Goal: Task Accomplishment & Management: Use online tool/utility

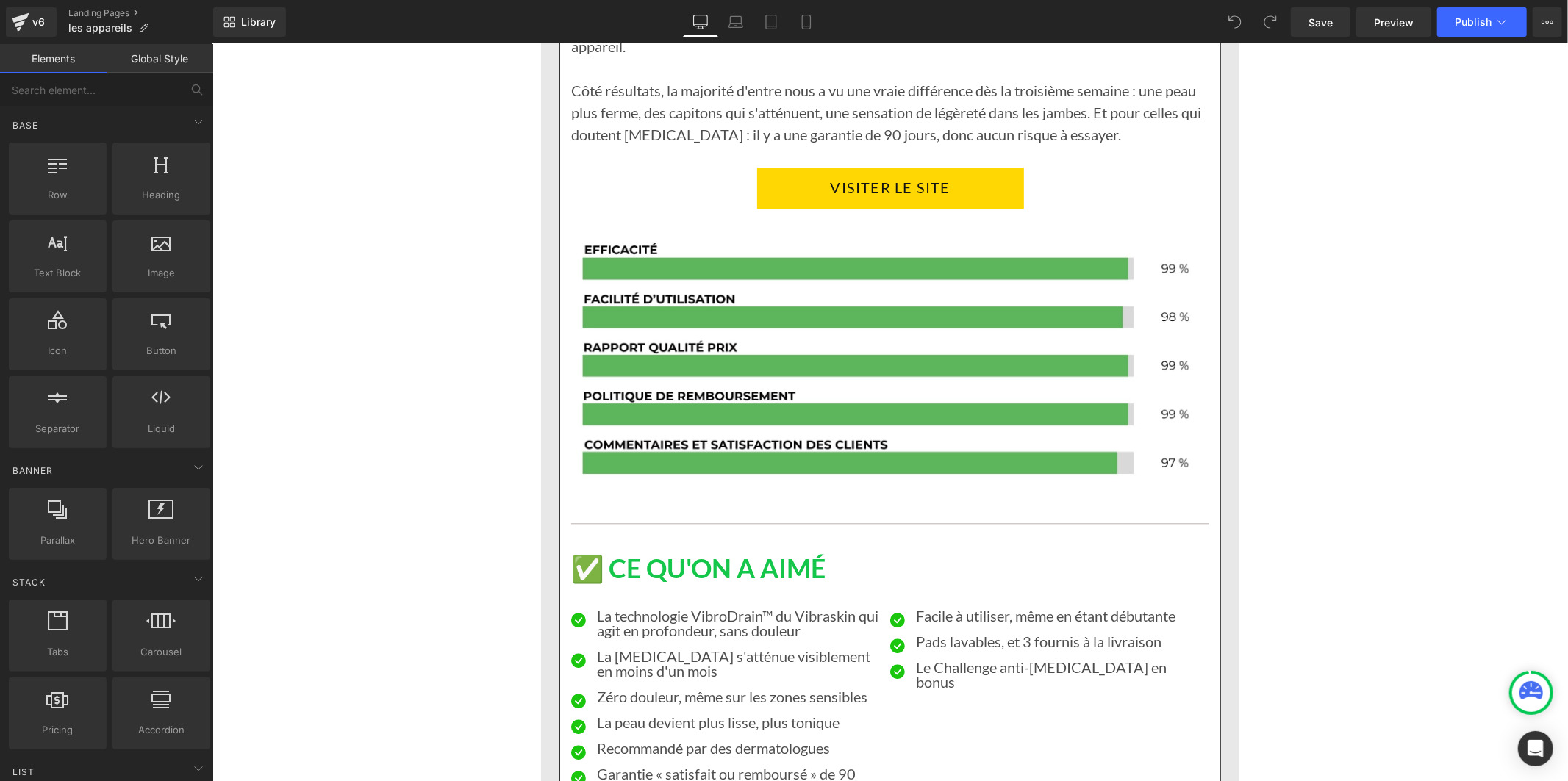
scroll to position [2448, 0]
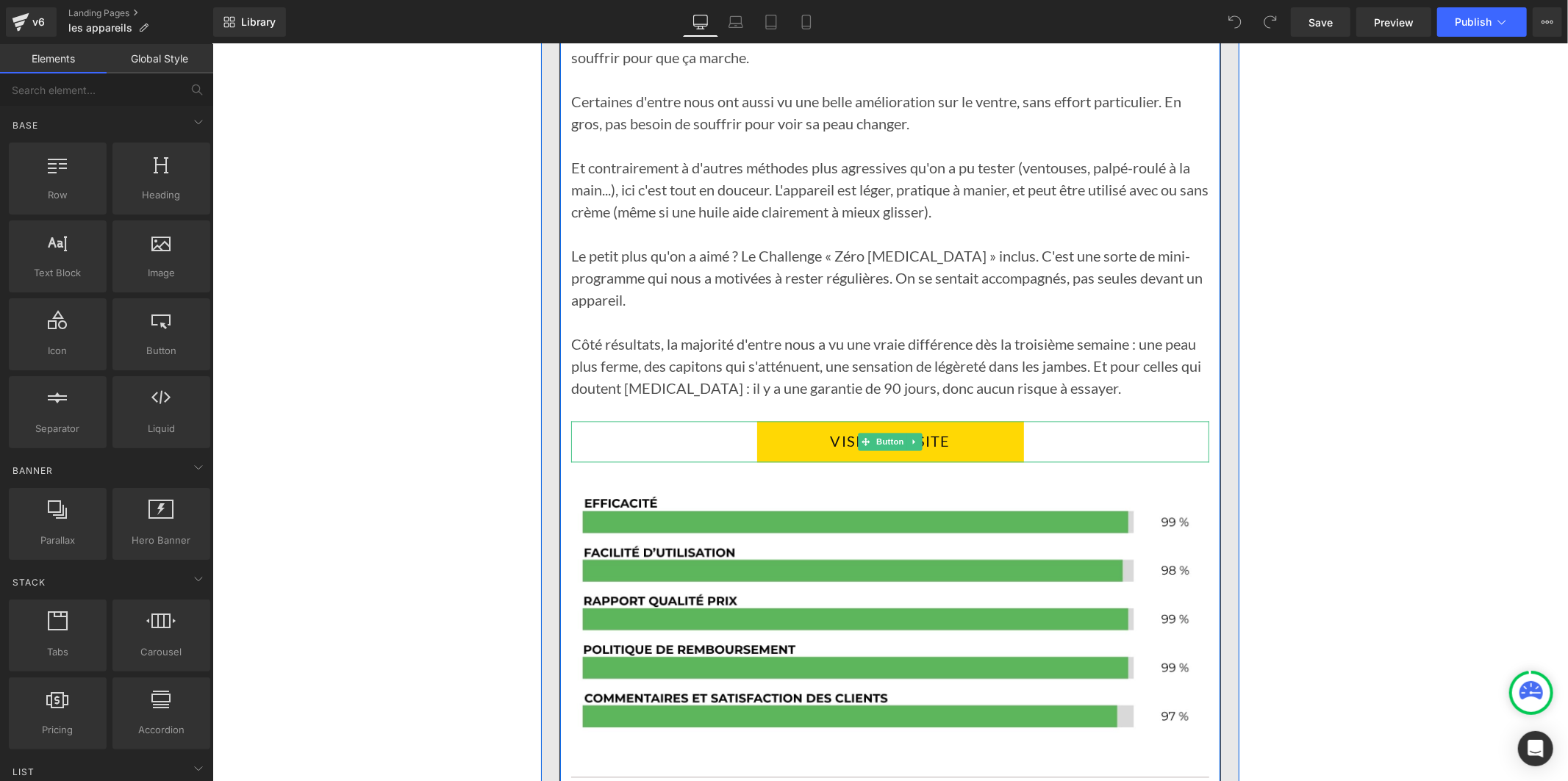
click at [774, 420] on link "VISITER LE SITE" at bounding box center [890, 441] width 267 height 41
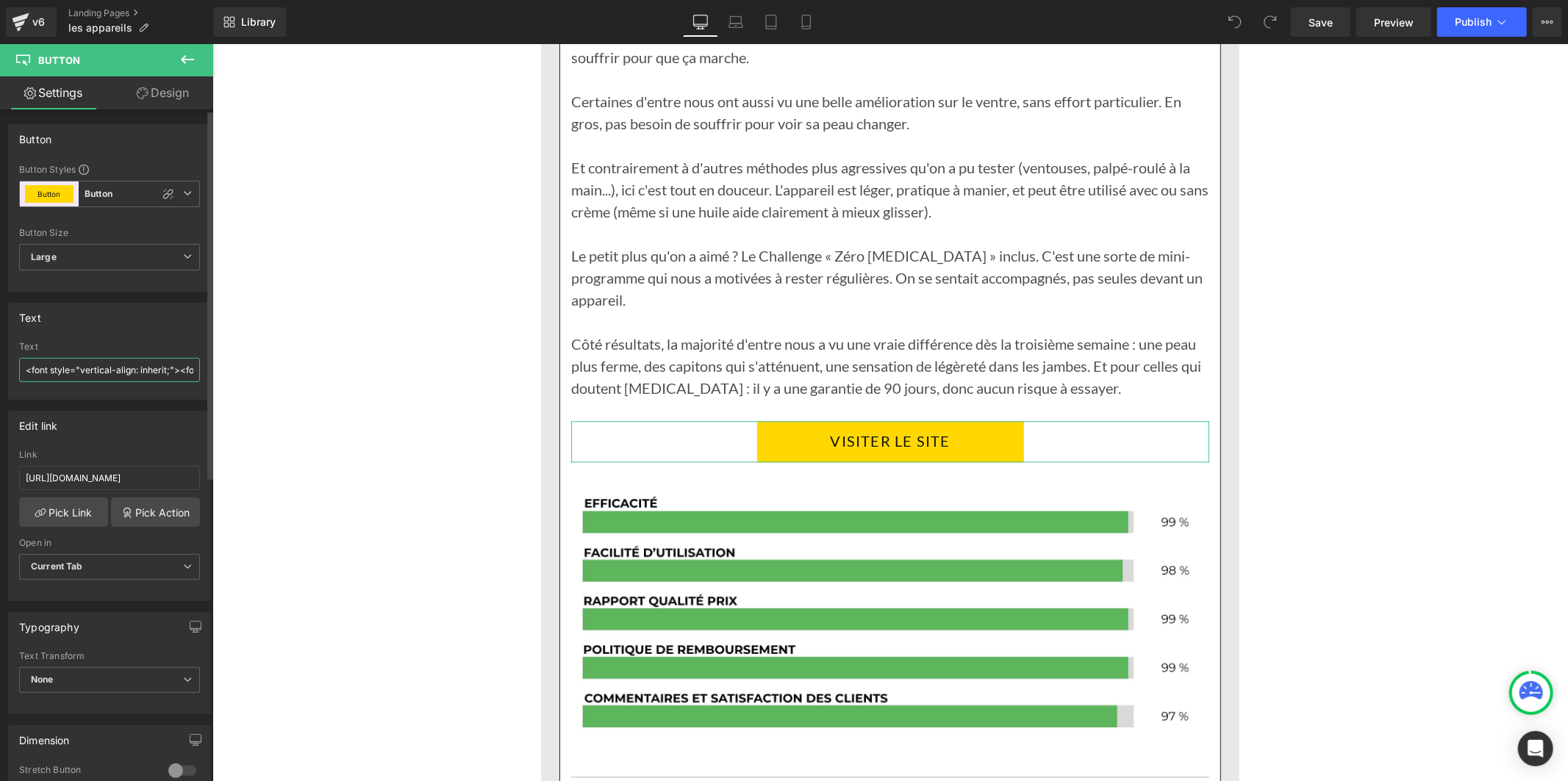
click at [119, 379] on input "<font style="vertical-align: inherit;"><font style="vertical-align: inherit;">V…" at bounding box center [110, 370] width 181 height 24
click at [100, 476] on input "[URL][DOMAIN_NAME]" at bounding box center [110, 477] width 181 height 24
paste input "text"
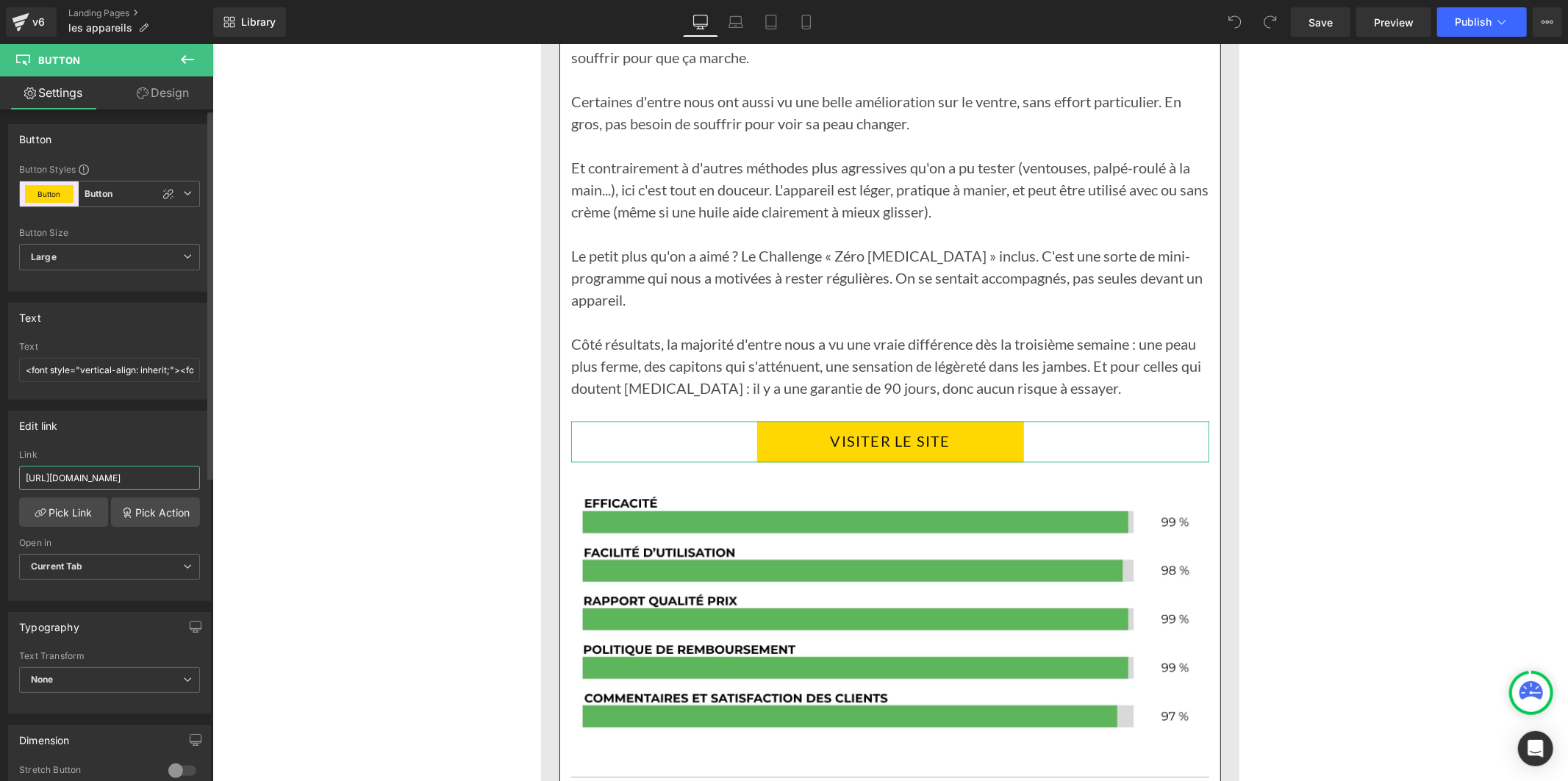
type input "[URL][DOMAIN_NAME]"
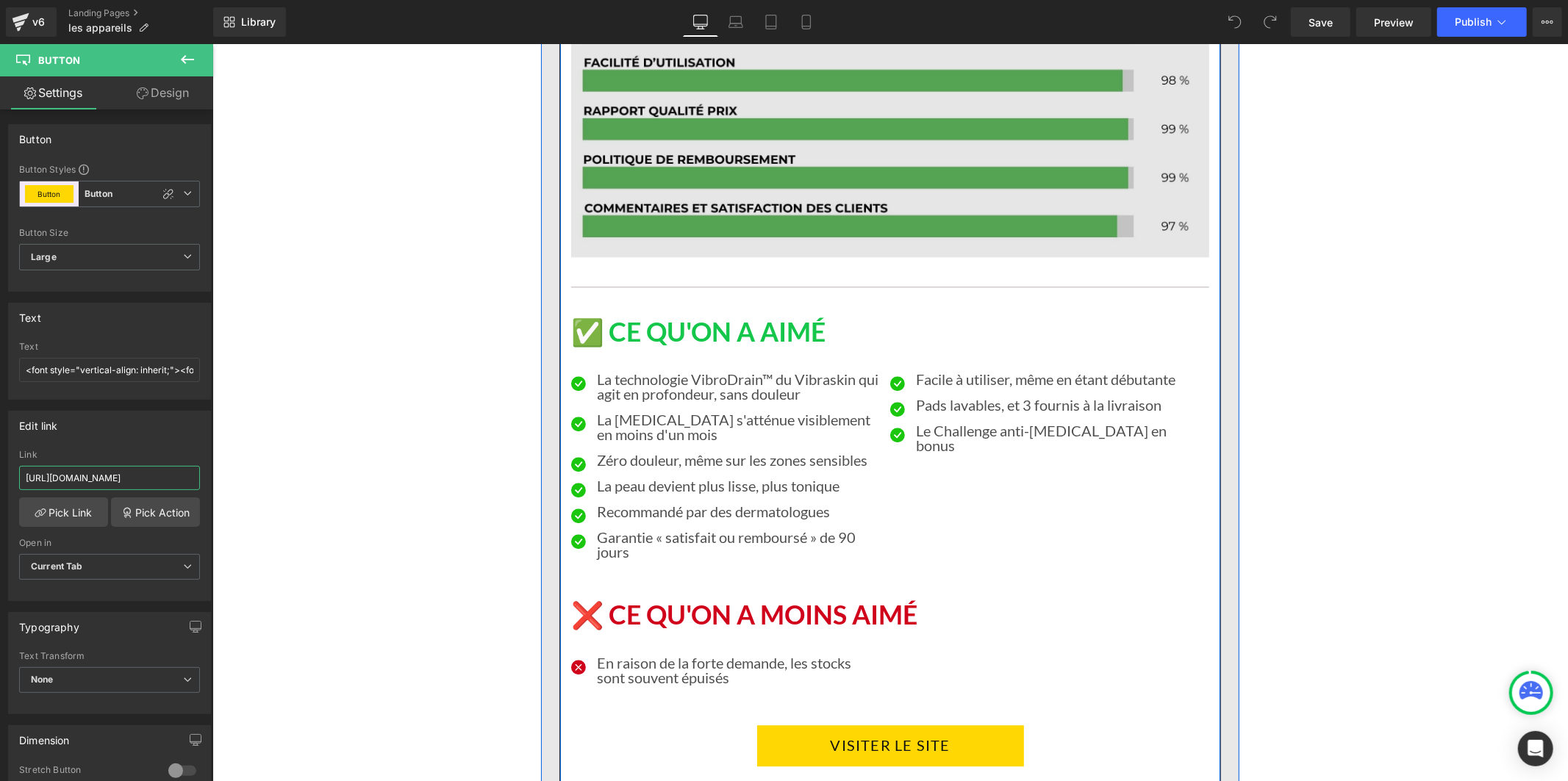
scroll to position [3347, 0]
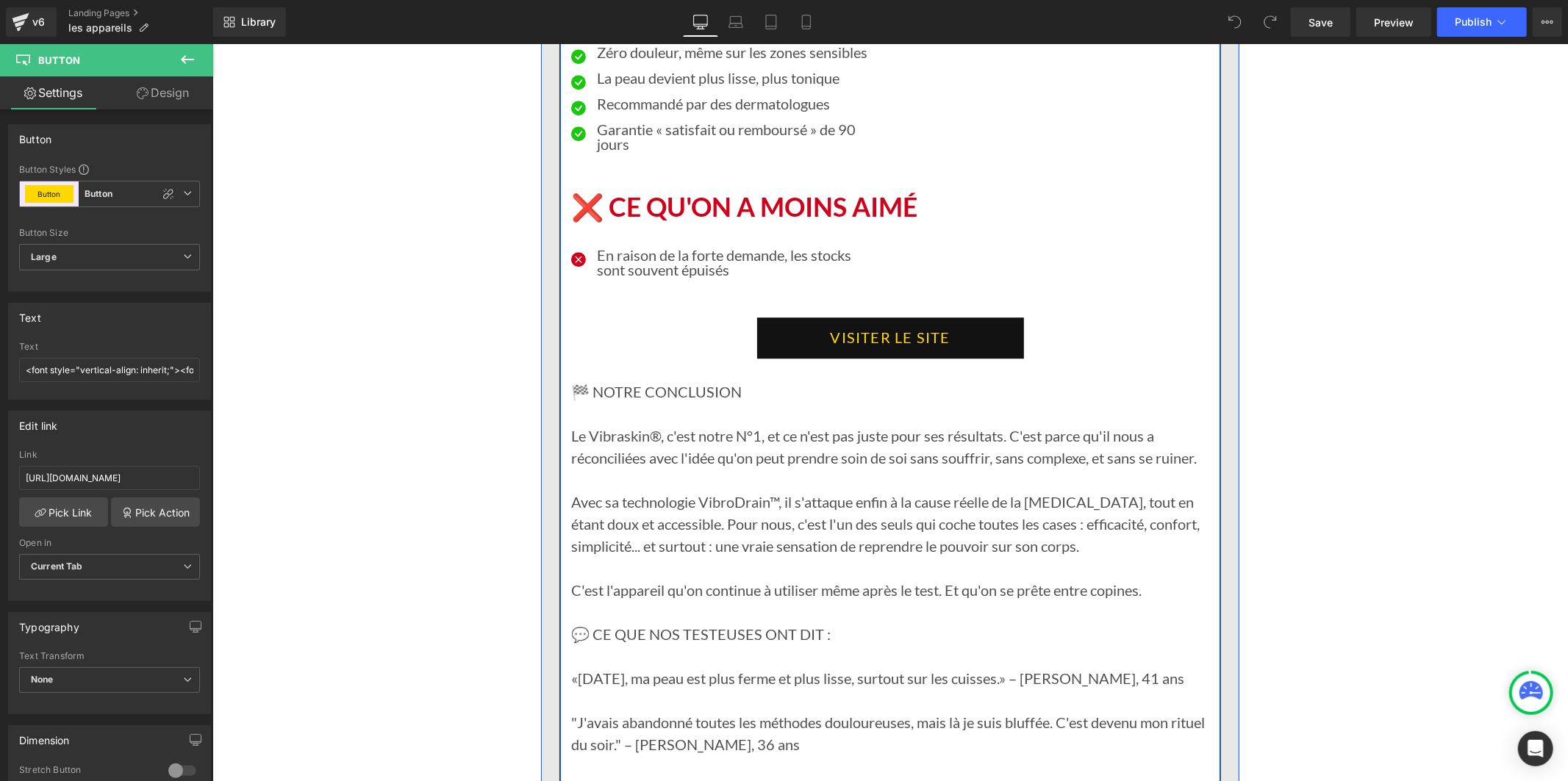
click at [788, 316] on link "VISITER LE SITE" at bounding box center [890, 337] width 267 height 41
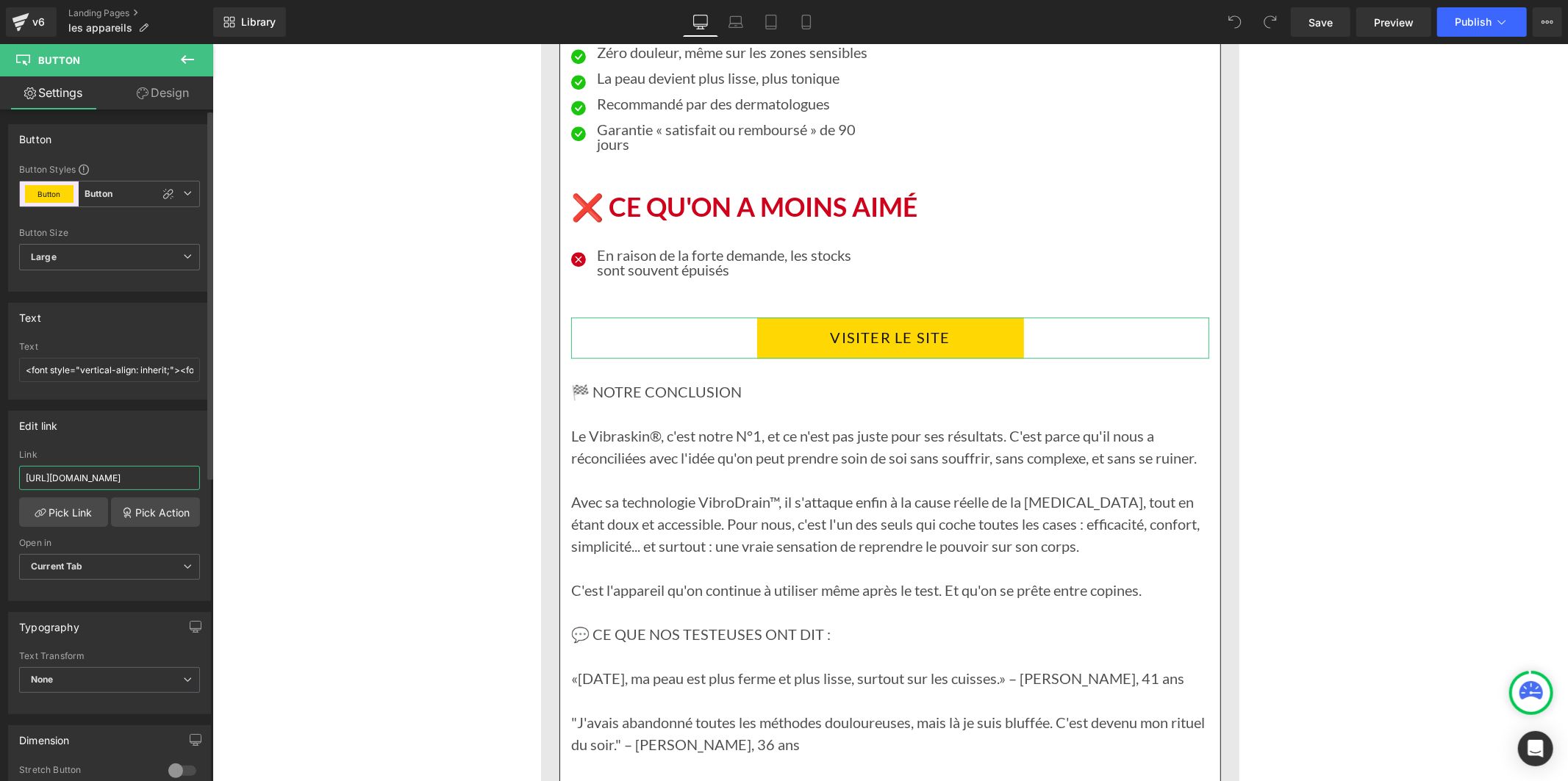
click at [61, 479] on input "[URL][DOMAIN_NAME]" at bounding box center [110, 477] width 181 height 24
paste input "text"
type input "[URL][DOMAIN_NAME]"
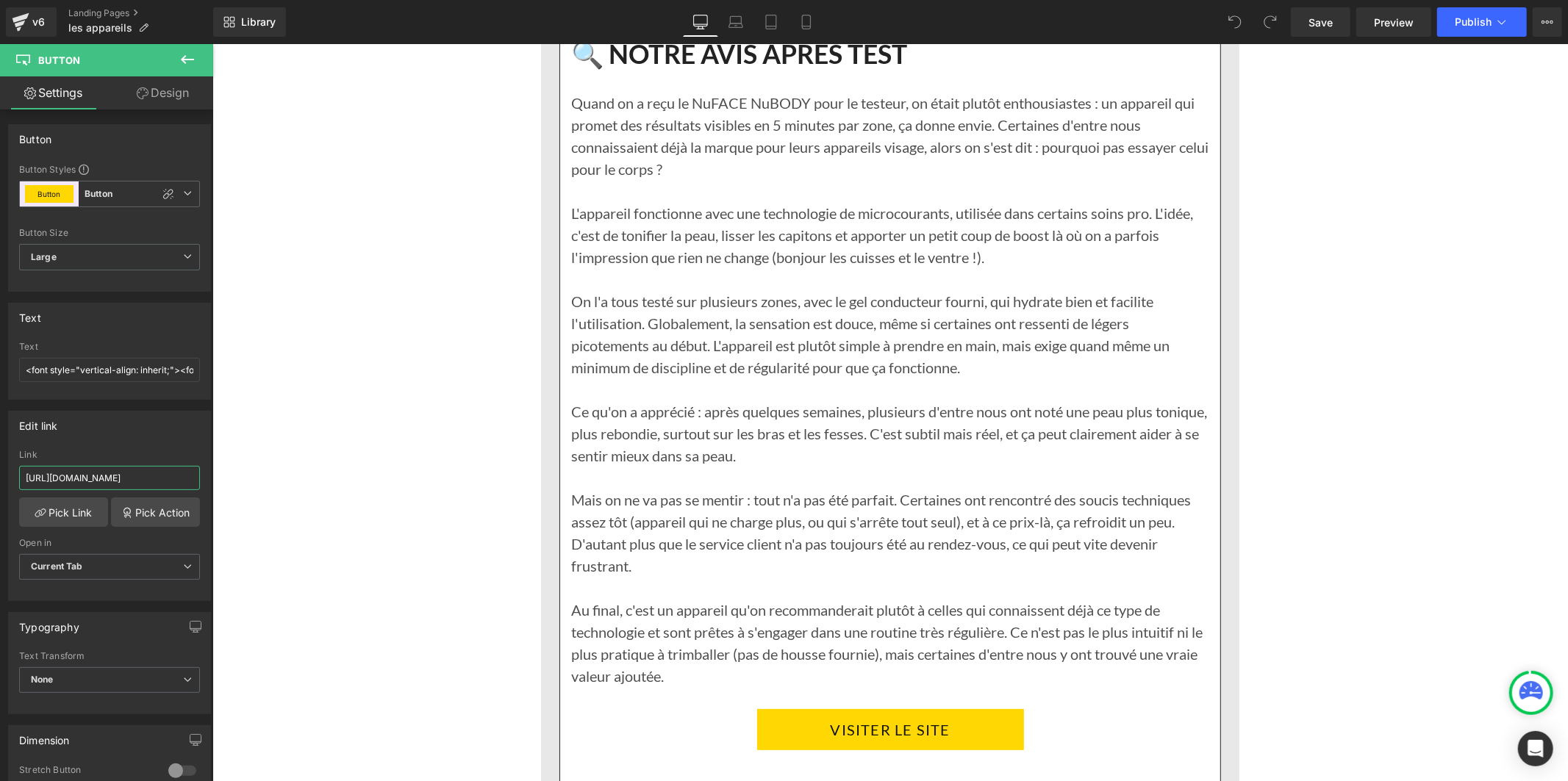
scroll to position [4735, 0]
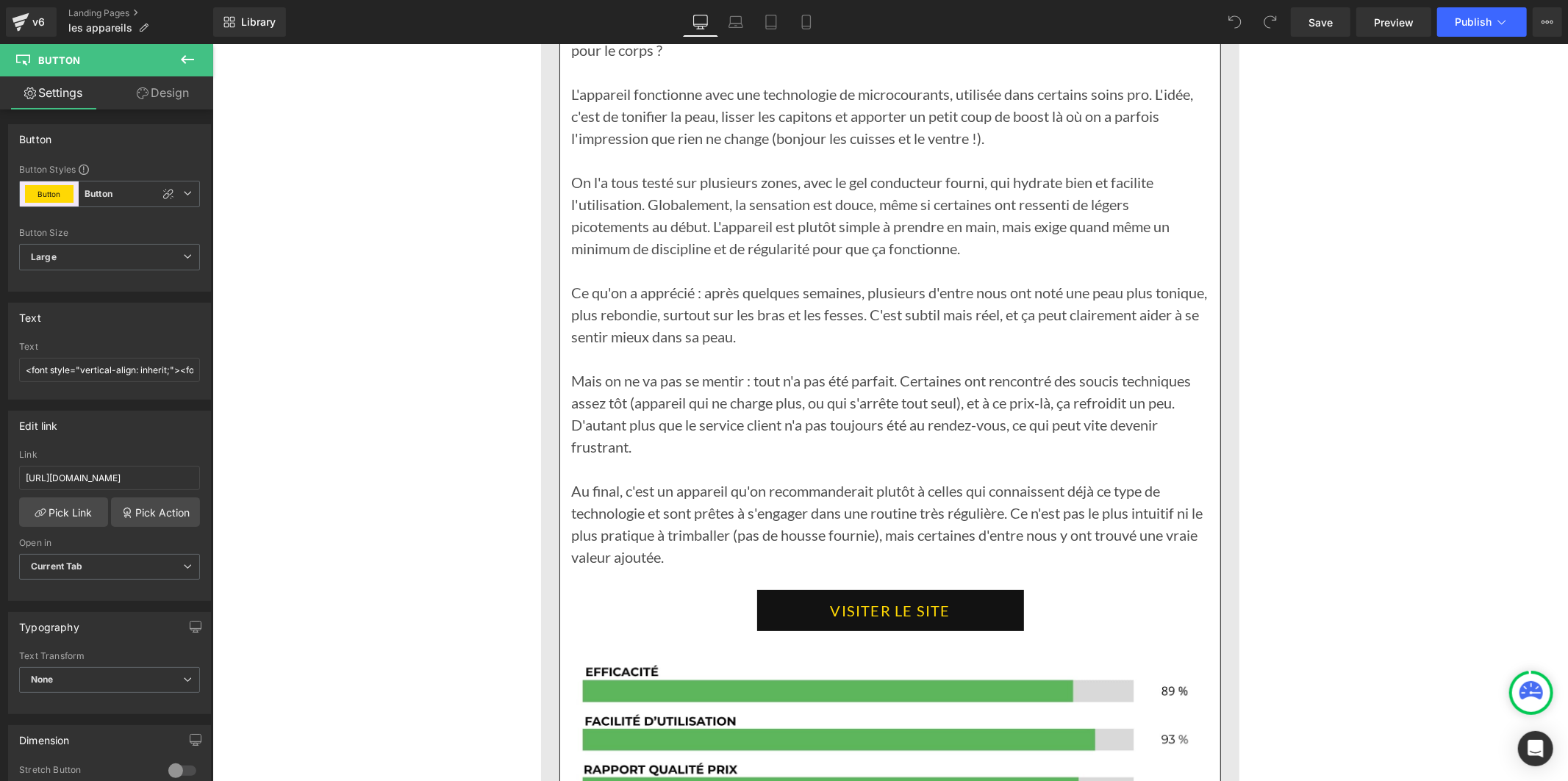
click at [786, 590] on link "VISITER LE SITE" at bounding box center [890, 610] width 267 height 41
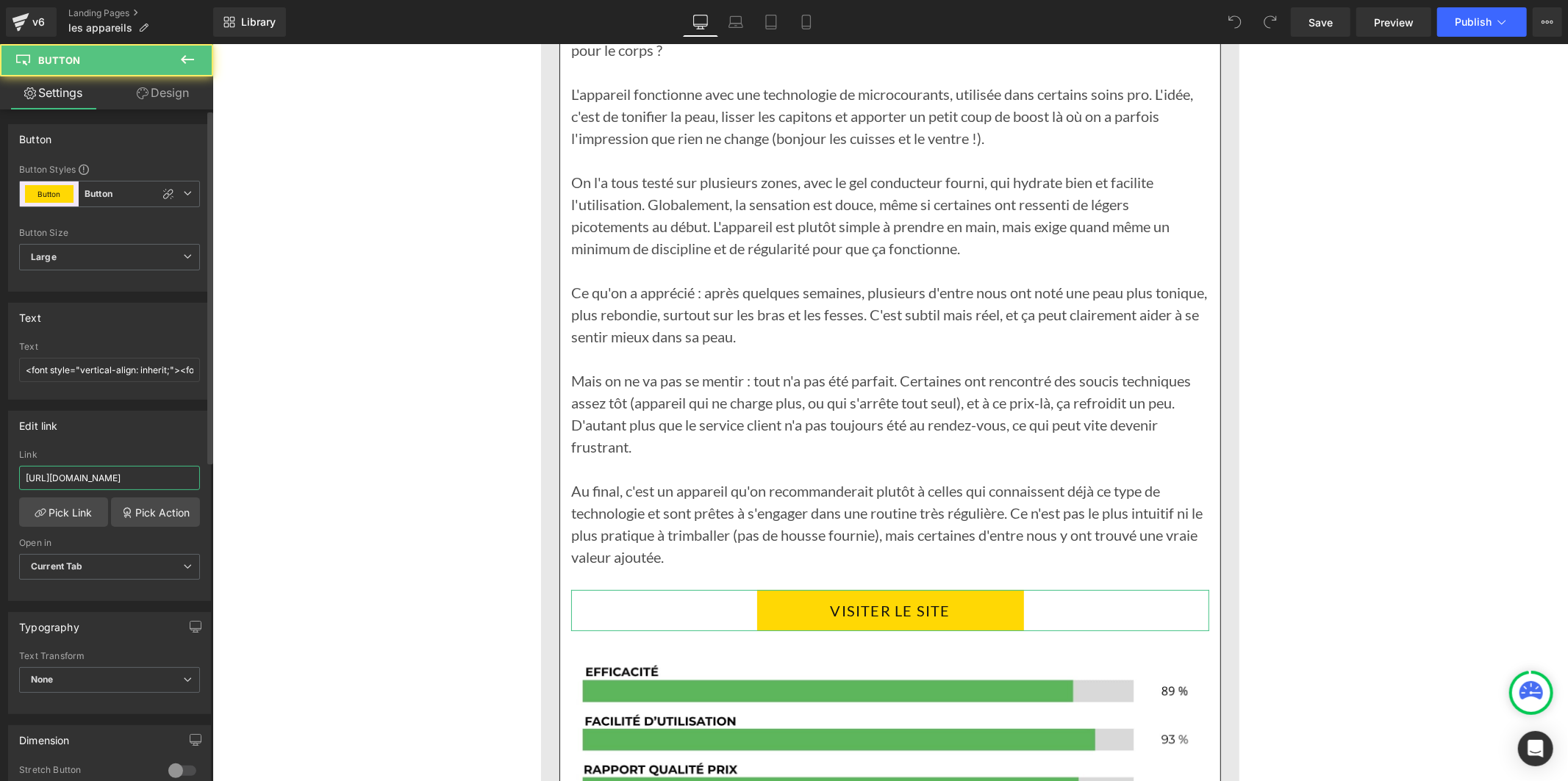
click at [97, 473] on input "[URL][DOMAIN_NAME]" at bounding box center [110, 477] width 181 height 24
paste input "text"
type input "[URL][DOMAIN_NAME]"
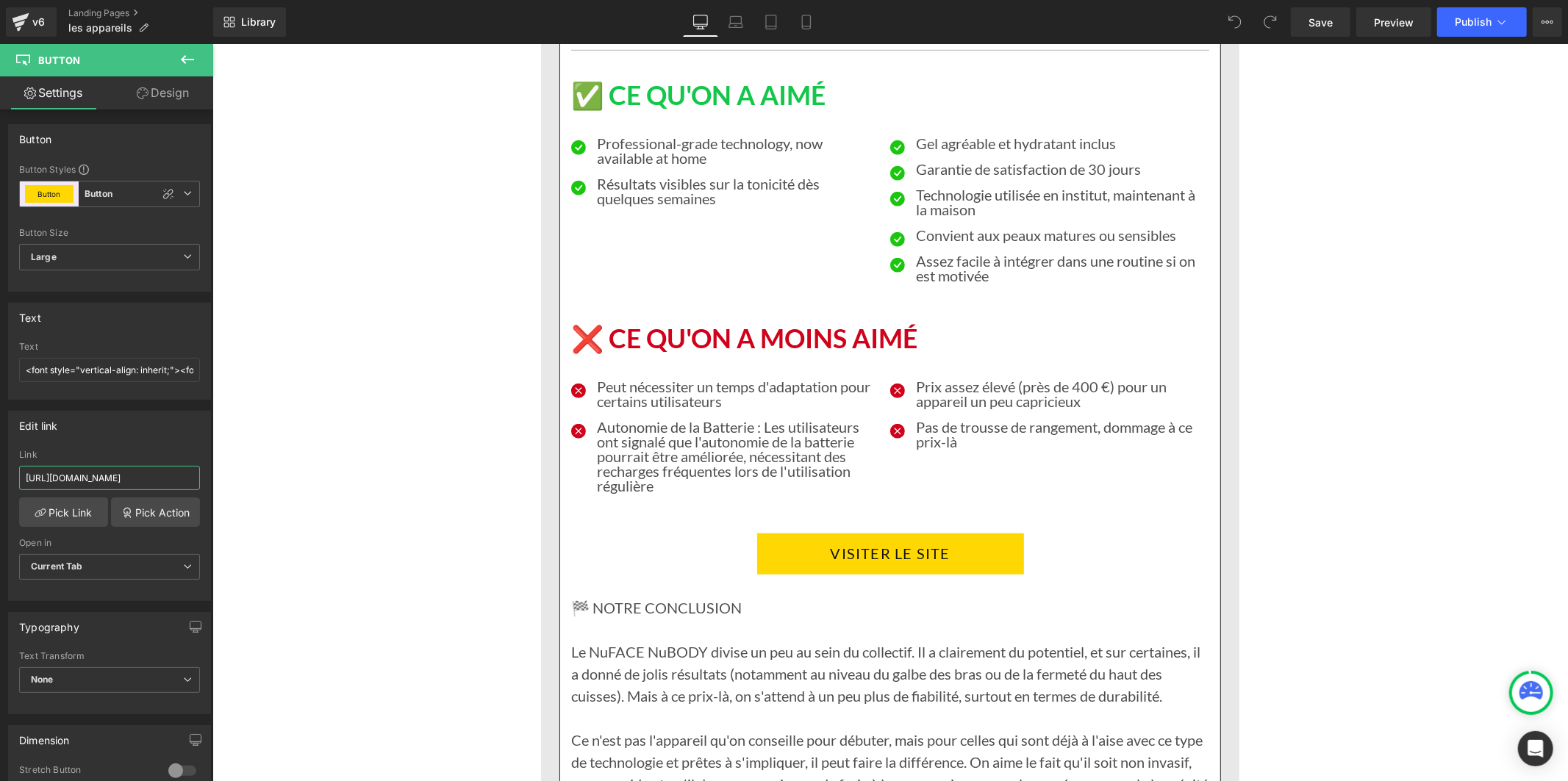
scroll to position [5633, 0]
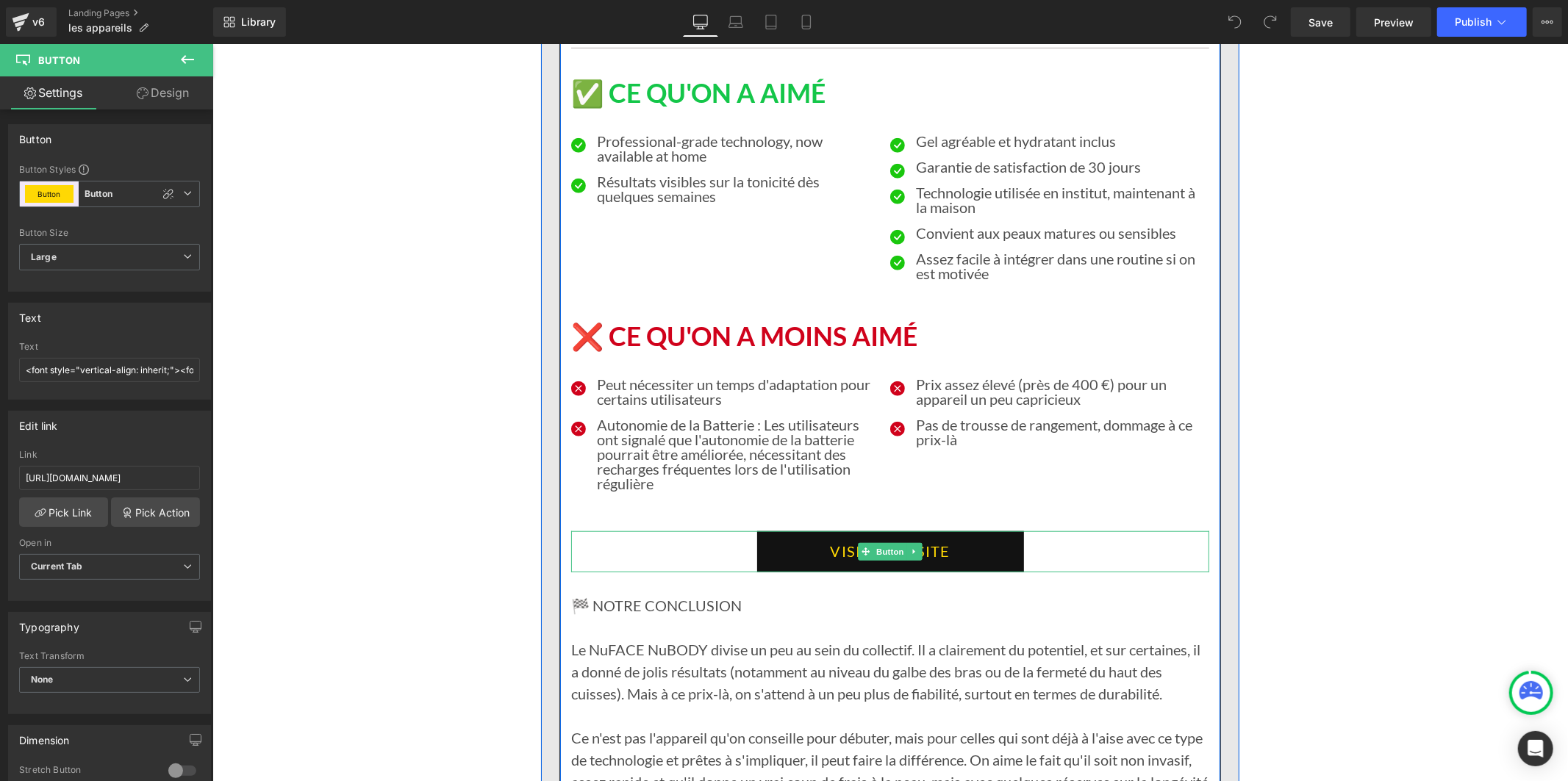
click at [764, 530] on link "VISITER LE SITE" at bounding box center [890, 551] width 267 height 41
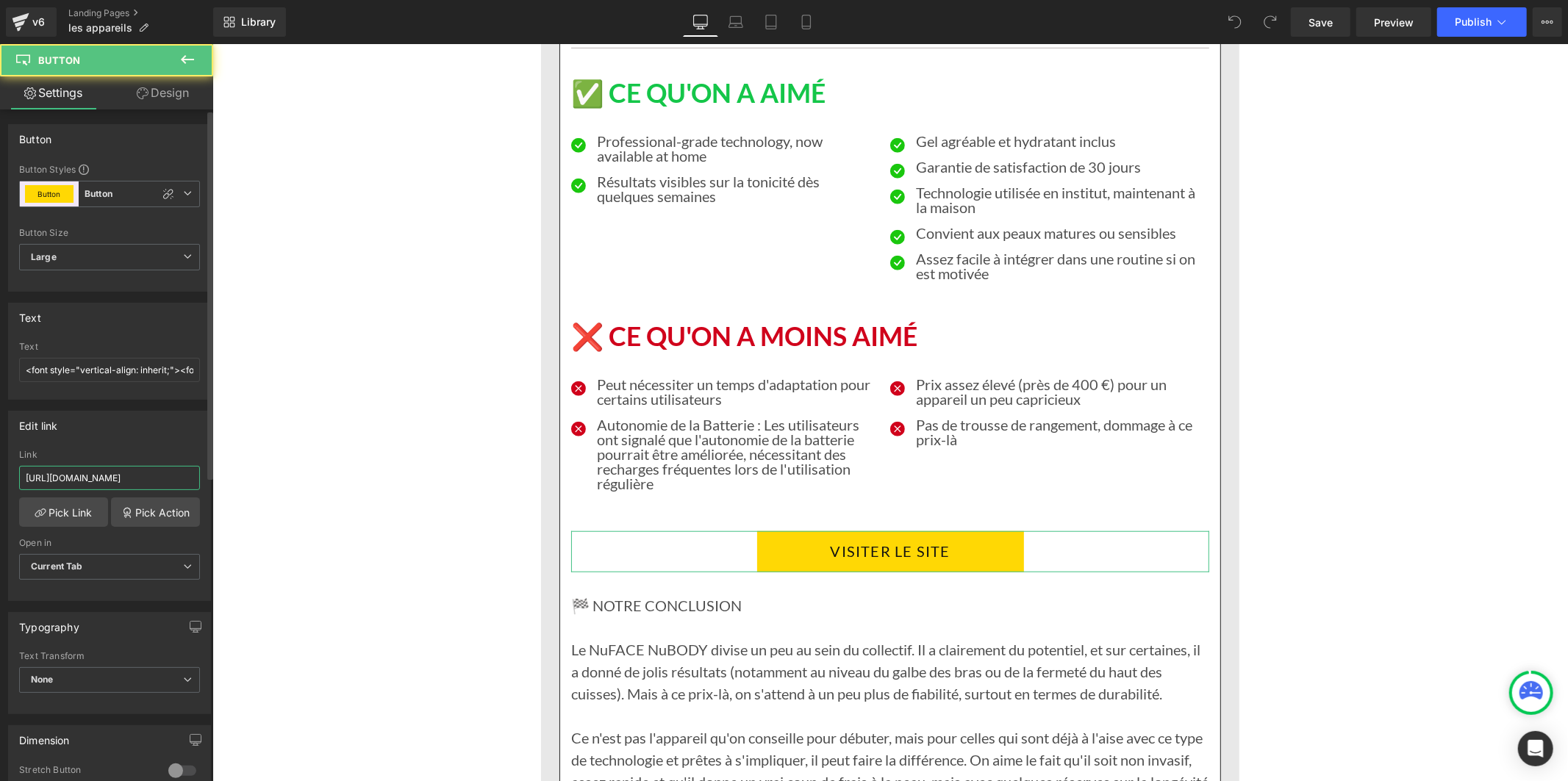
click at [136, 473] on input "[URL][DOMAIN_NAME]" at bounding box center [110, 477] width 181 height 24
paste input "text"
type input "[URL][DOMAIN_NAME]"
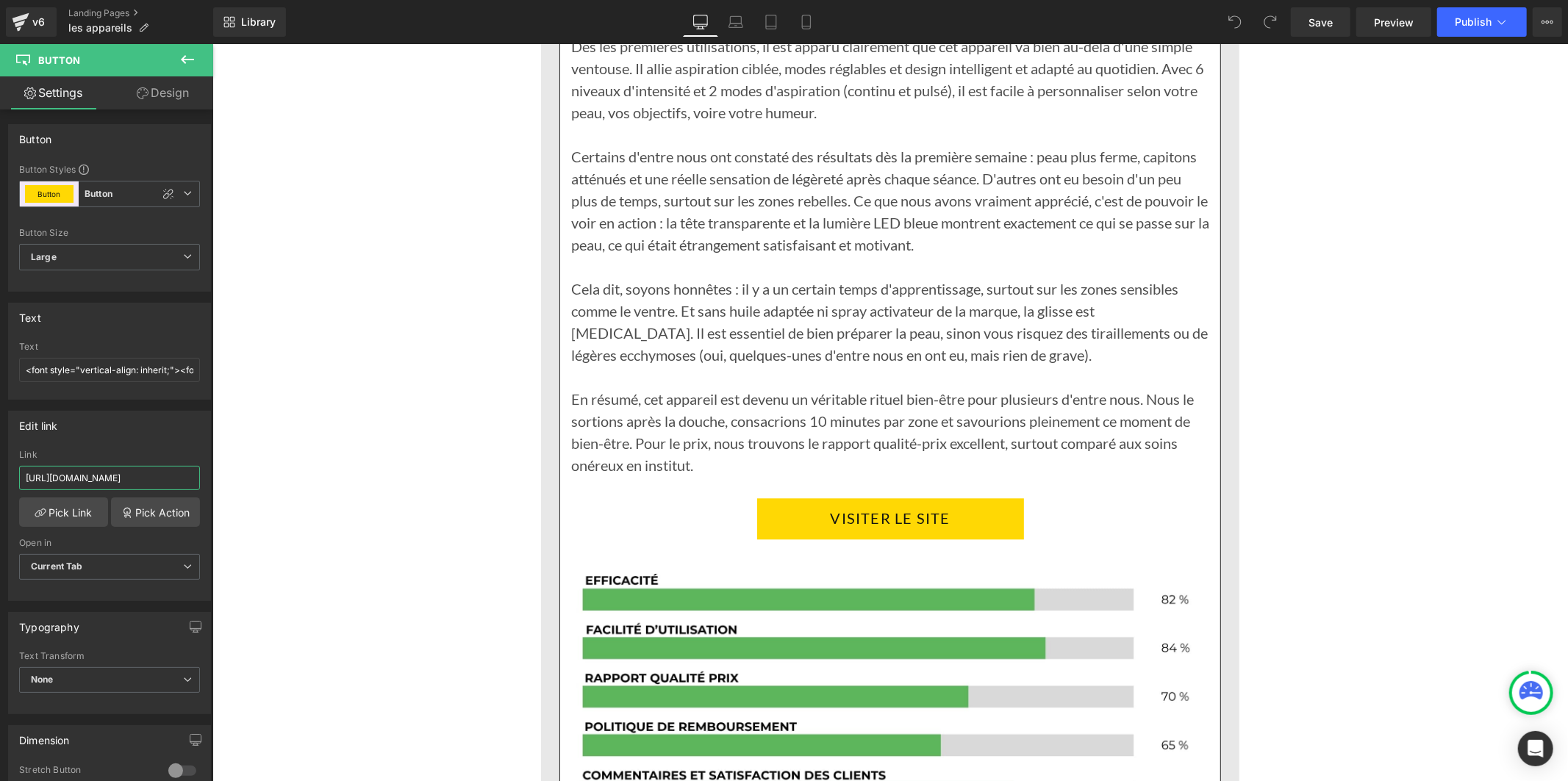
scroll to position [7429, 0]
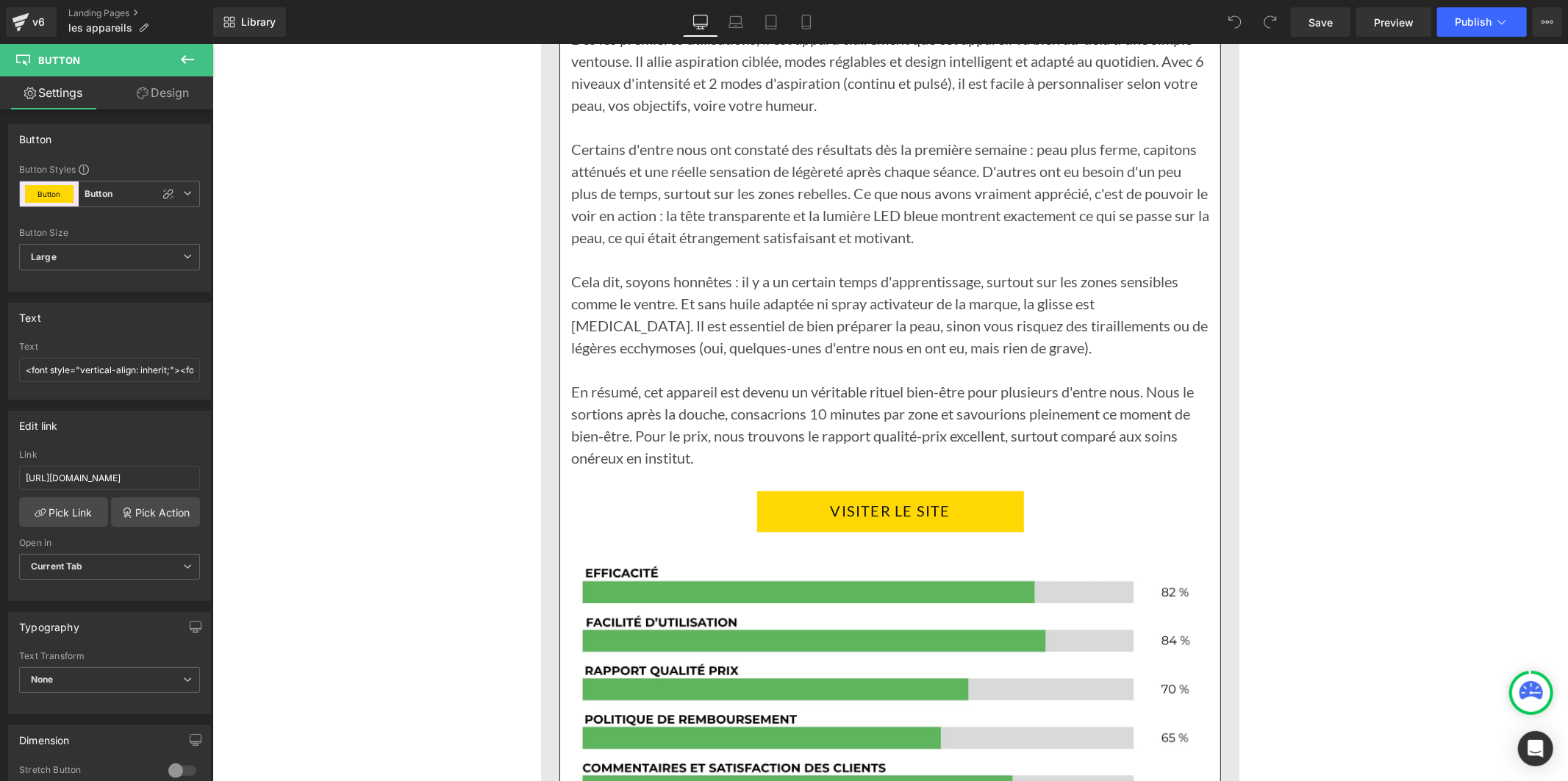
click at [772, 490] on link "VISITER LE SITE" at bounding box center [890, 511] width 267 height 41
click at [88, 468] on input "[URL][DOMAIN_NAME]" at bounding box center [110, 477] width 181 height 24
paste input "text"
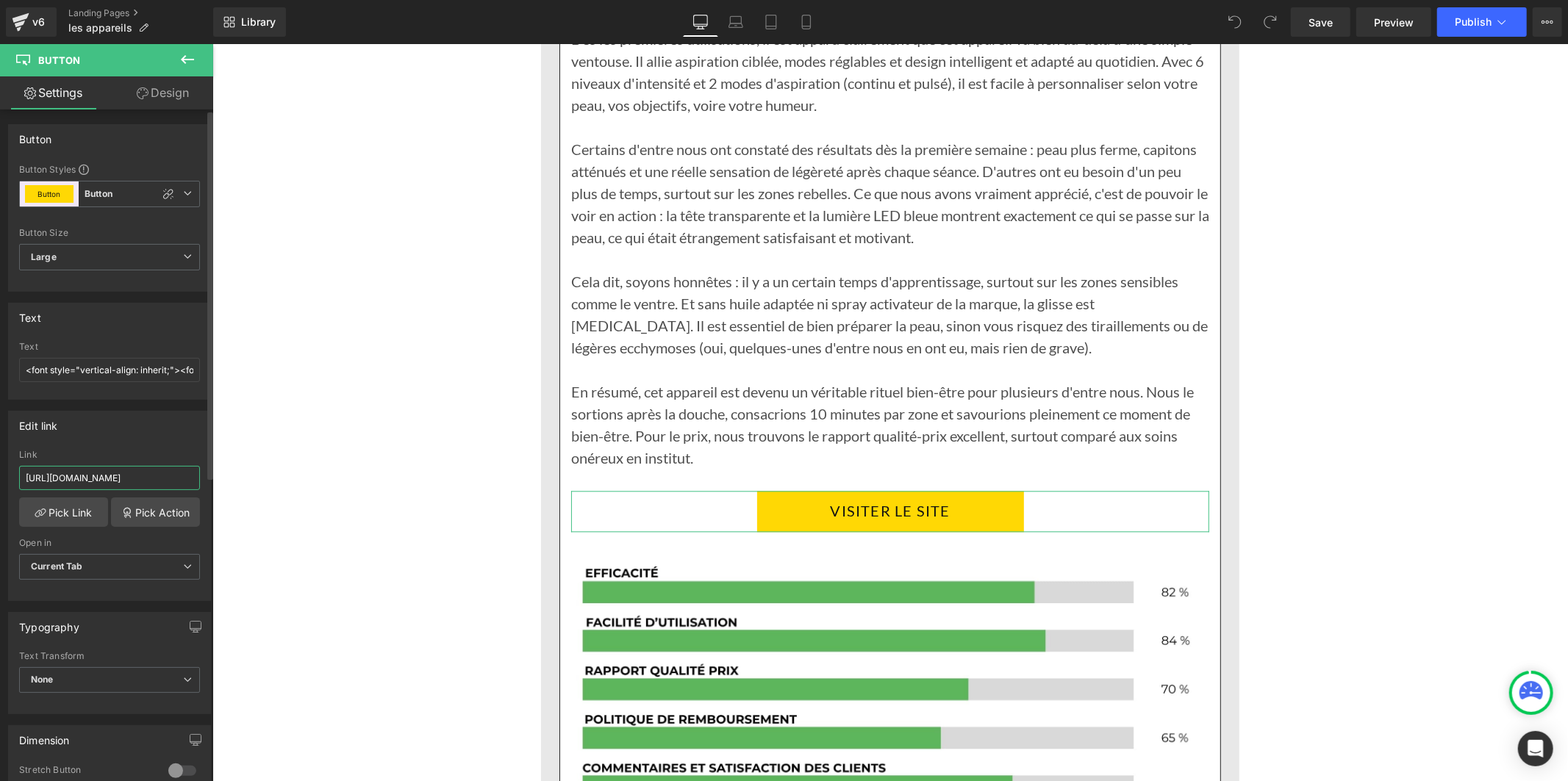
type input "[URL][DOMAIN_NAME]"
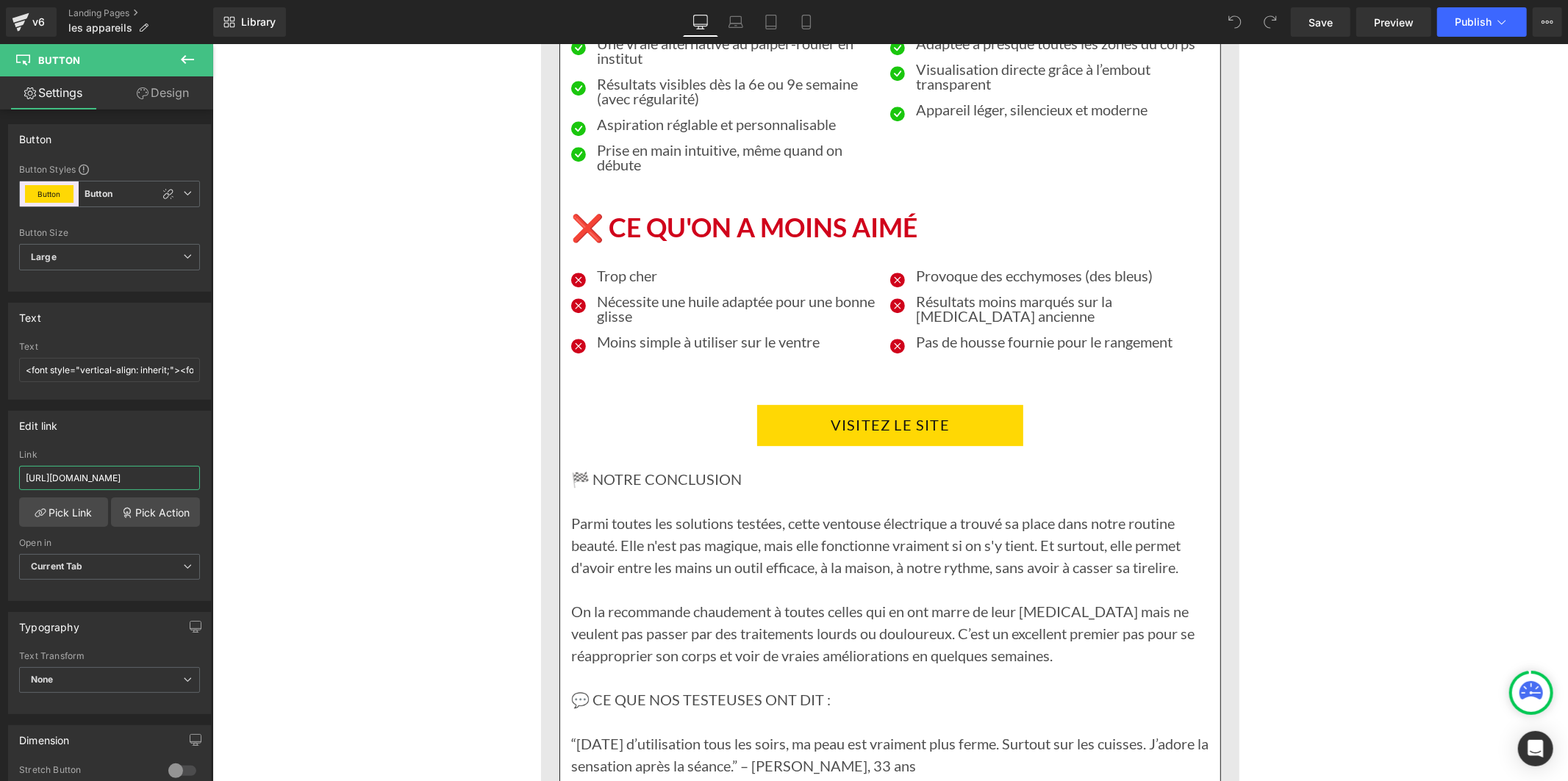
scroll to position [8327, 0]
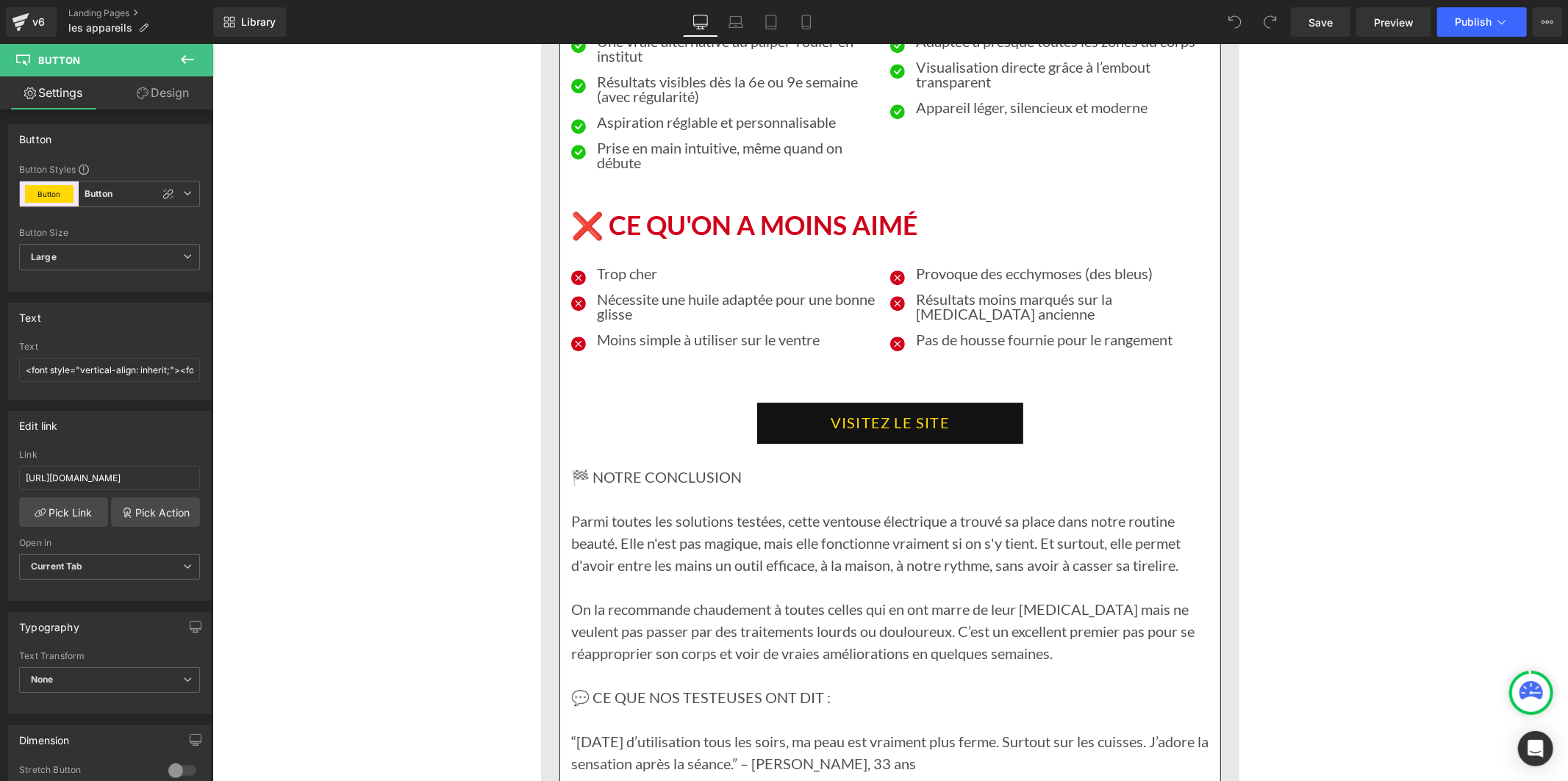
click at [762, 402] on link "VISITEZ LE SITE" at bounding box center [890, 422] width 266 height 41
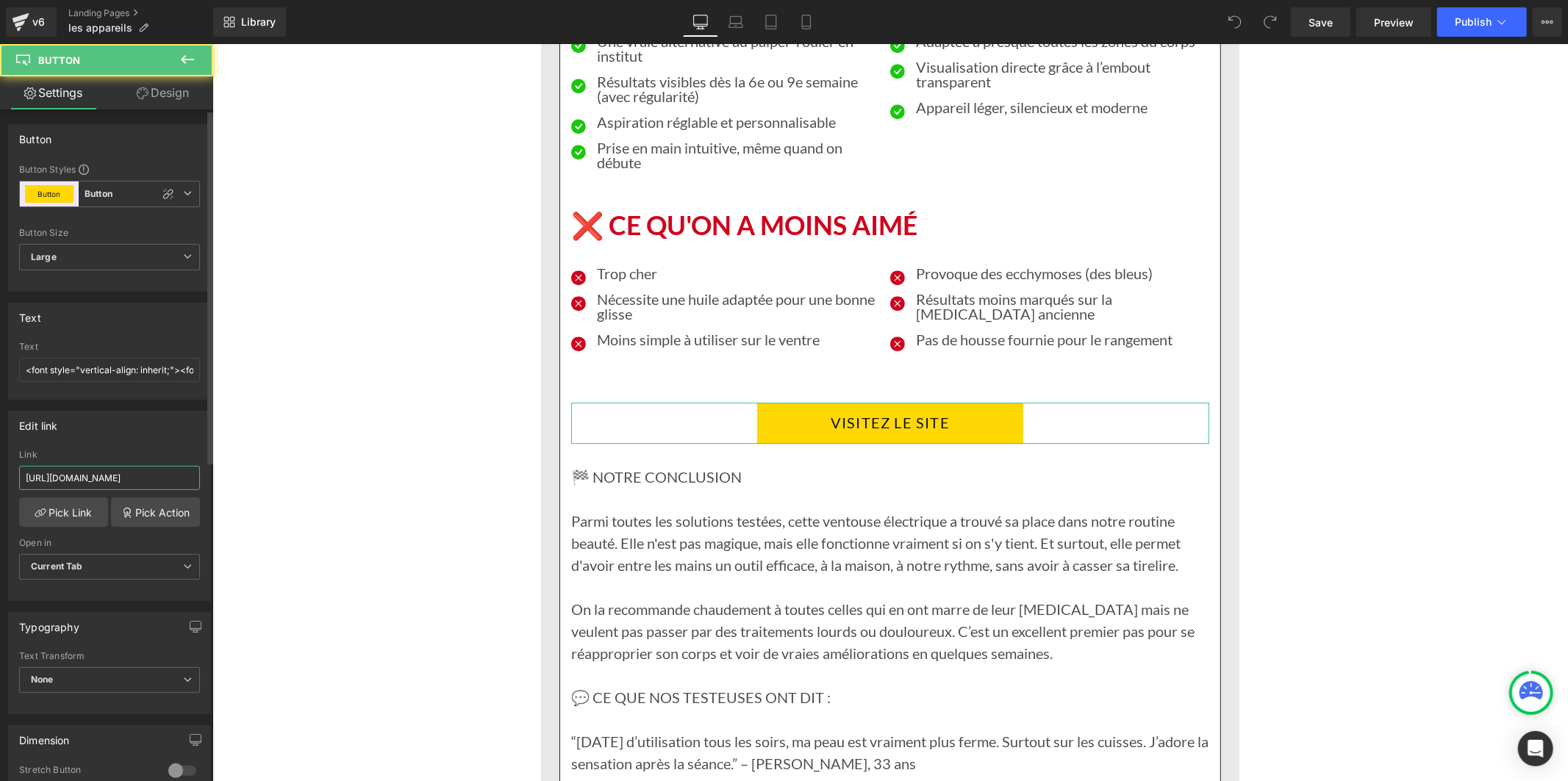
click at [142, 478] on input "[URL][DOMAIN_NAME]" at bounding box center [110, 477] width 181 height 24
paste input "text"
type input "[URL][DOMAIN_NAME]"
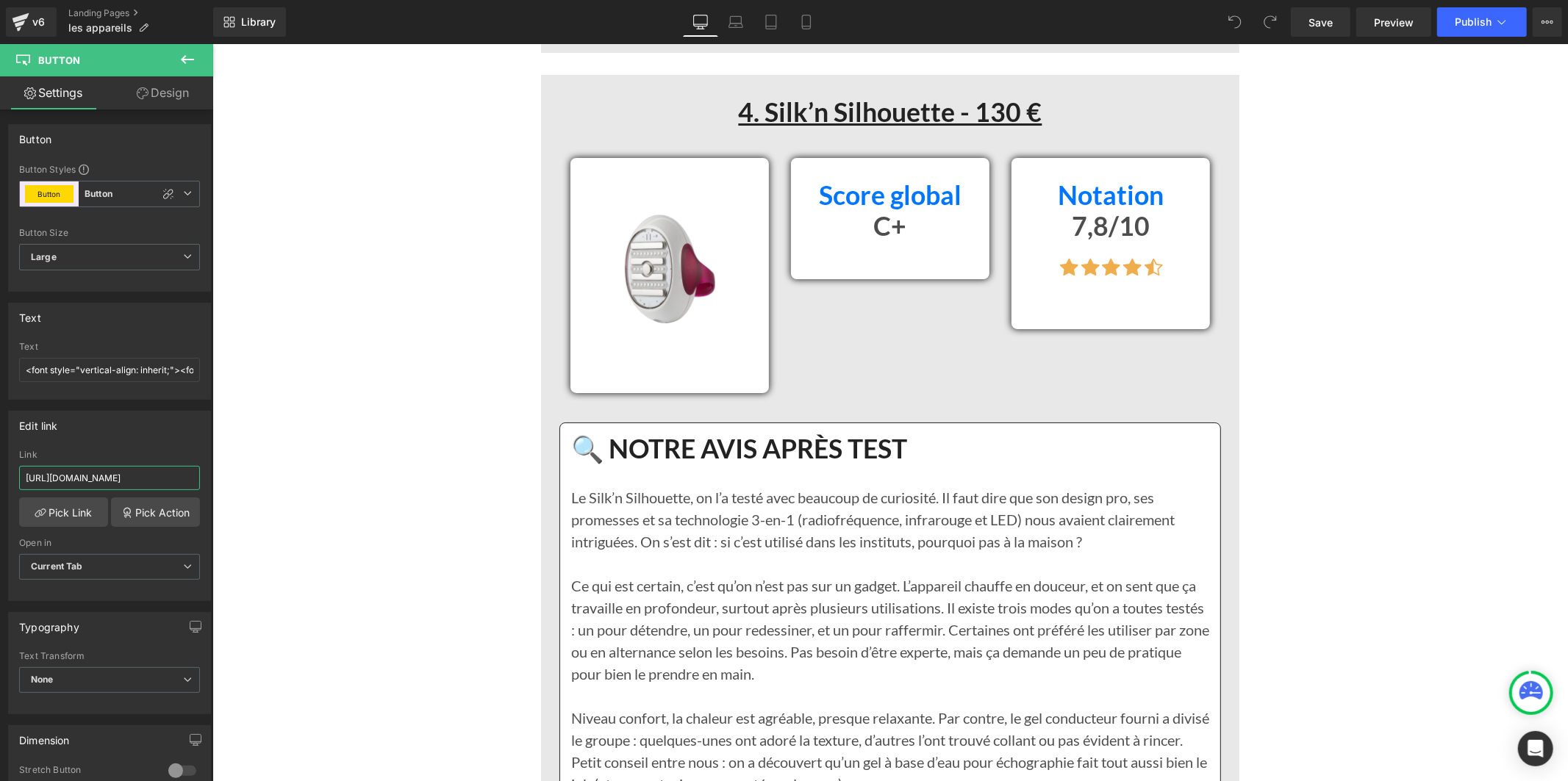
scroll to position [9715, 0]
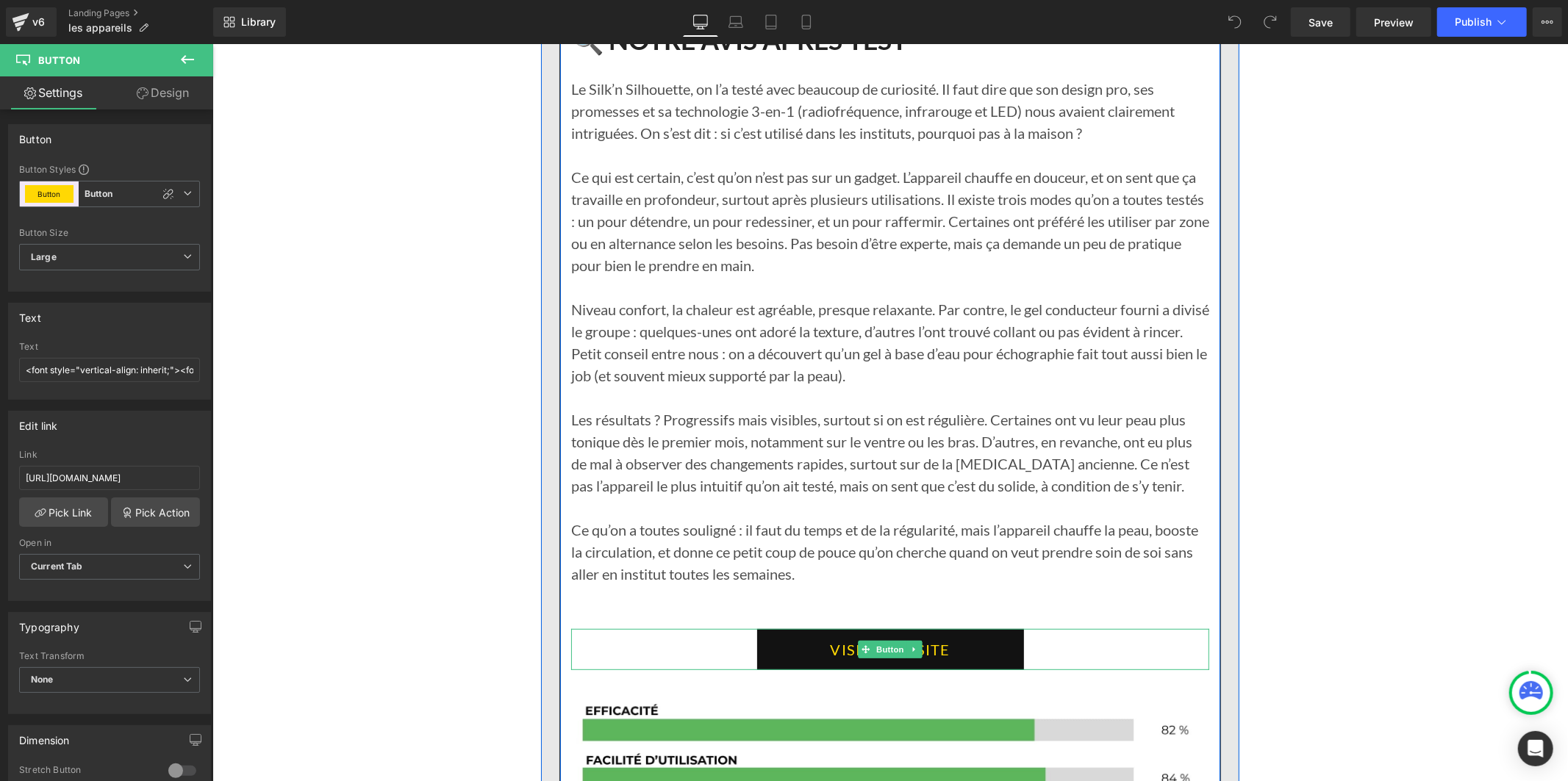
click at [772, 629] on link "VISITER LE SITE" at bounding box center [890, 649] width 267 height 41
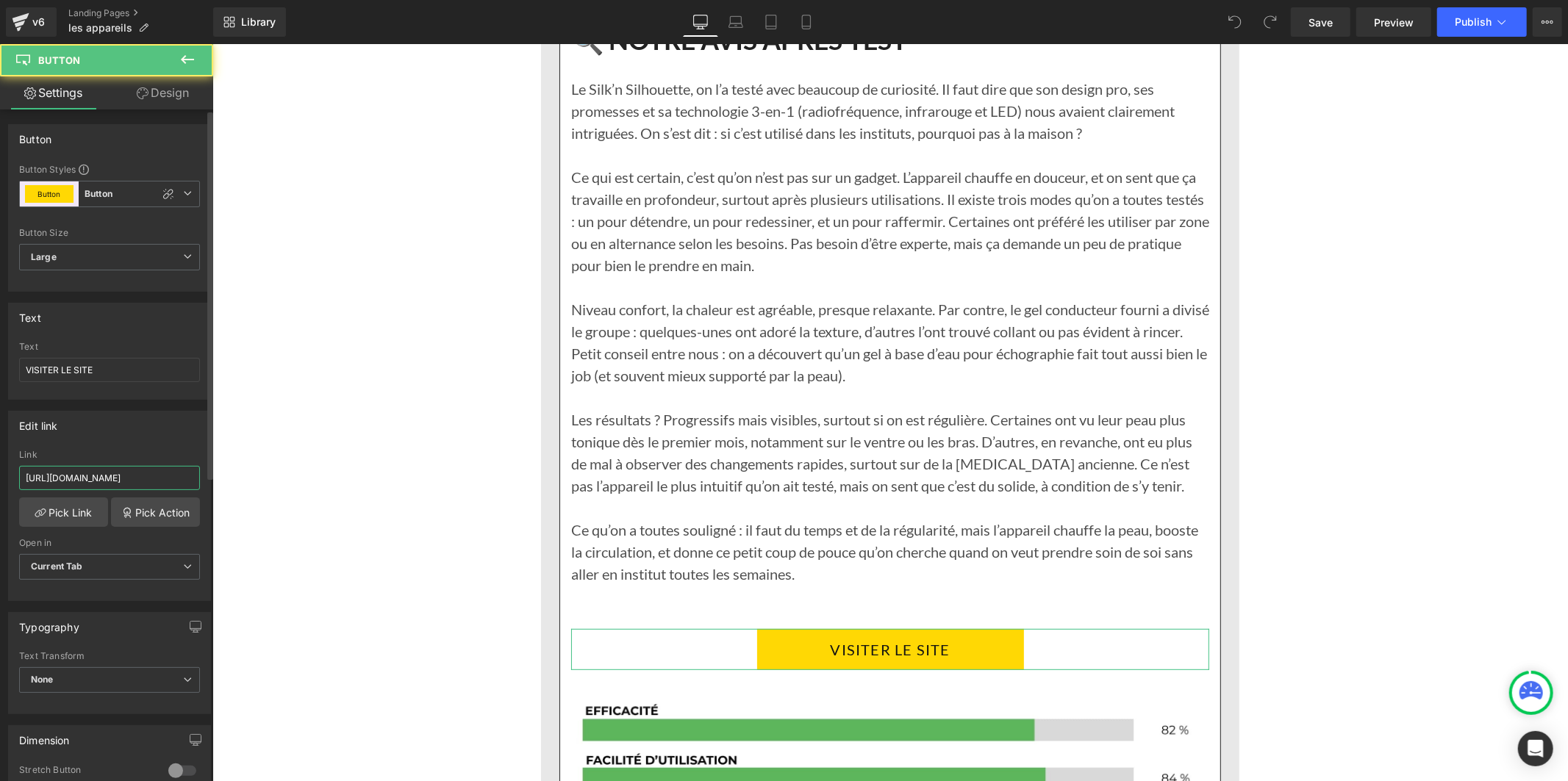
click at [54, 479] on input "[URL][DOMAIN_NAME]" at bounding box center [110, 477] width 181 height 24
paste input "text"
type input "[URL][DOMAIN_NAME]"
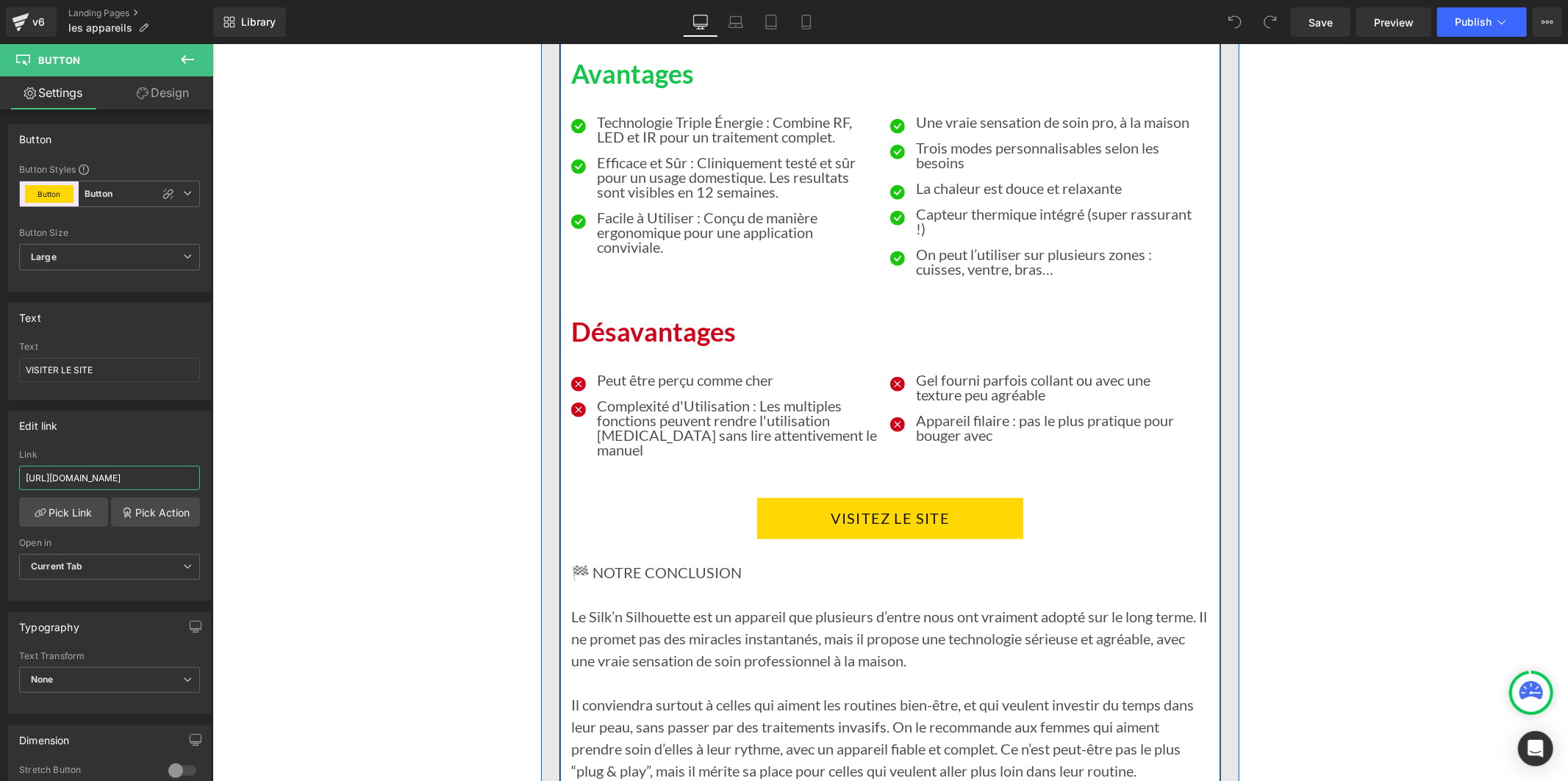
scroll to position [10776, 0]
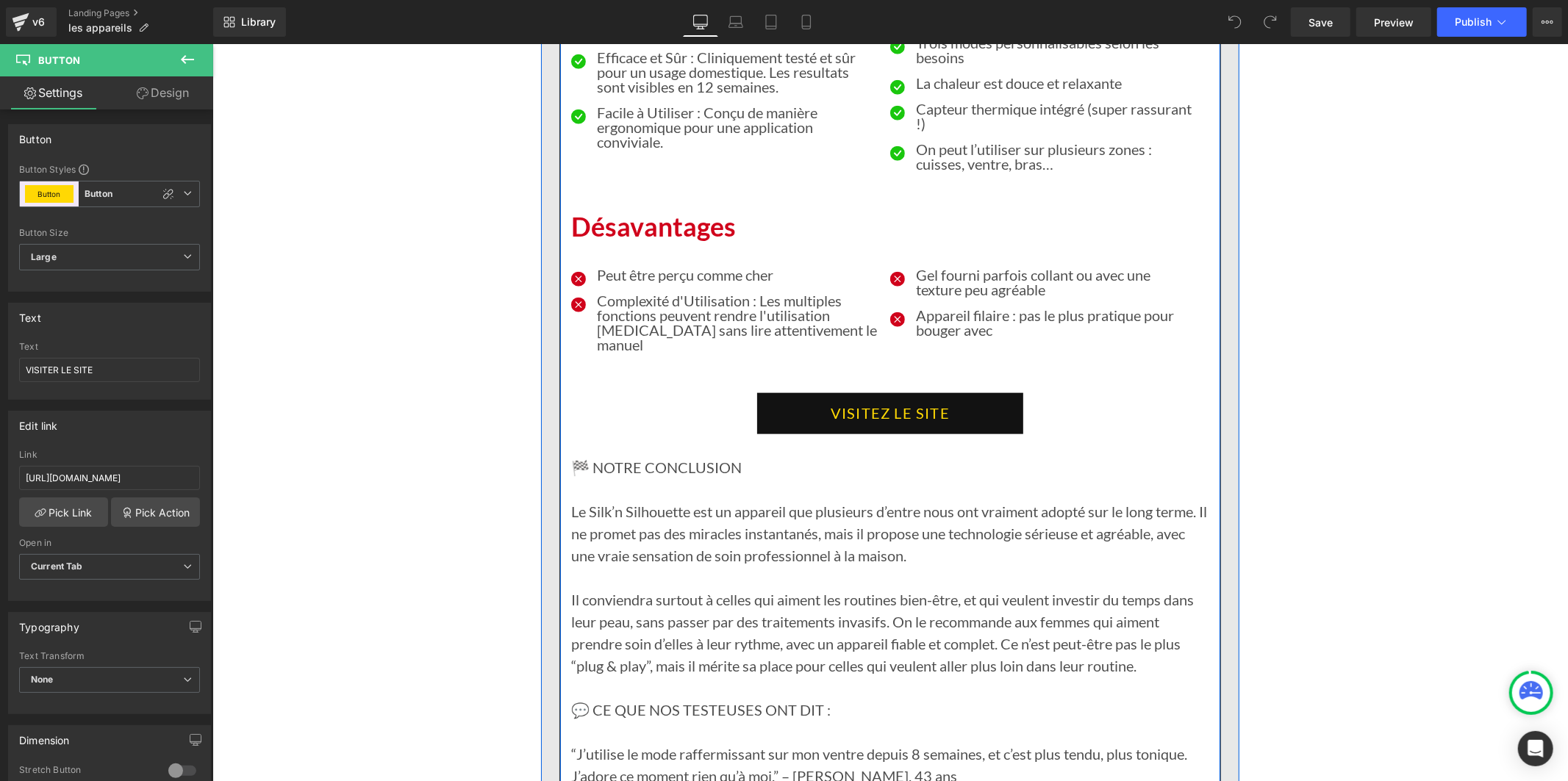
click at [793, 393] on link "VISITEZ LE SITE" at bounding box center [890, 413] width 266 height 41
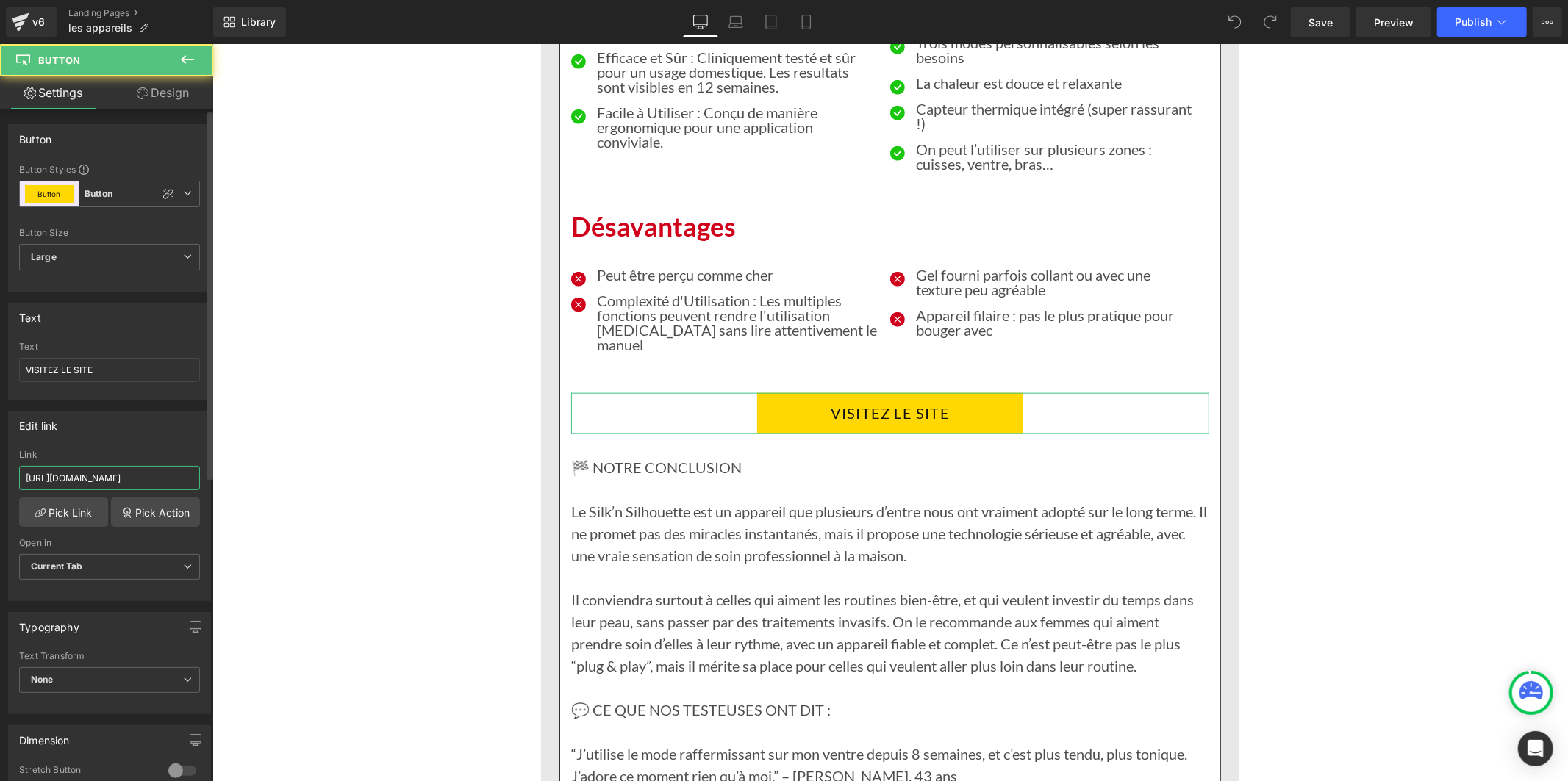
click at [156, 482] on input "[URL][DOMAIN_NAME]" at bounding box center [110, 477] width 181 height 24
paste input "text"
type input "[URL][DOMAIN_NAME]"
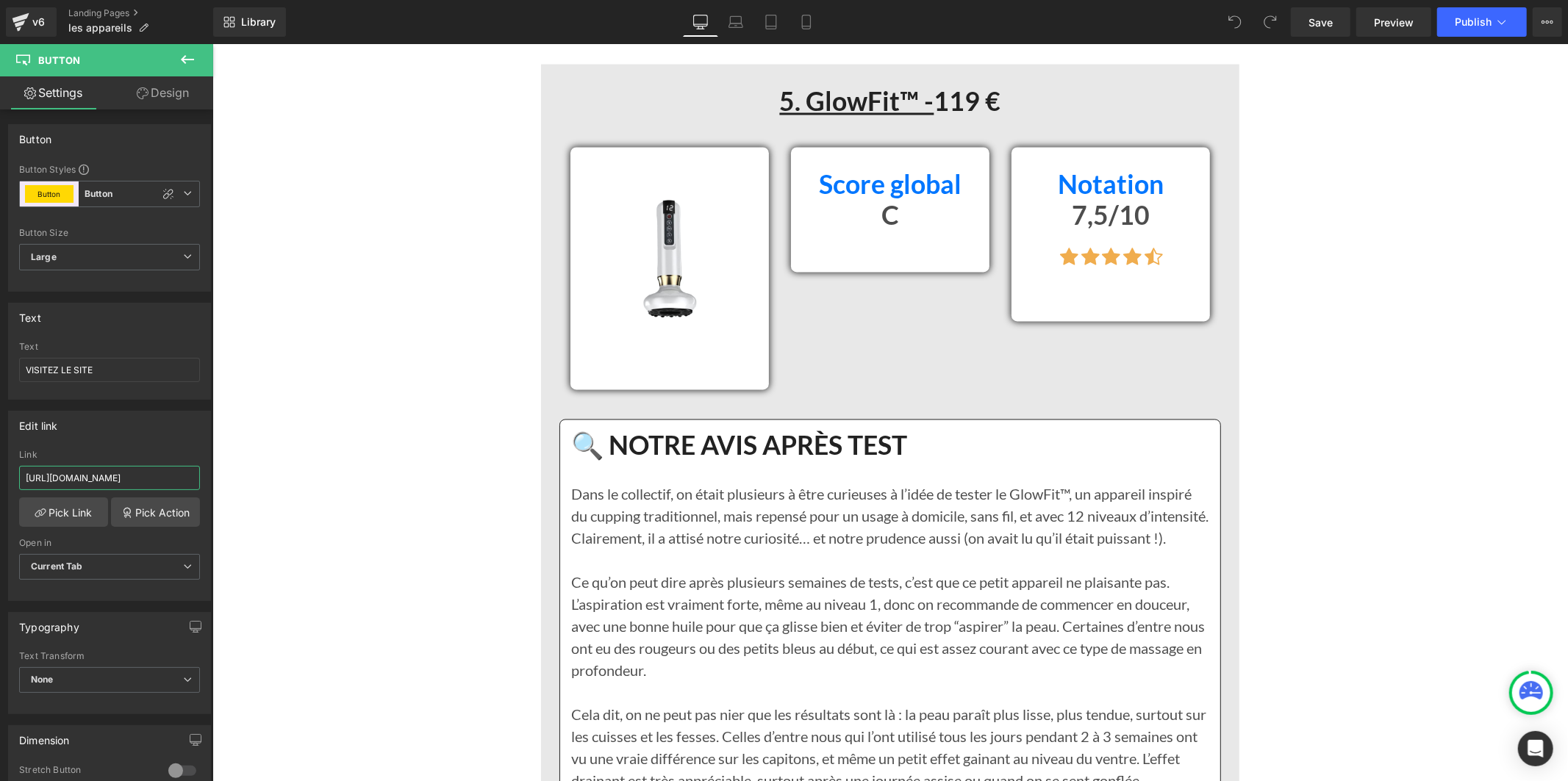
scroll to position [12164, 0]
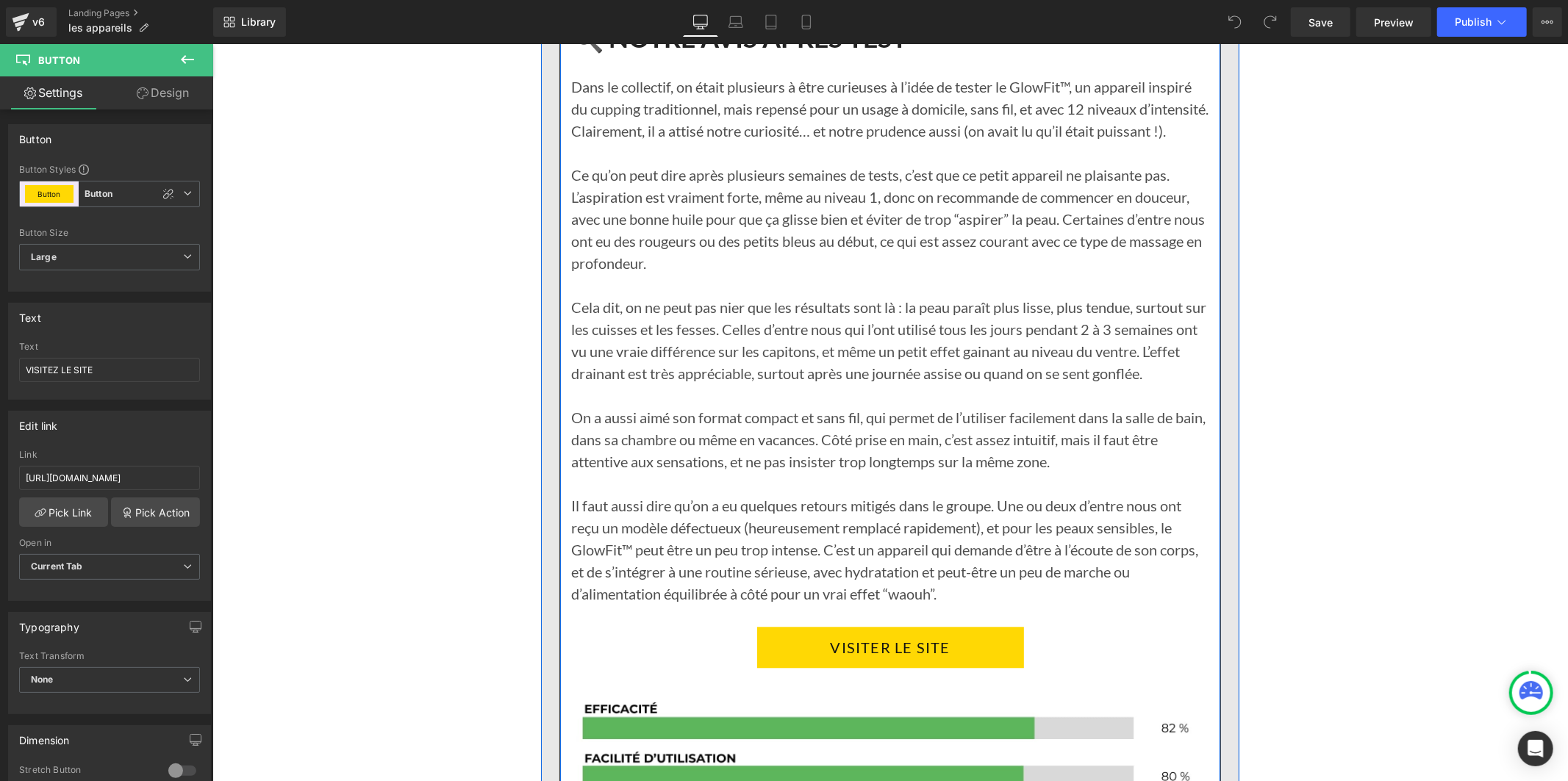
drag, startPoint x: 764, startPoint y: 586, endPoint x: 236, endPoint y: 470, distance: 540.6
click at [764, 626] on link "VISITER LE SITE" at bounding box center [890, 646] width 267 height 41
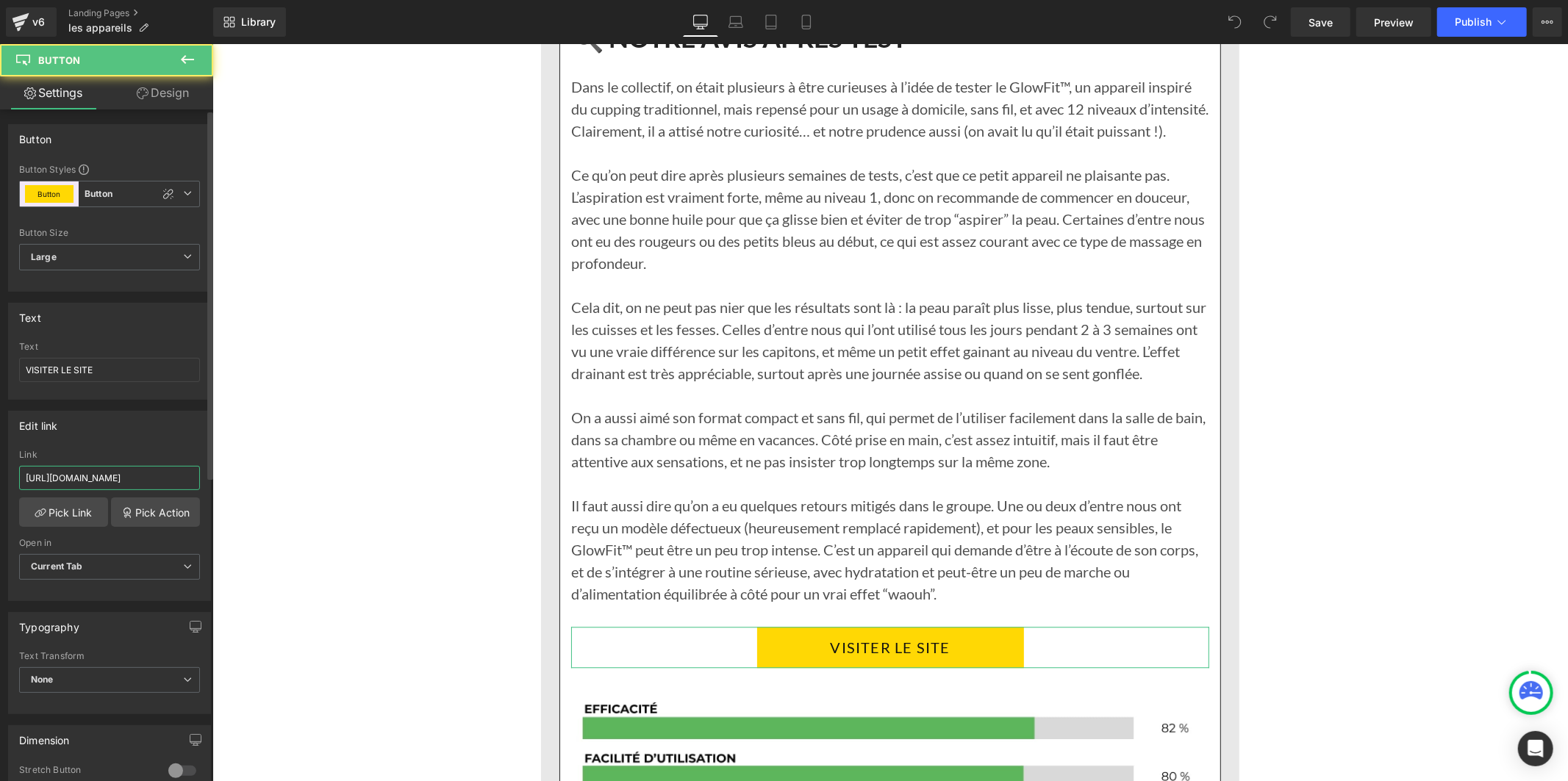
click at [98, 474] on input "[URL][DOMAIN_NAME]" at bounding box center [110, 477] width 181 height 24
type input "[URL][DOMAIN_NAME]"
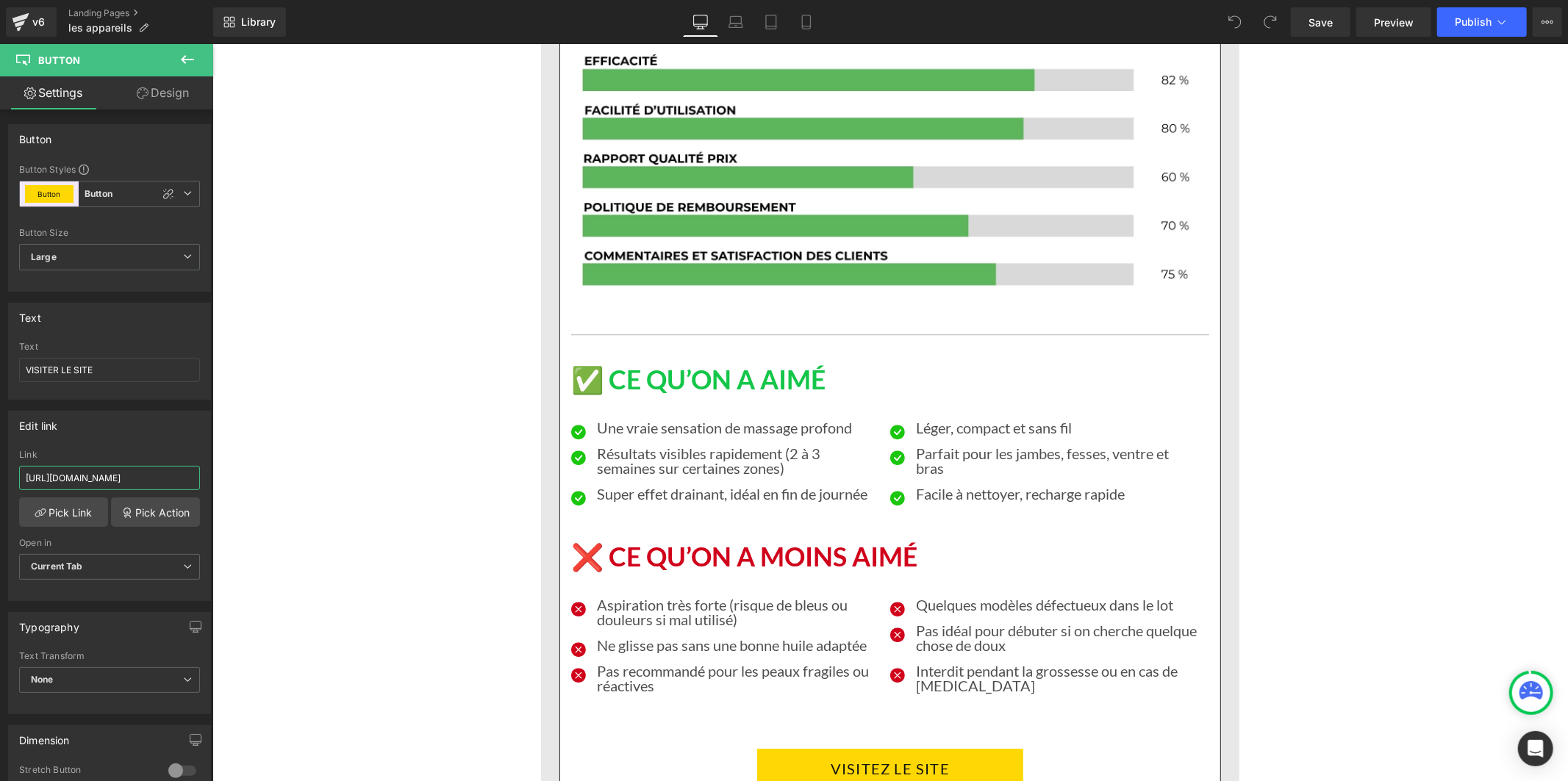
scroll to position [13143, 0]
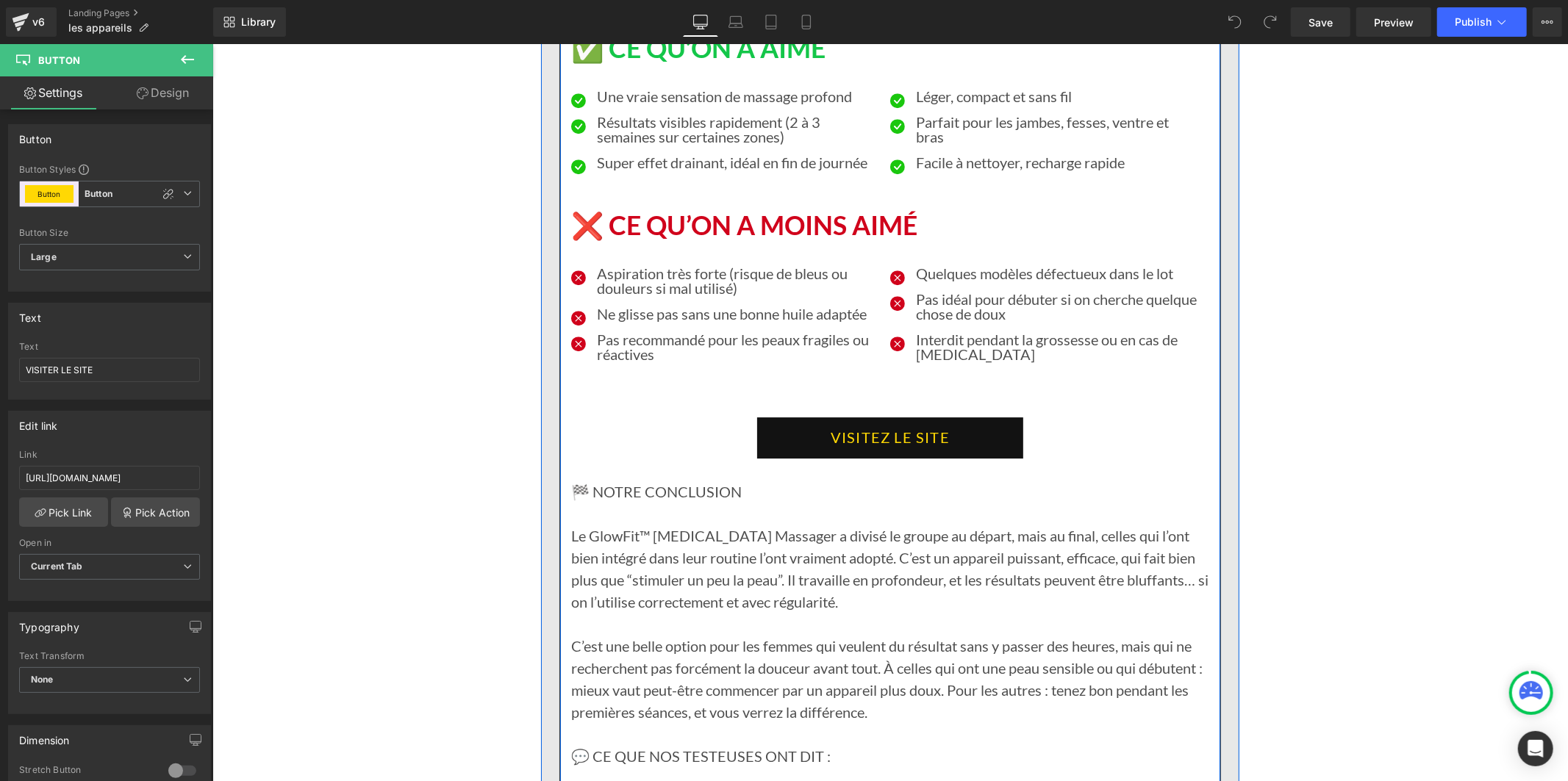
click at [762, 417] on link "VISITEZ LE SITE" at bounding box center [890, 437] width 266 height 41
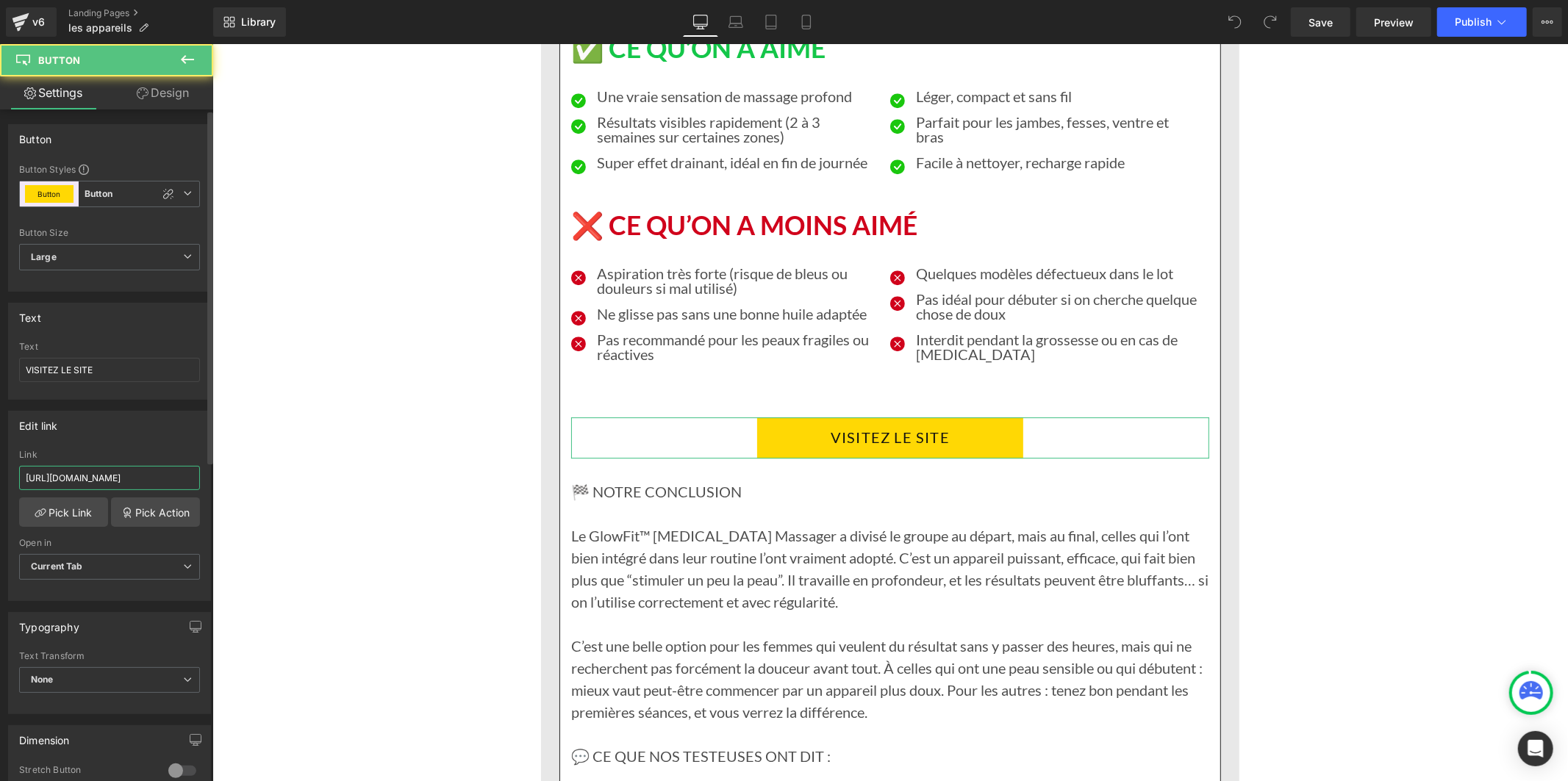
click at [139, 476] on input "[URL][DOMAIN_NAME]" at bounding box center [110, 477] width 181 height 24
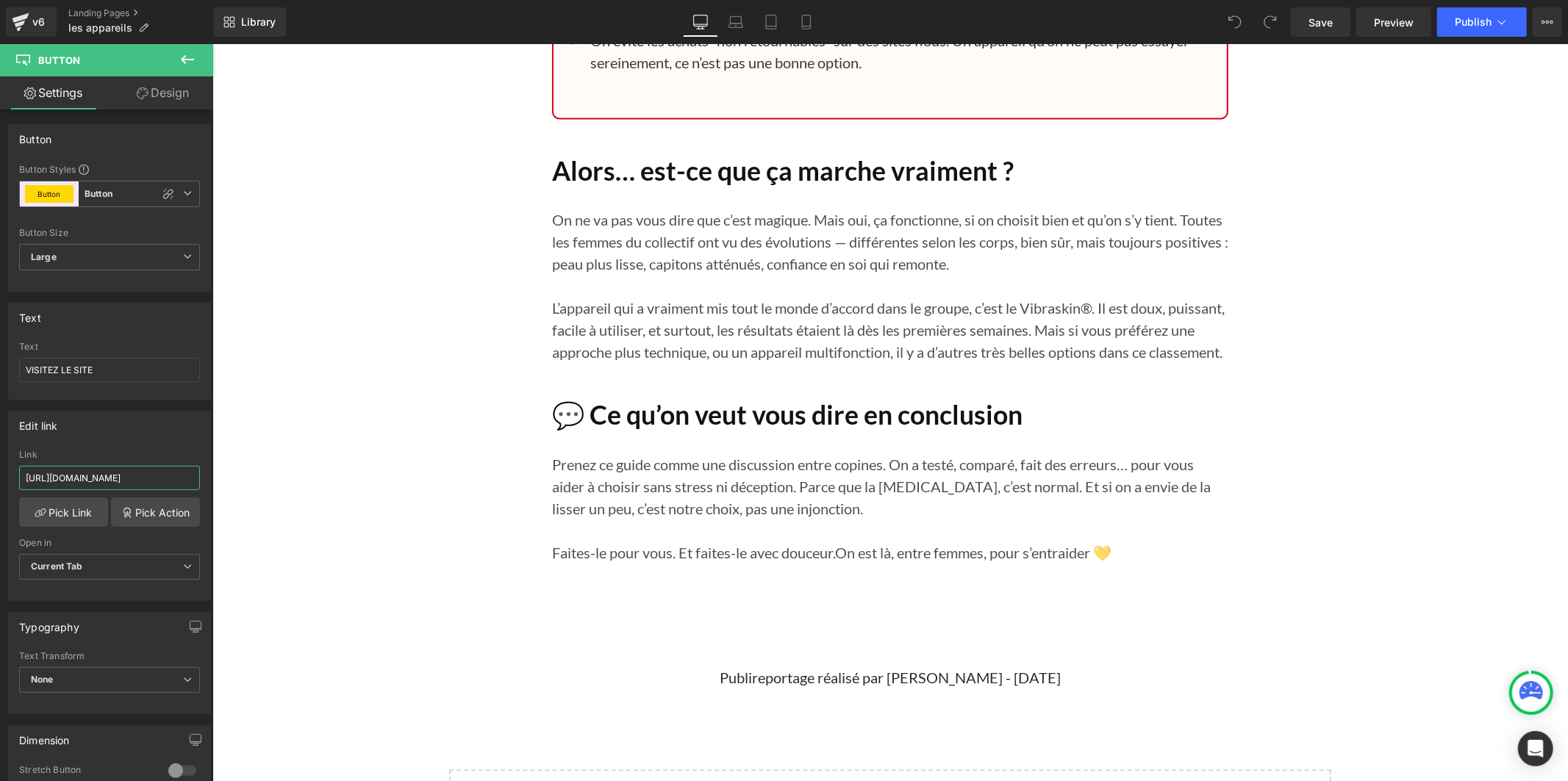
scroll to position [16876, 0]
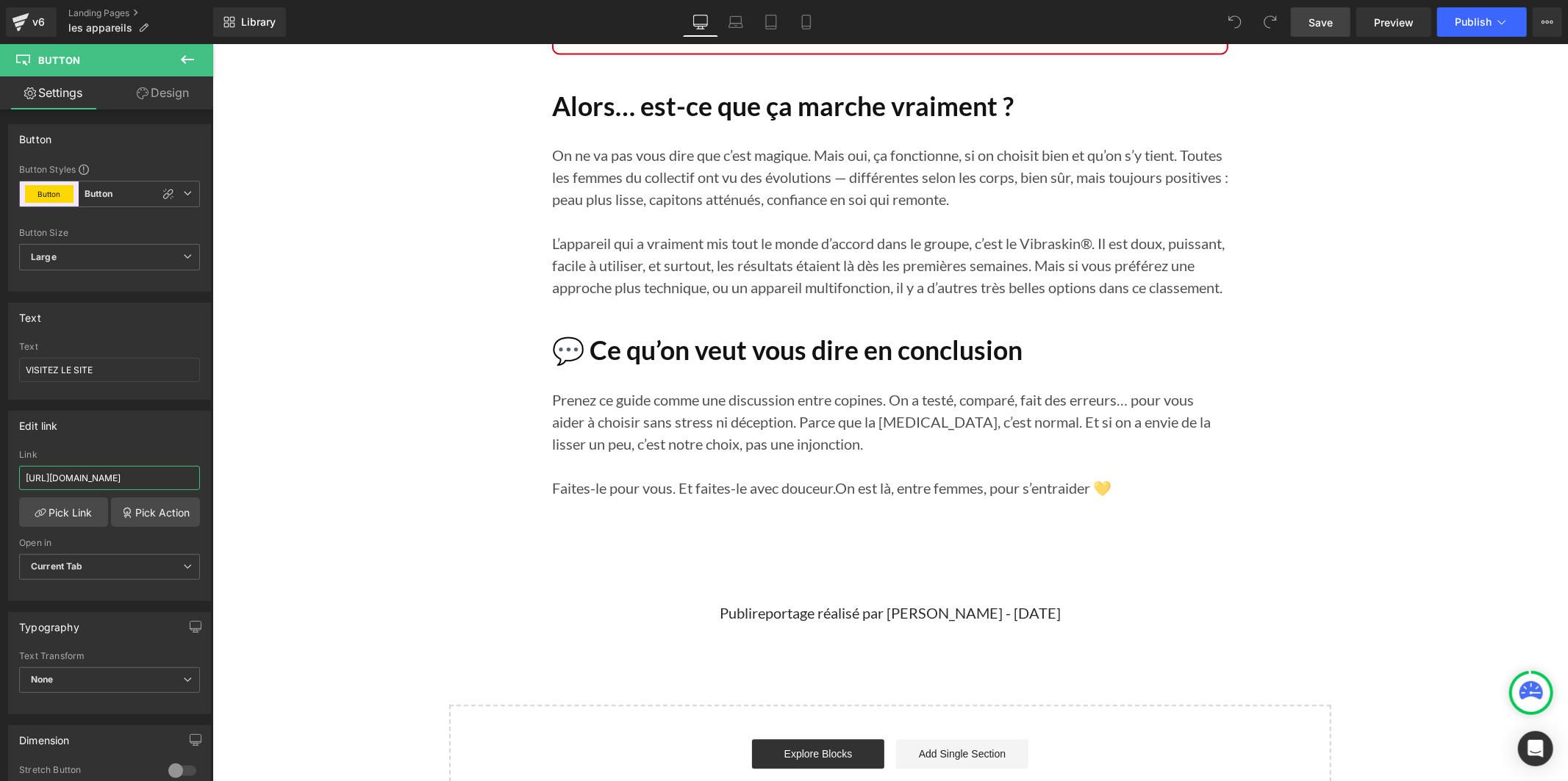
type input "[URL][DOMAIN_NAME]"
click at [1325, 24] on span "Save" at bounding box center [1320, 22] width 24 height 15
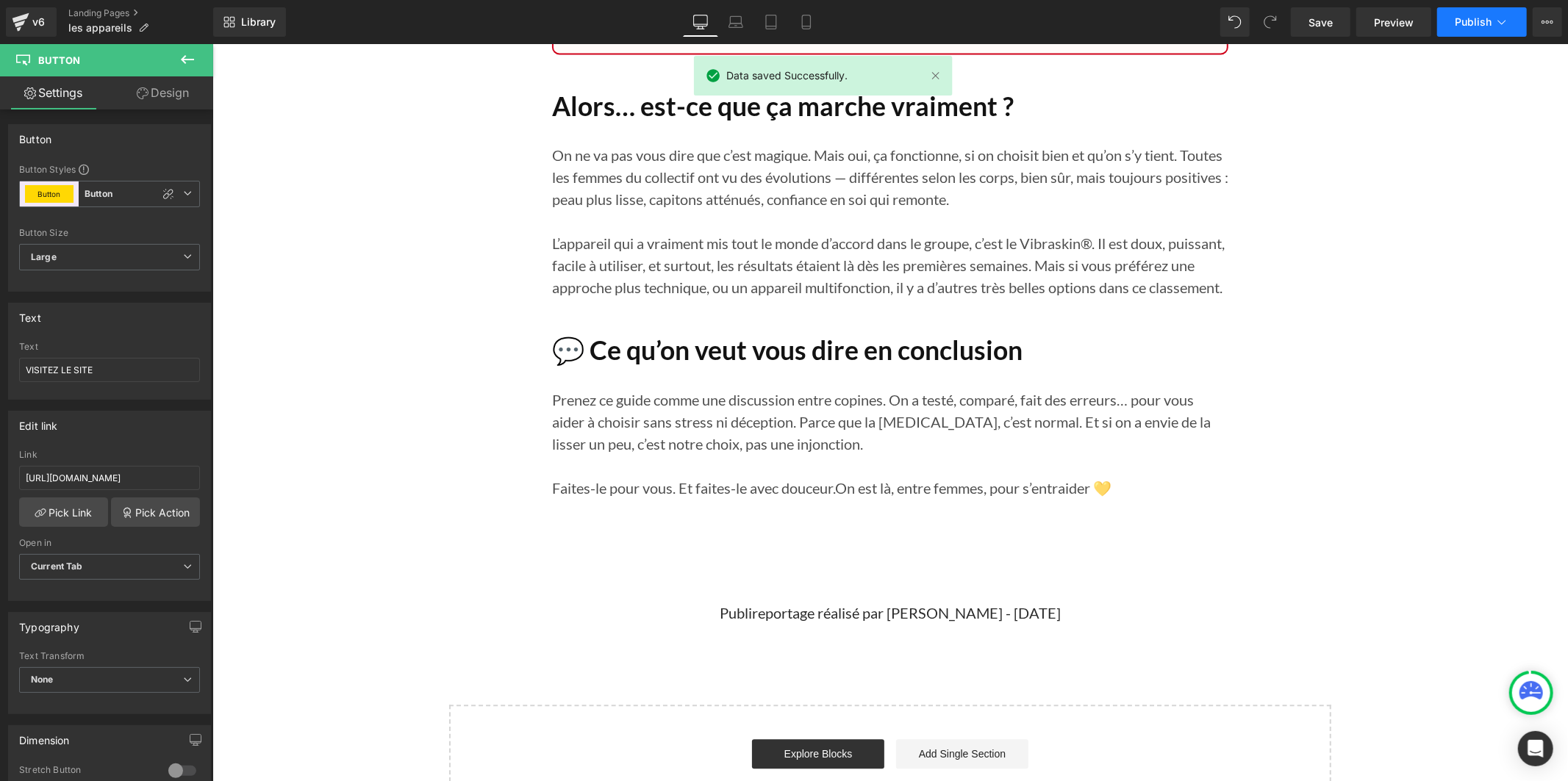
click at [1471, 24] on span "Publish" at bounding box center [1472, 21] width 36 height 12
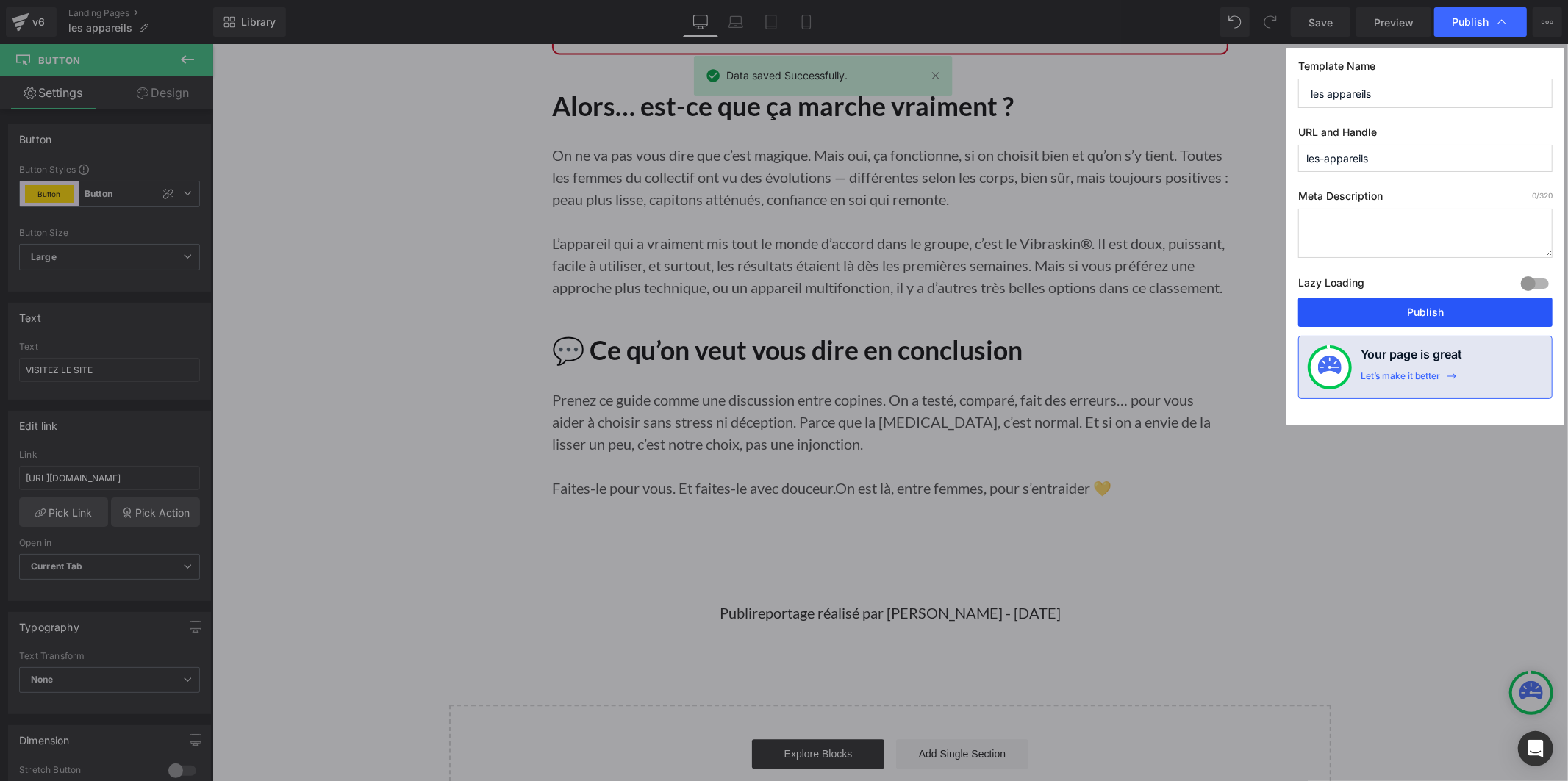
click at [1409, 308] on button "Publish" at bounding box center [1425, 312] width 255 height 29
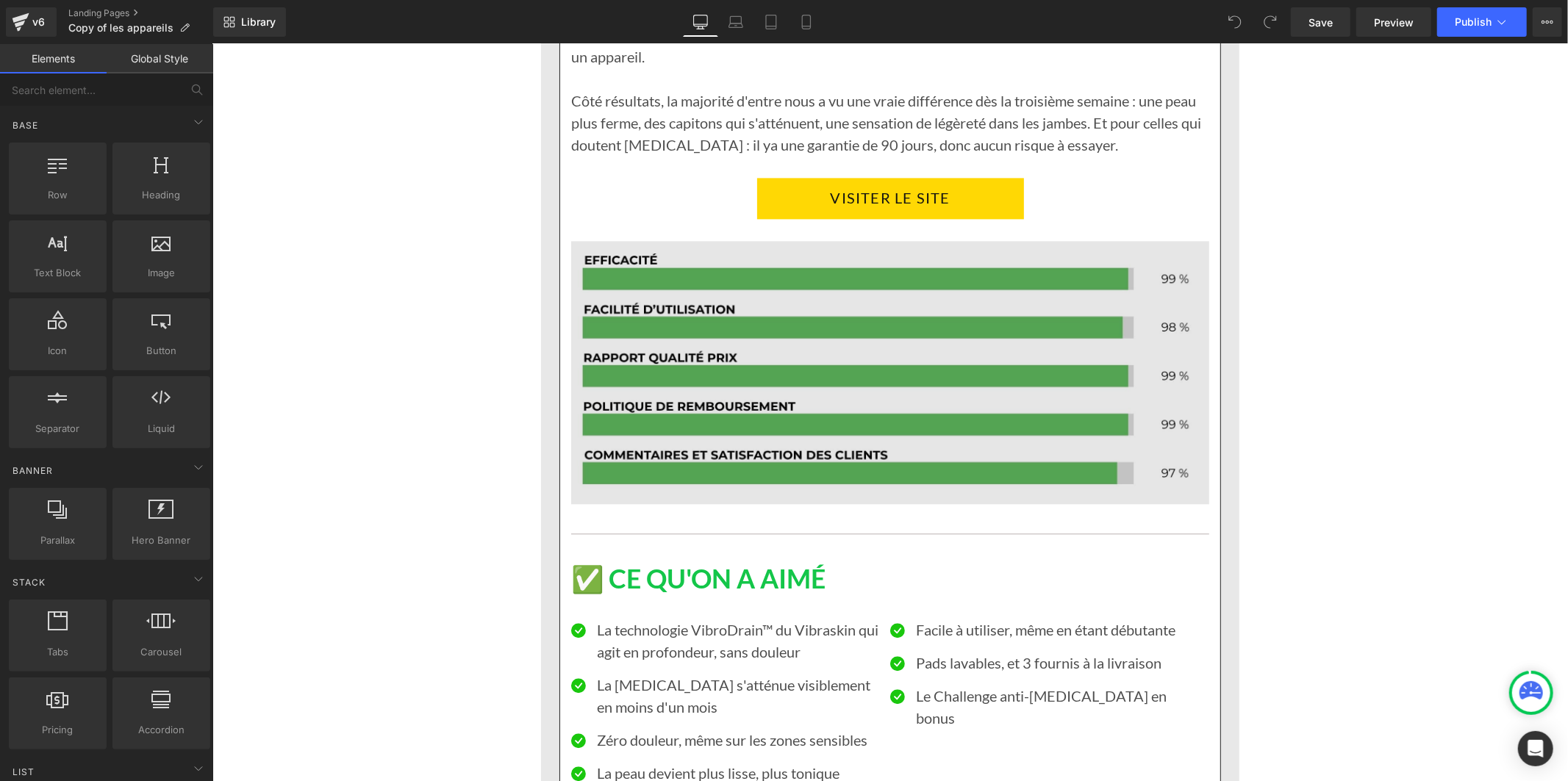
scroll to position [2612, 0]
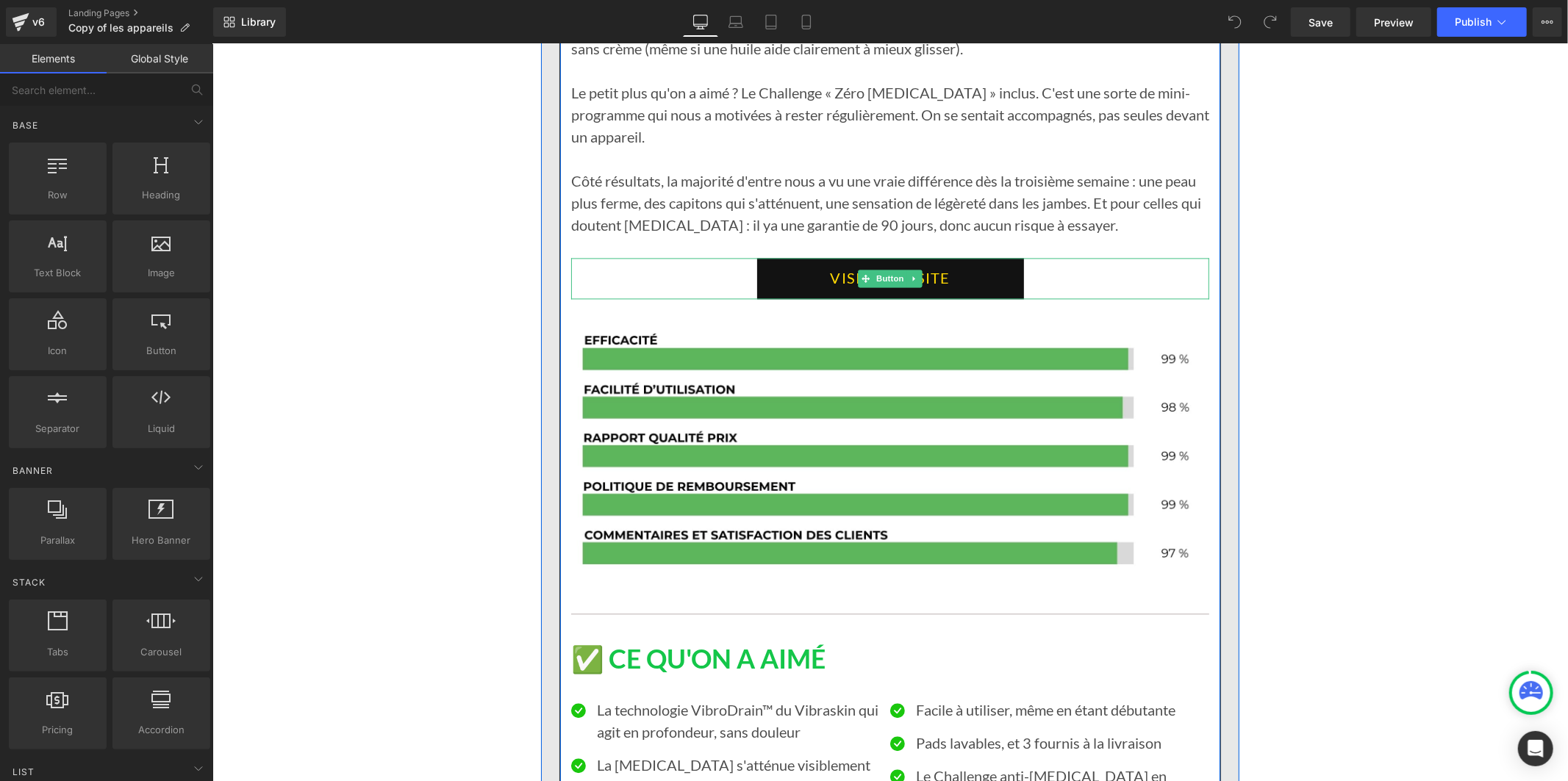
click at [792, 257] on link "VISITER LE SITE" at bounding box center [890, 277] width 267 height 41
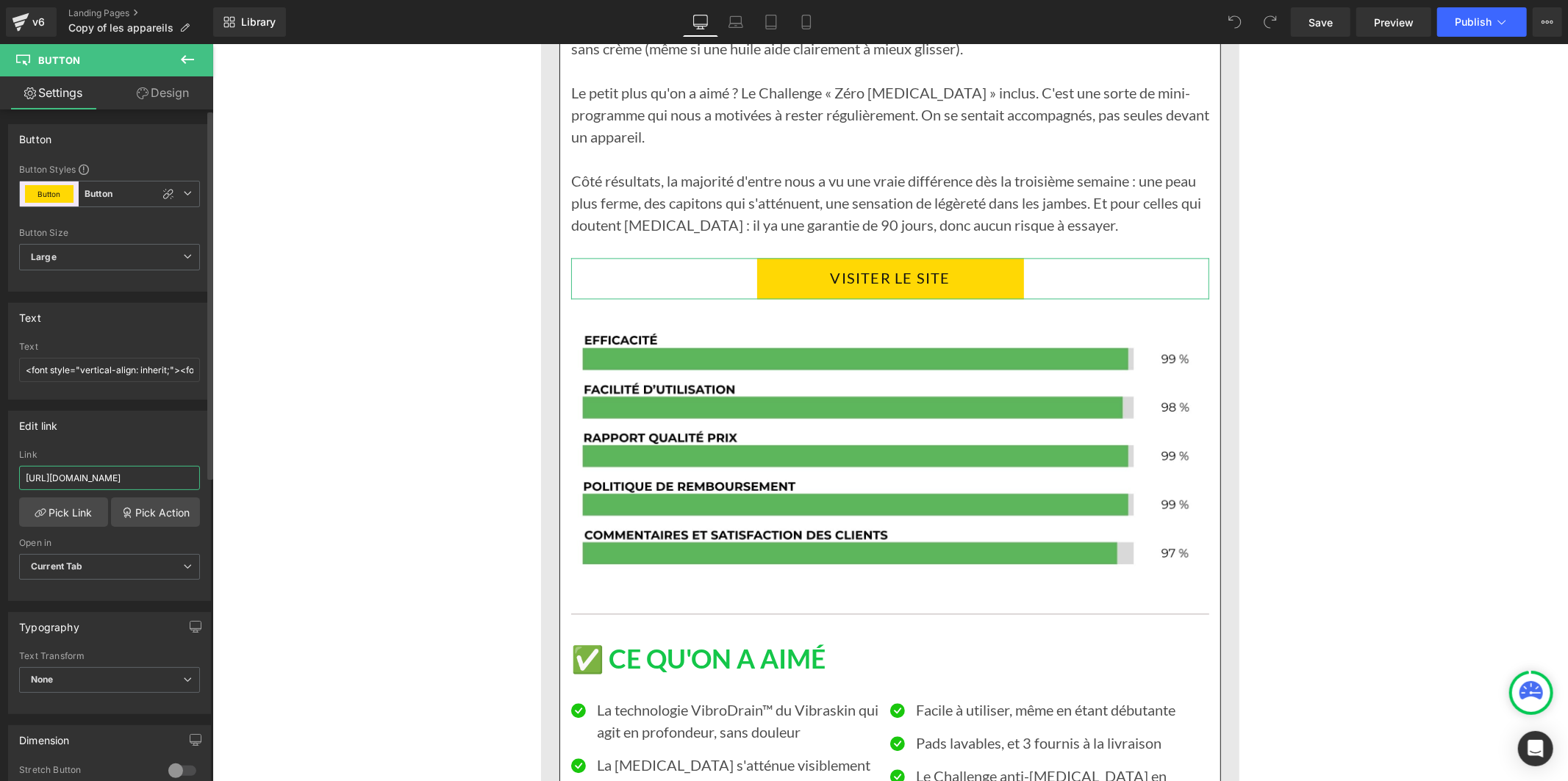
click at [84, 474] on input "[URL][DOMAIN_NAME]" at bounding box center [110, 477] width 181 height 24
type input "[URL][DOMAIN_NAME]"
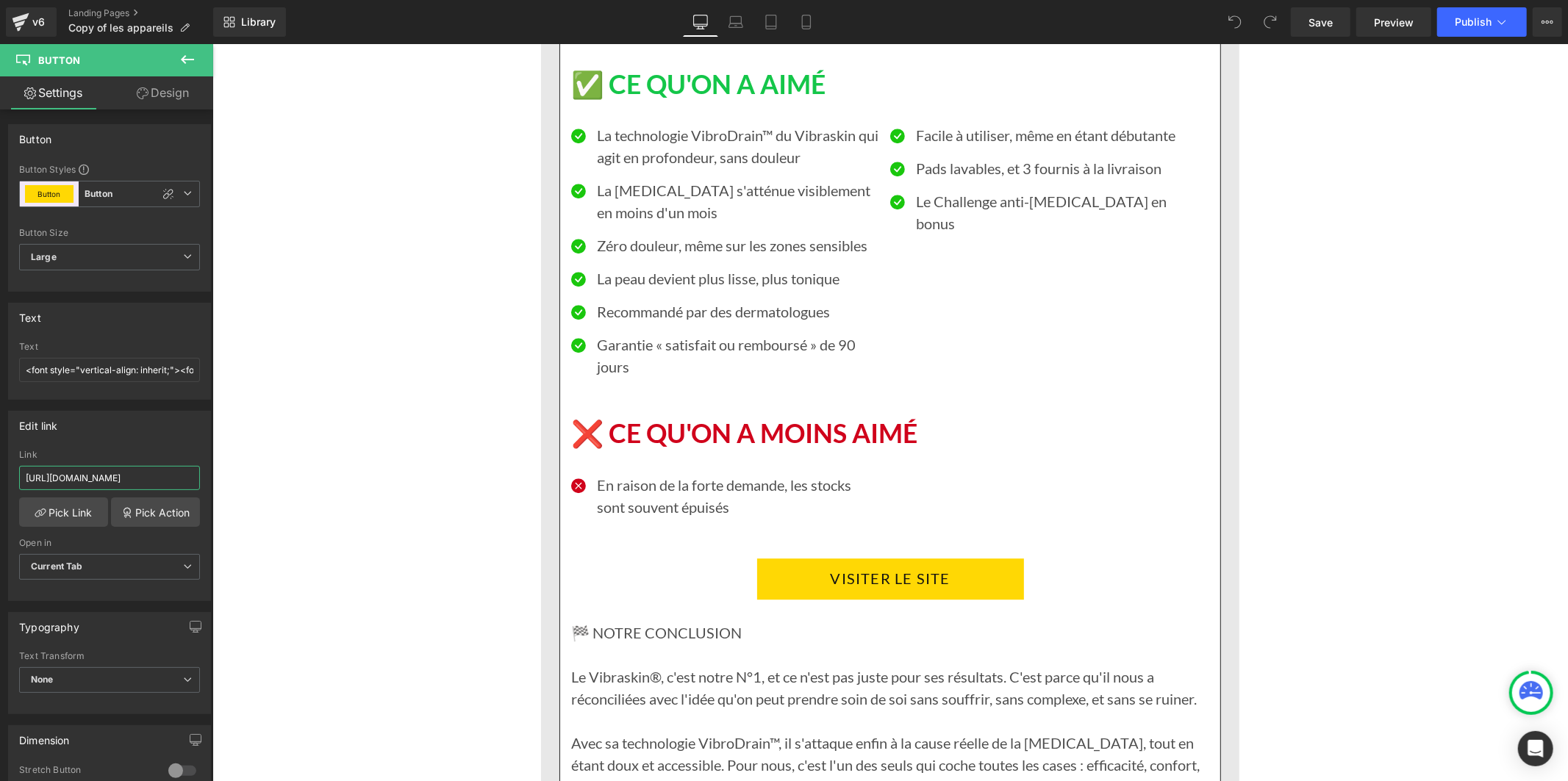
scroll to position [3428, 0]
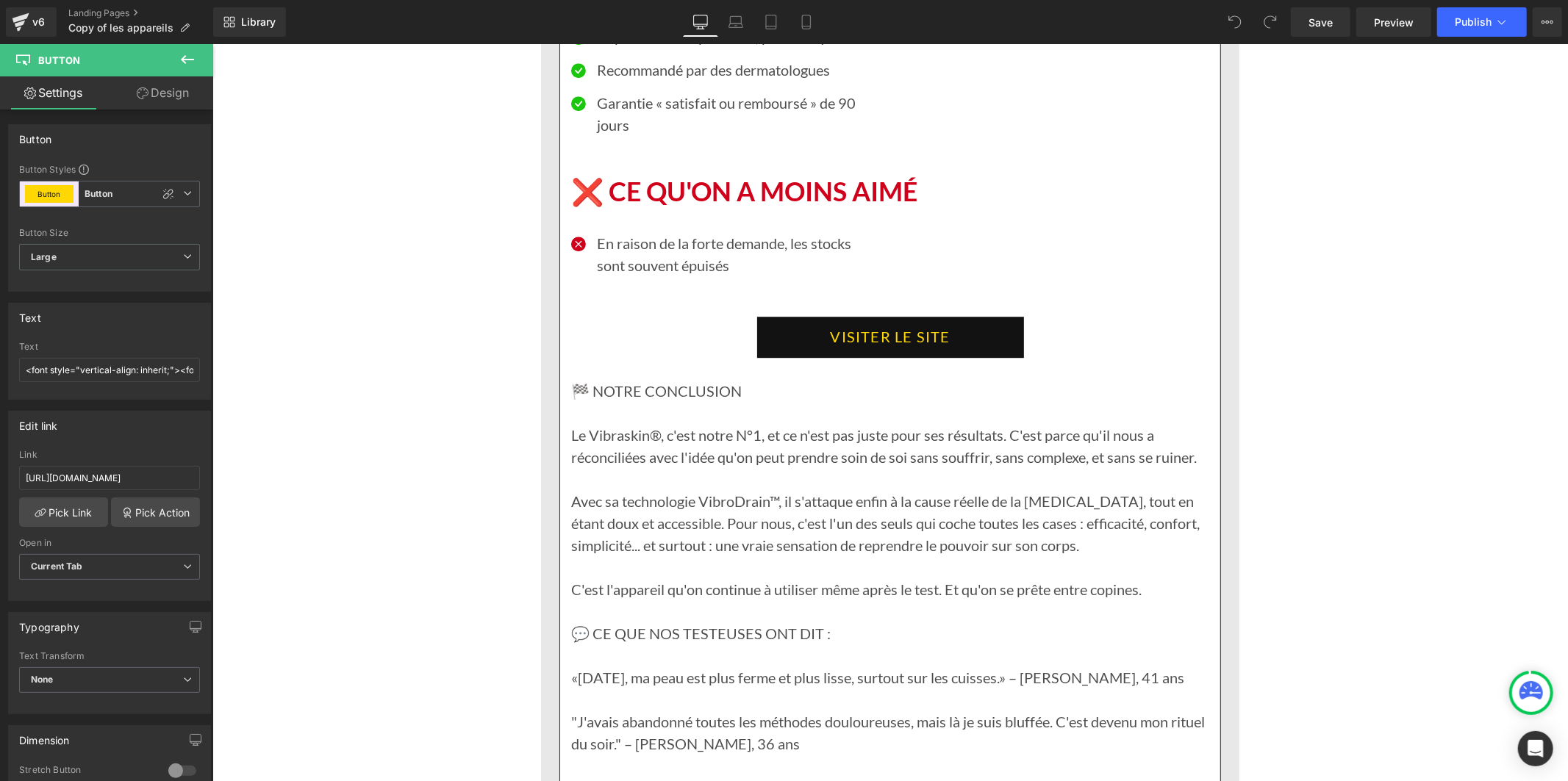
click at [764, 316] on link "VISITER LE SITE" at bounding box center [890, 336] width 267 height 41
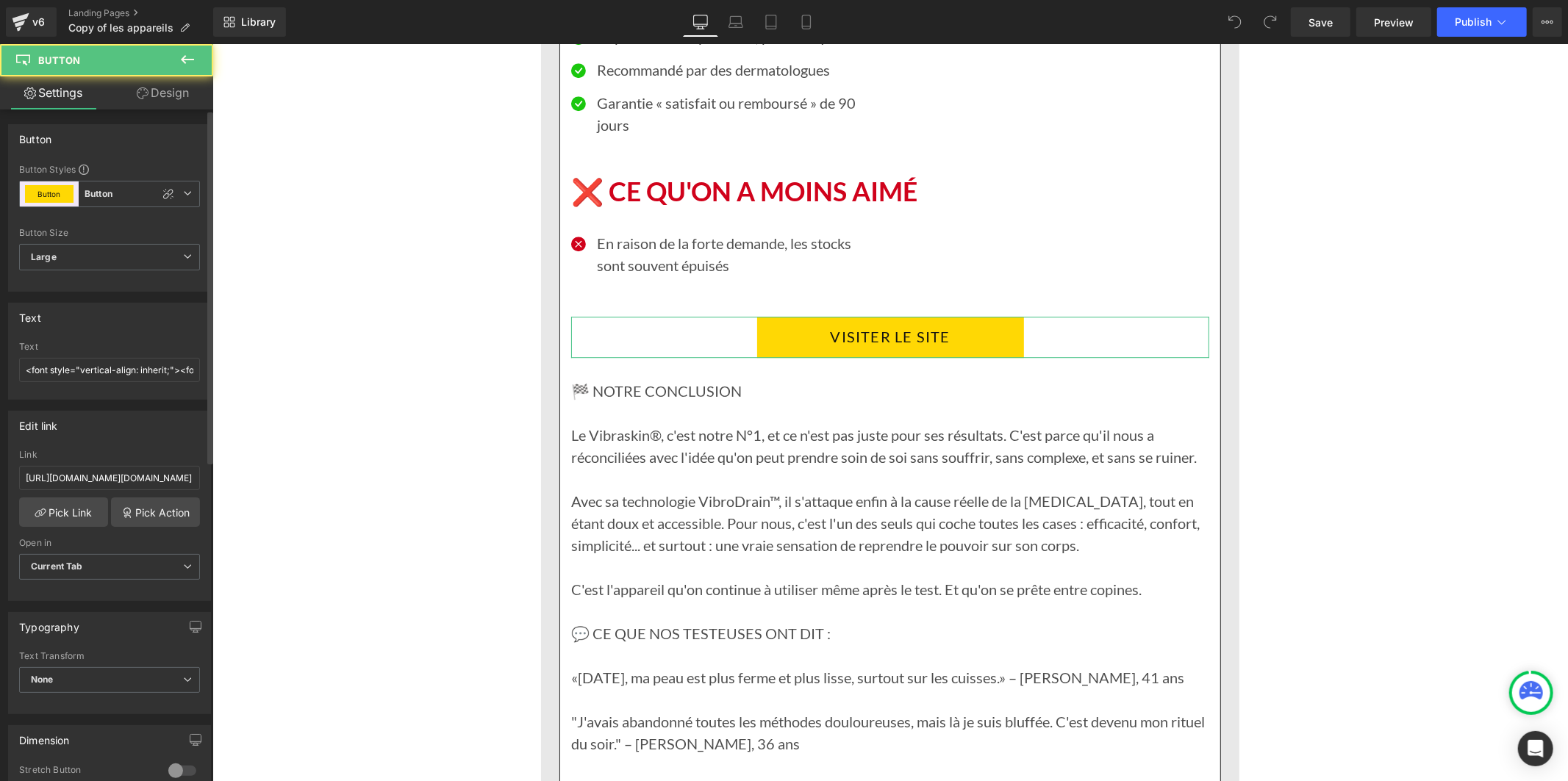
click at [145, 464] on div "Link https://vibraskinfrance.com/prohttps://vibraskinfrance.com/pages/vibraskin…" at bounding box center [110, 473] width 181 height 48
click at [144, 473] on input "https://vibraskinfrance.com/prohttps://vibraskinfrance.com/pages/vibraskin?_ab=…" at bounding box center [110, 477] width 181 height 24
paste input "ages/vibraskin"
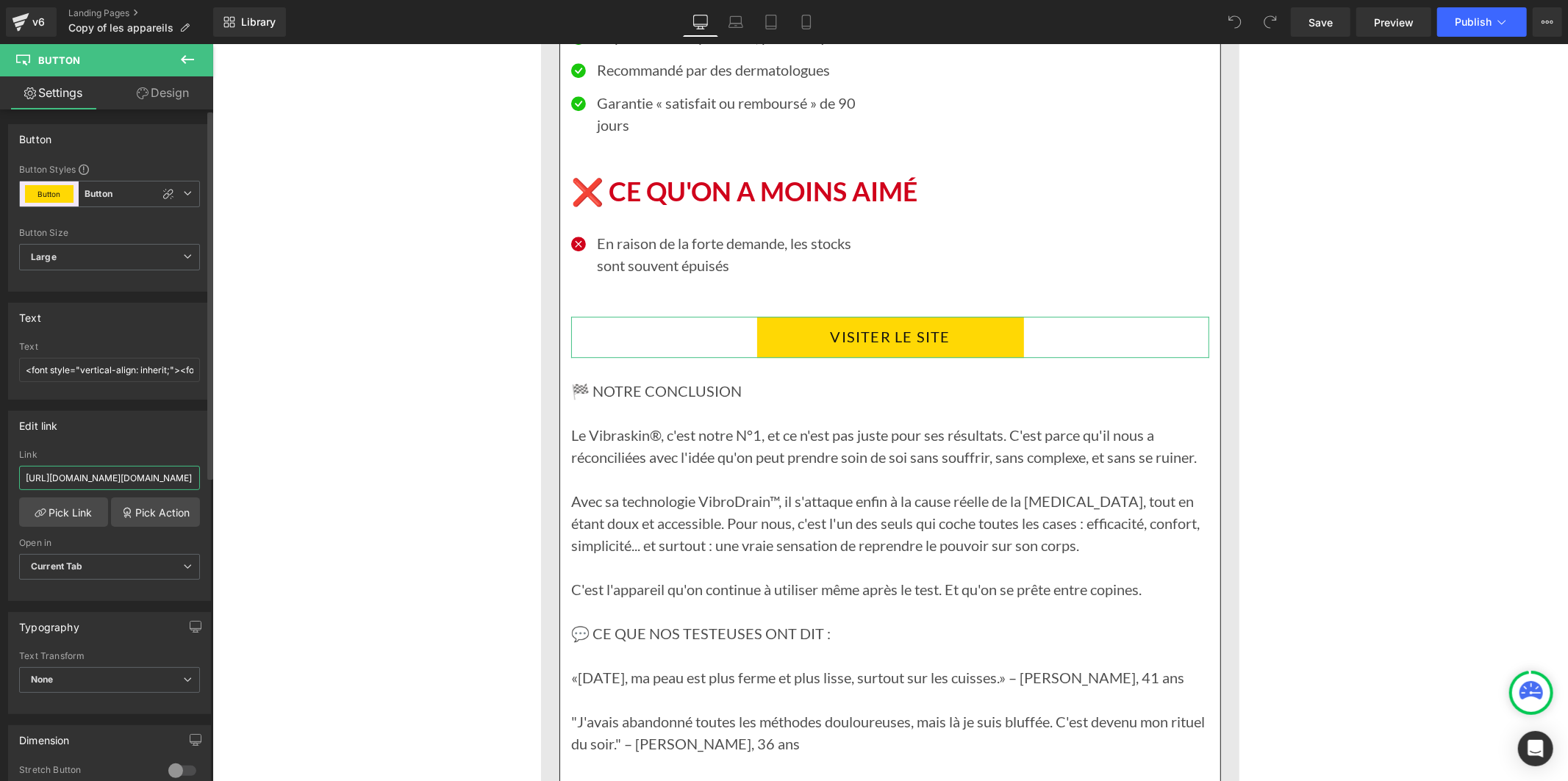
type input "[URL][DOMAIN_NAME]"
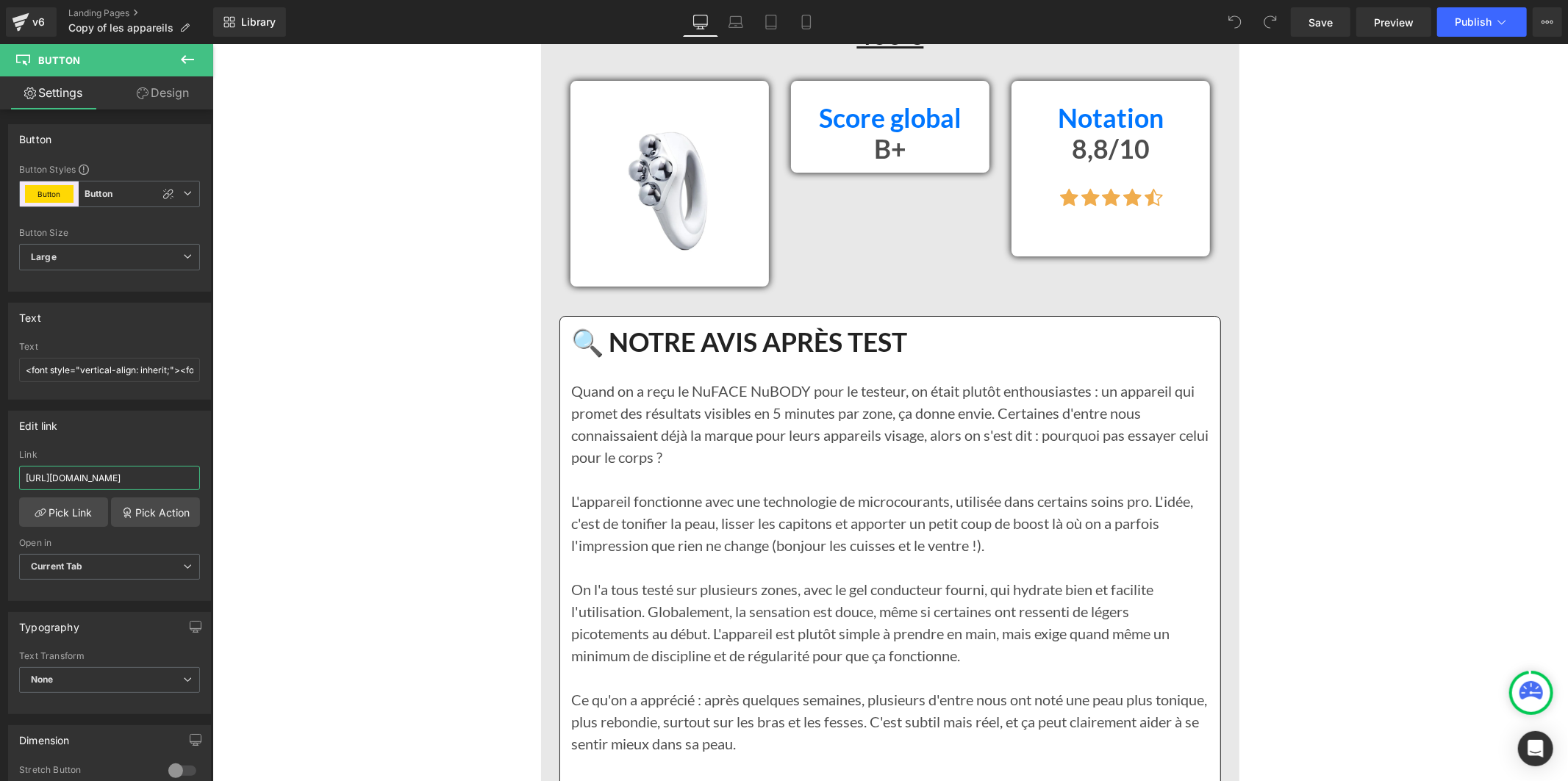
scroll to position [4898, 0]
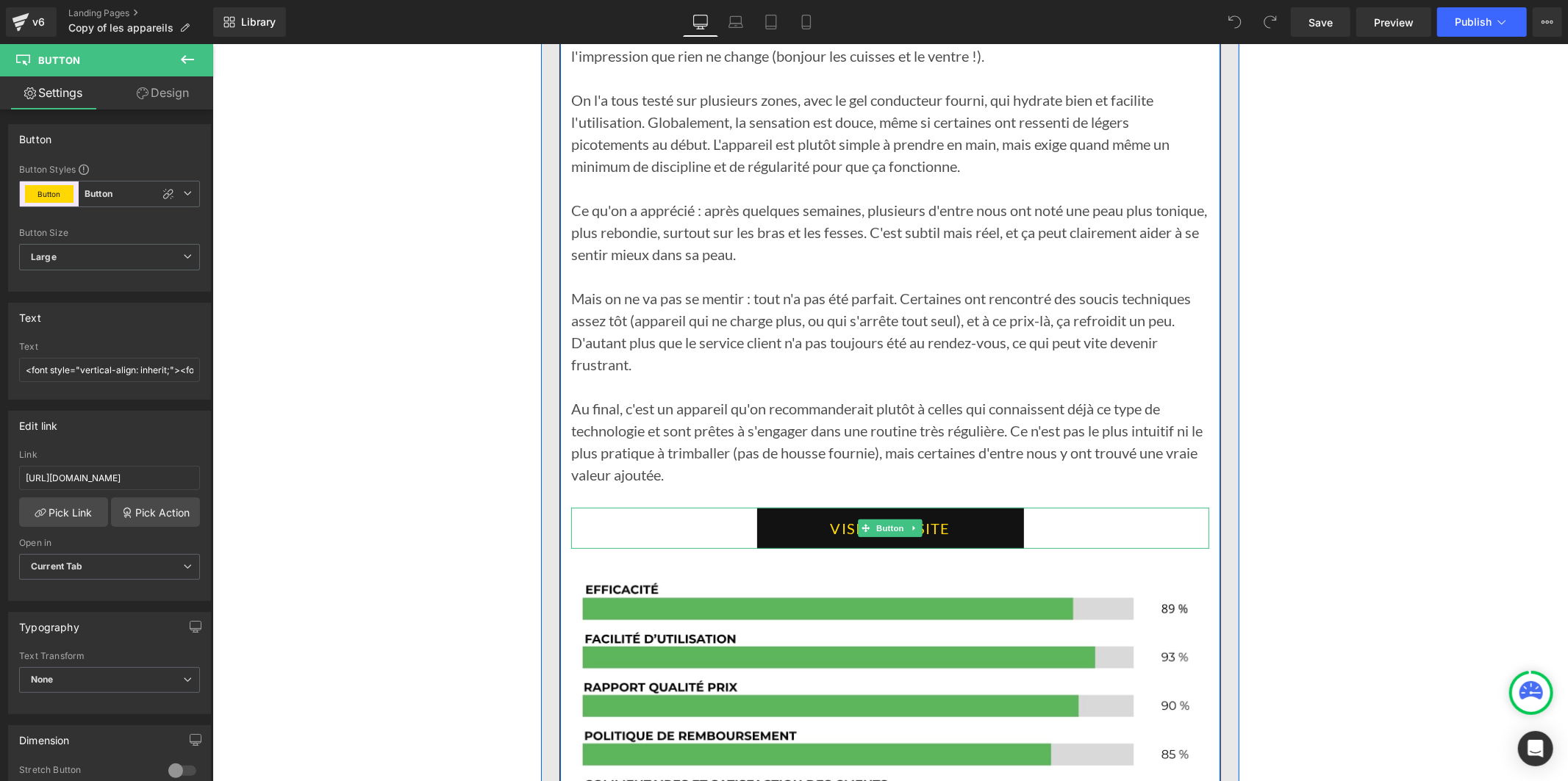
click at [788, 507] on link "VISITER LE SITE" at bounding box center [890, 527] width 267 height 41
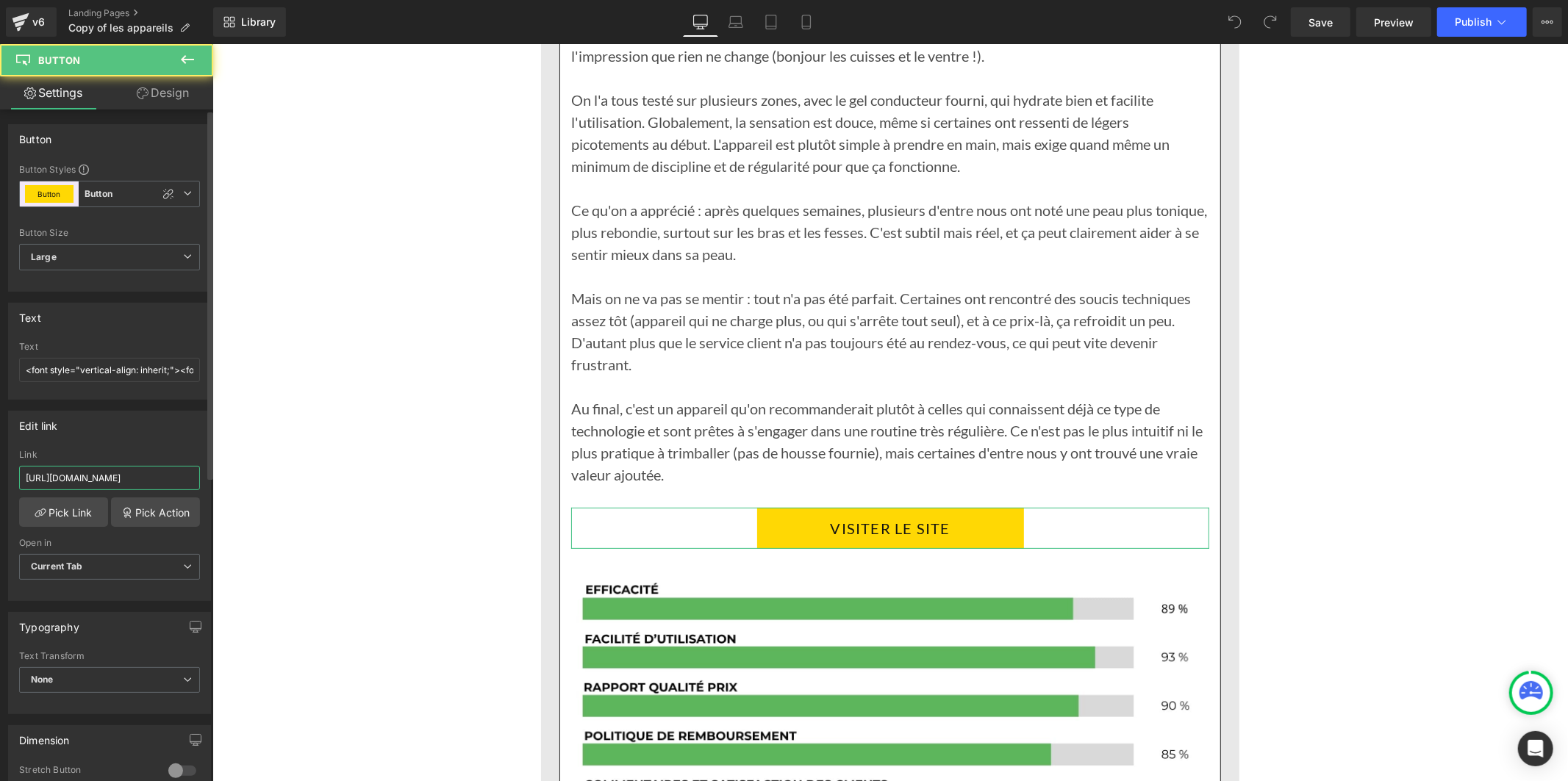
click at [145, 483] on input "[URL][DOMAIN_NAME]" at bounding box center [110, 477] width 181 height 24
type input "[URL][DOMAIN_NAME]"
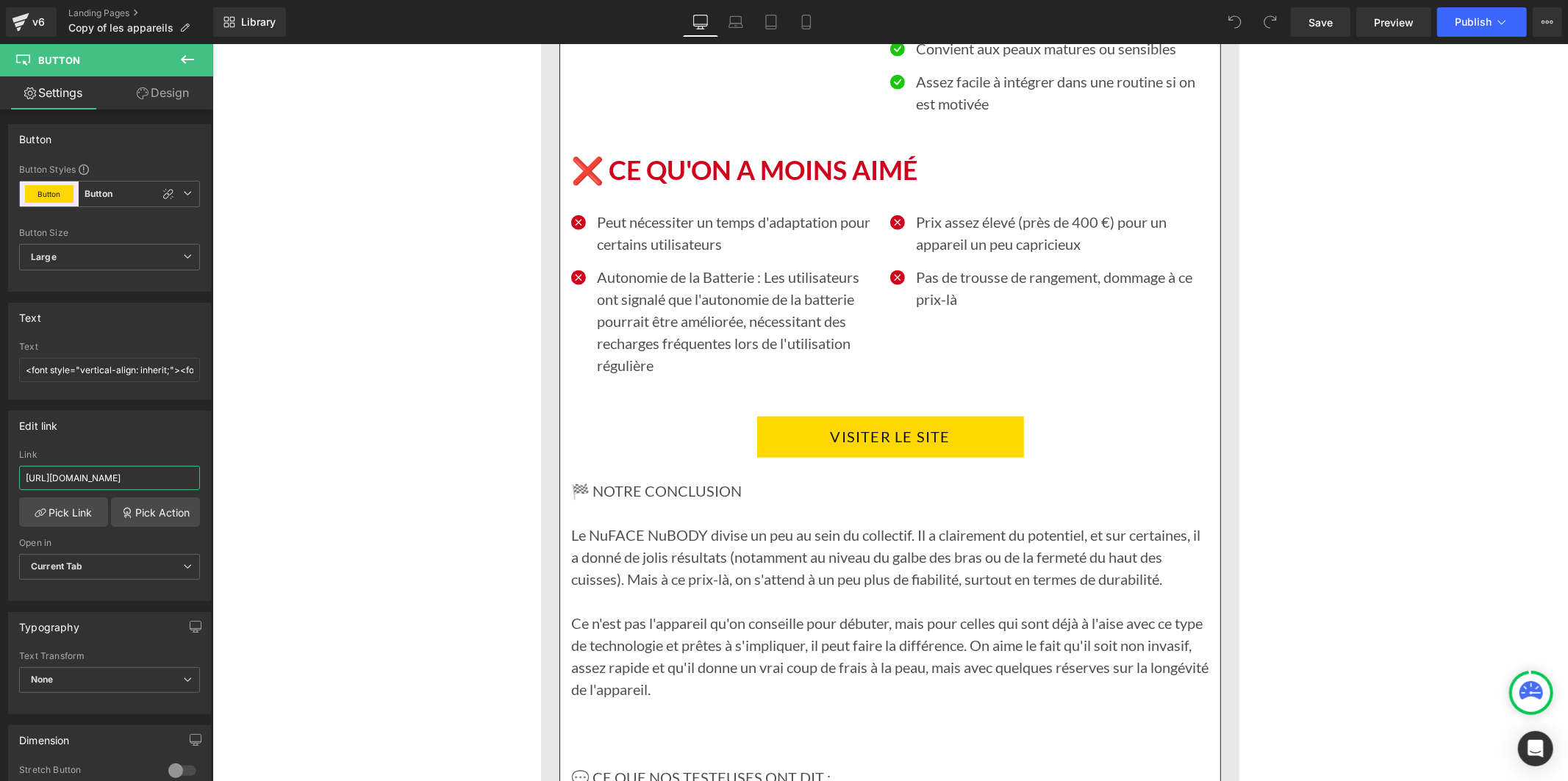
scroll to position [5960, 0]
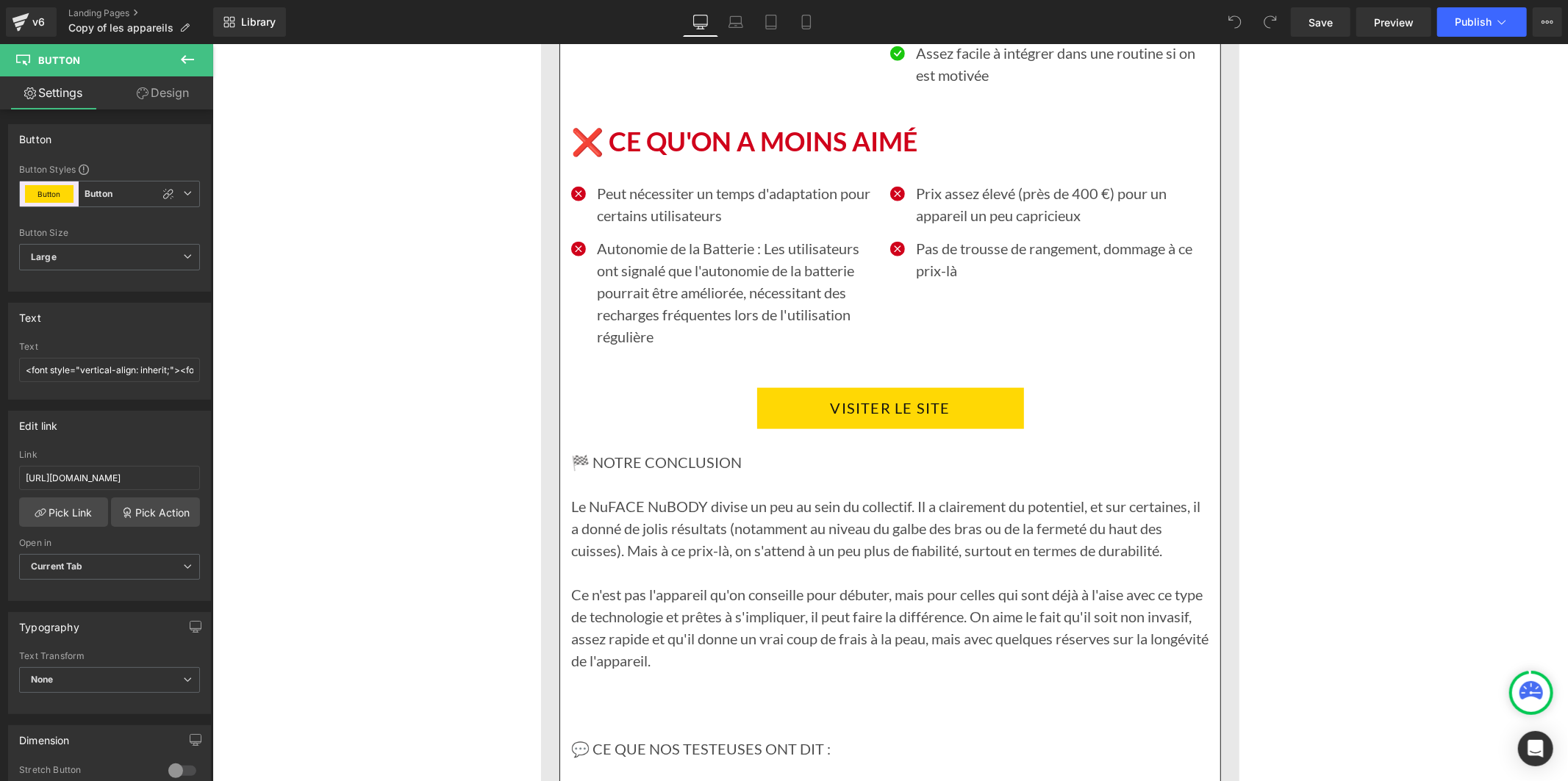
click at [767, 387] on link "VISITER LE SITE" at bounding box center [890, 408] width 267 height 41
click at [130, 473] on input "[URL][DOMAIN_NAME]" at bounding box center [110, 477] width 181 height 24
paste input "text"
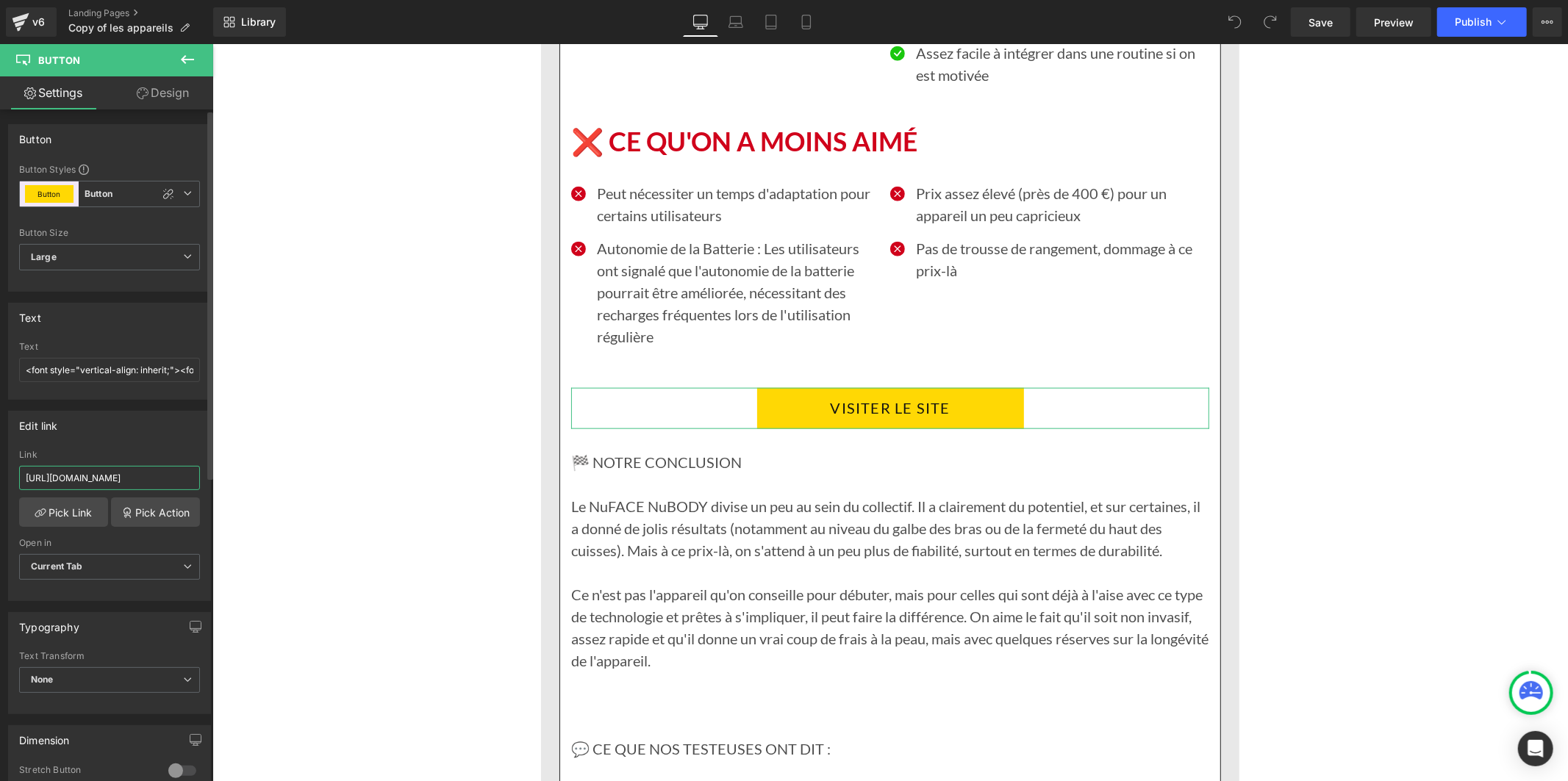
type input "[URL][DOMAIN_NAME]"
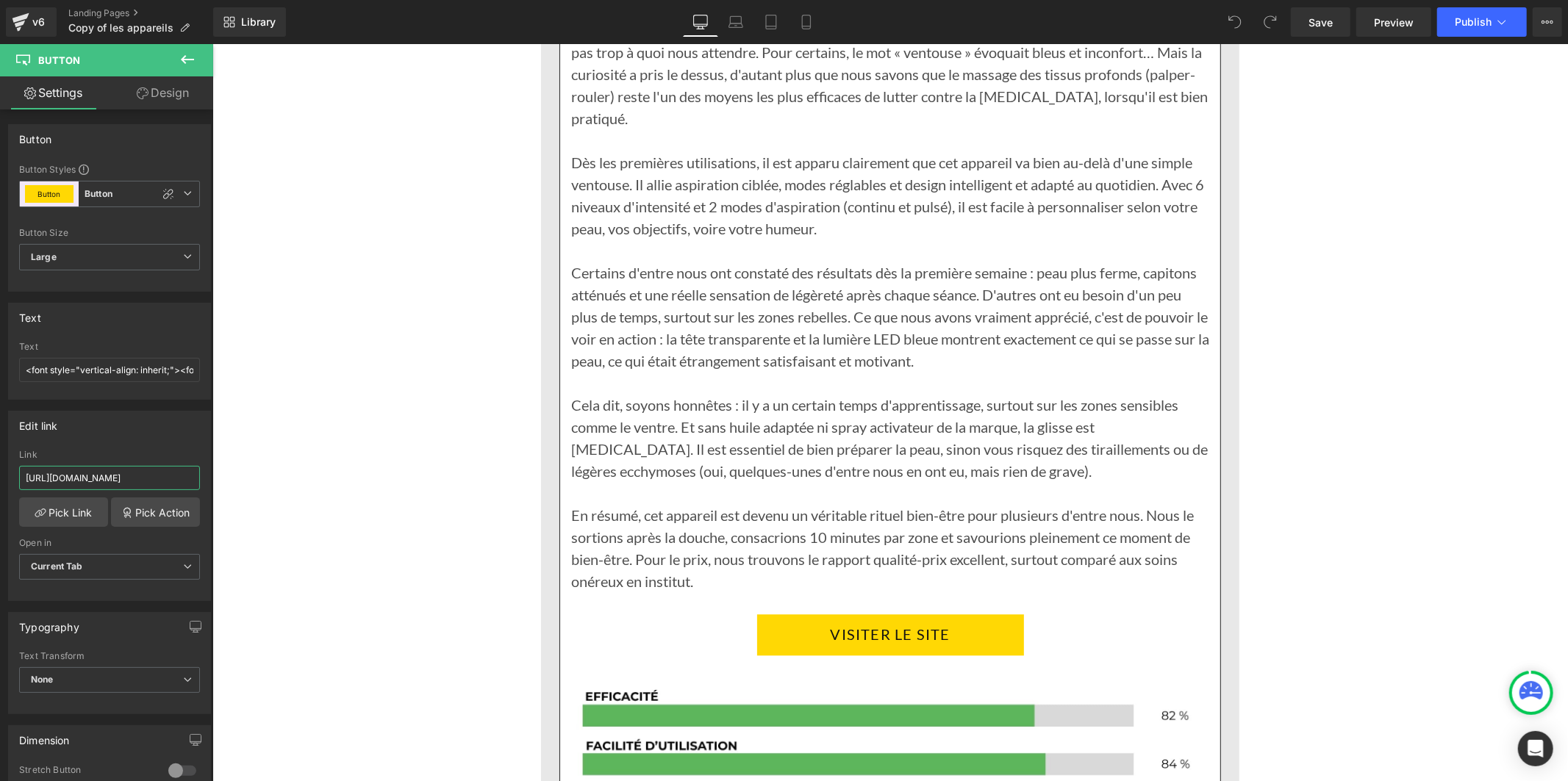
scroll to position [7755, 0]
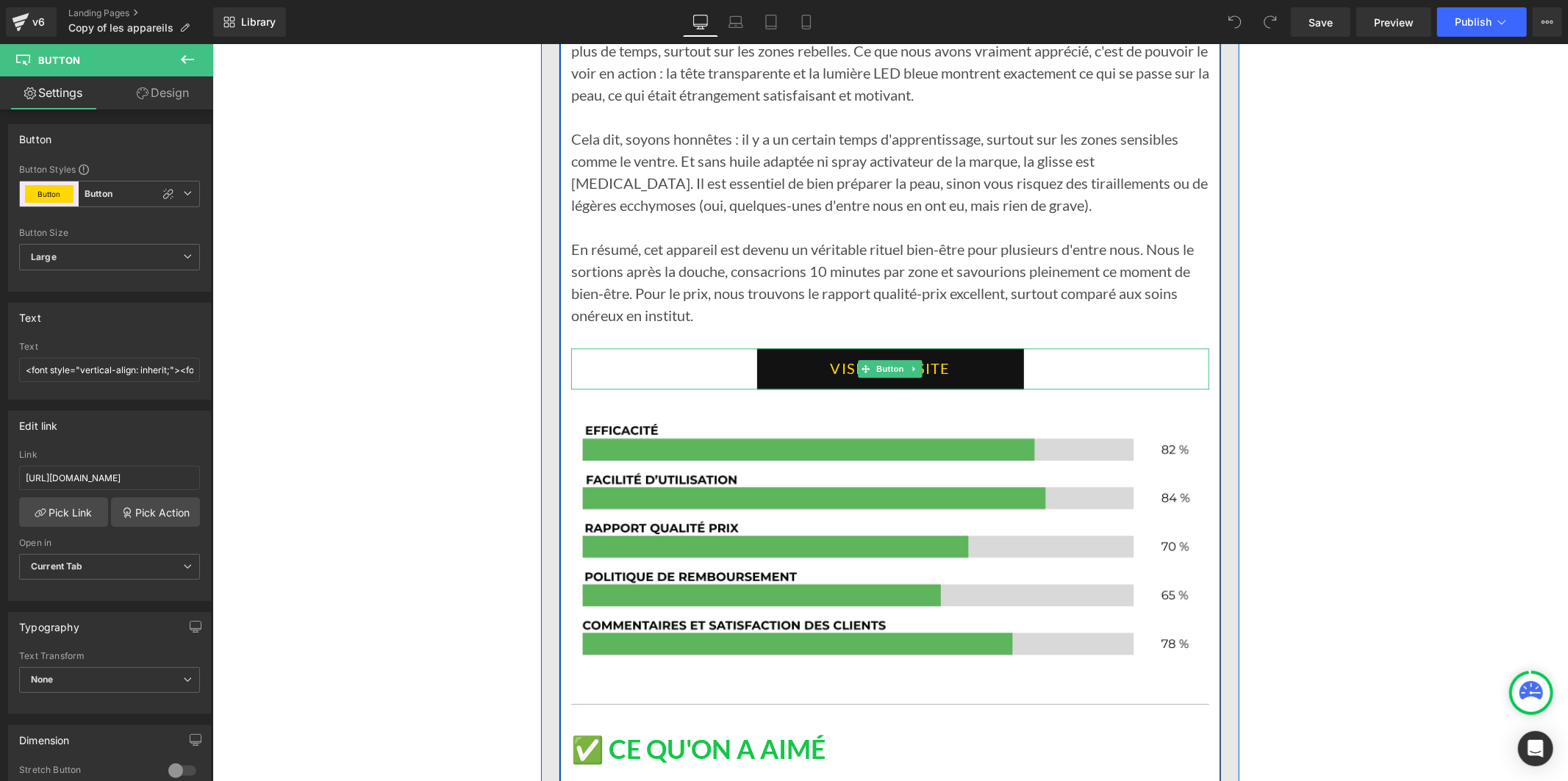
click at [799, 348] on link "VISITER LE SITE" at bounding box center [890, 368] width 267 height 41
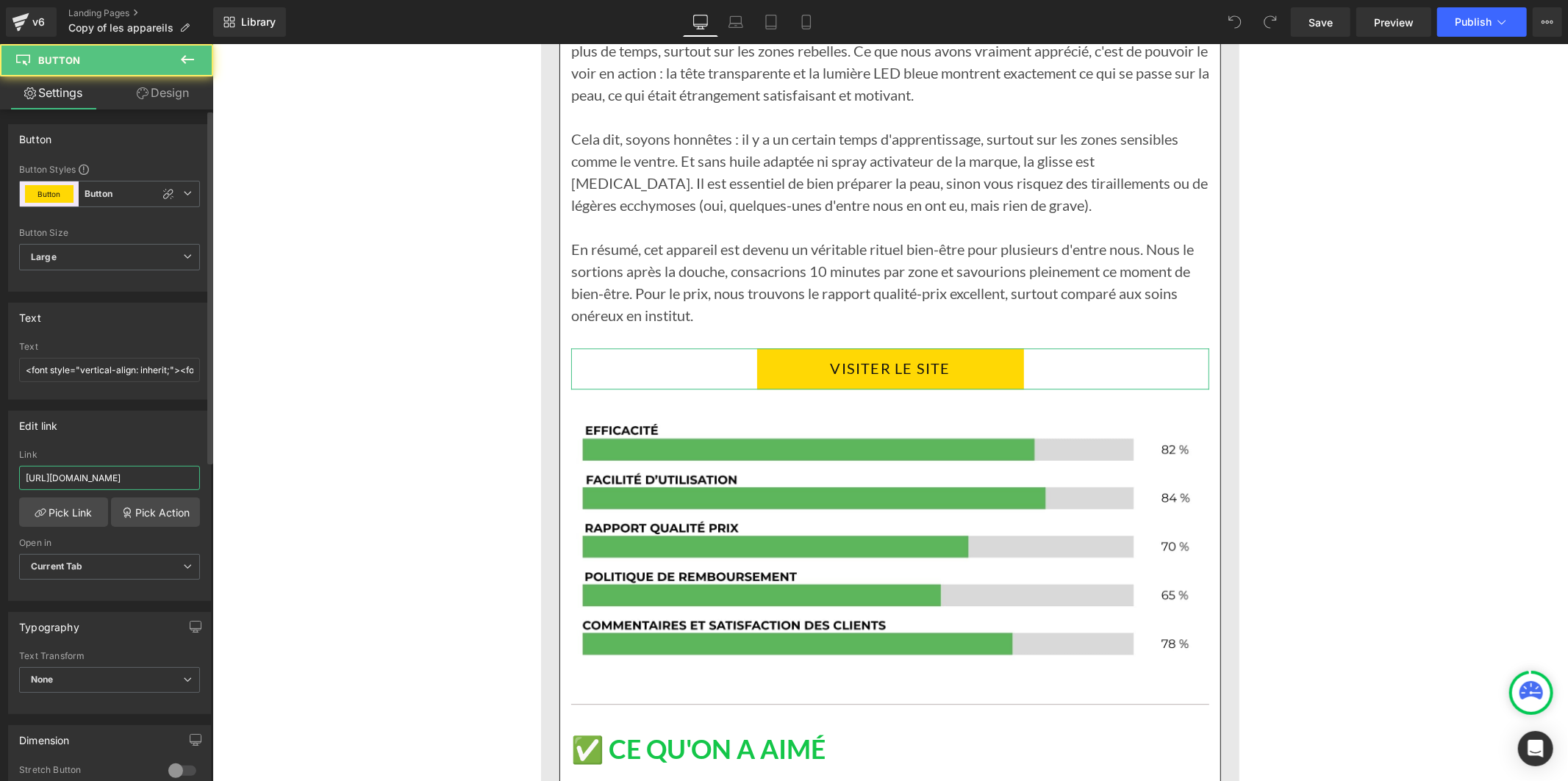
click at [133, 488] on input "[URL][DOMAIN_NAME]" at bounding box center [110, 477] width 181 height 24
type input "[URL][DOMAIN_NAME]"
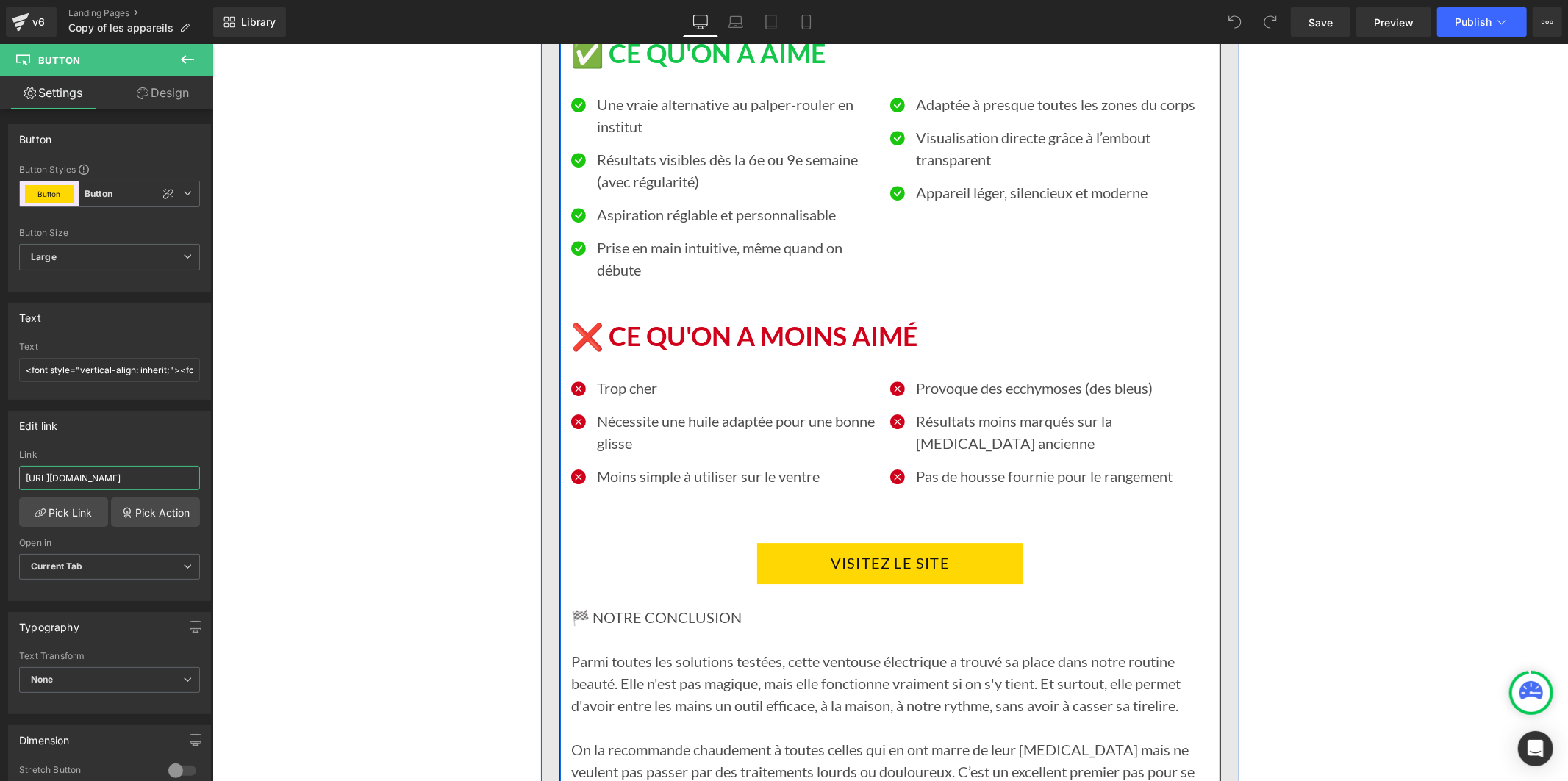
scroll to position [8653, 0]
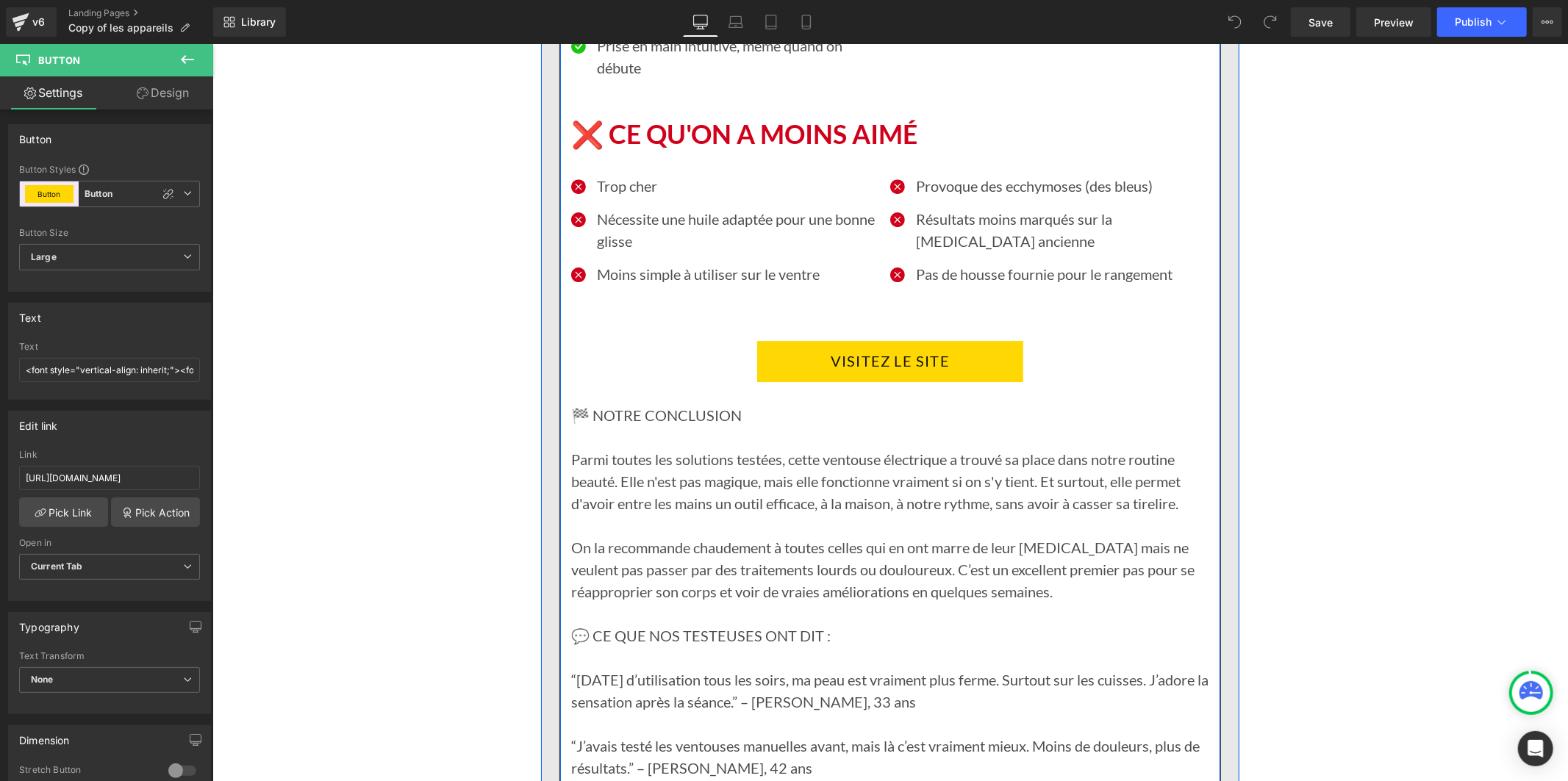
click at [757, 340] on link "VISITEZ LE SITE" at bounding box center [890, 361] width 266 height 41
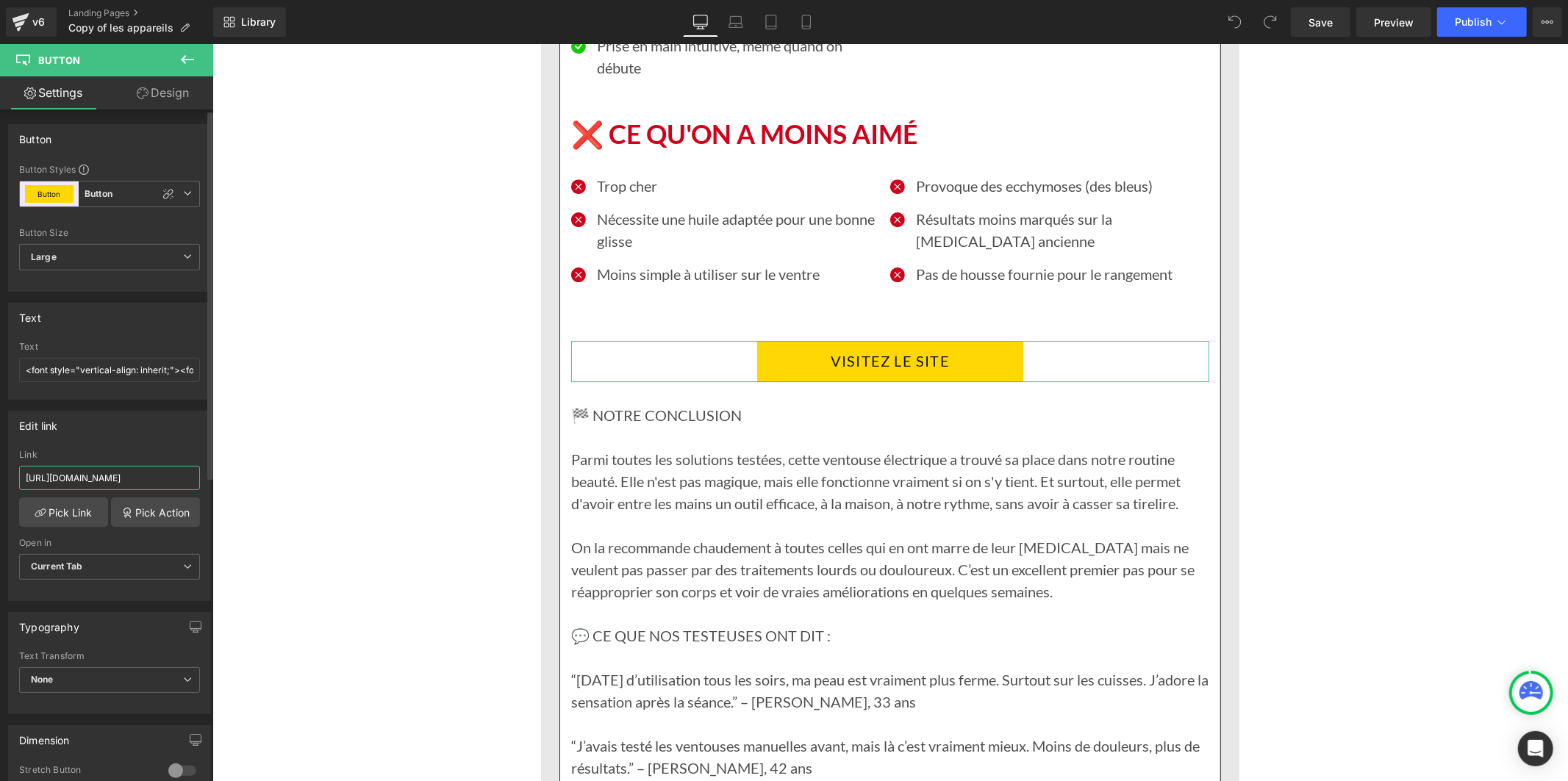
click at [118, 473] on input "[URL][DOMAIN_NAME]" at bounding box center [110, 477] width 181 height 24
paste input "text"
type input "[URL][DOMAIN_NAME]"
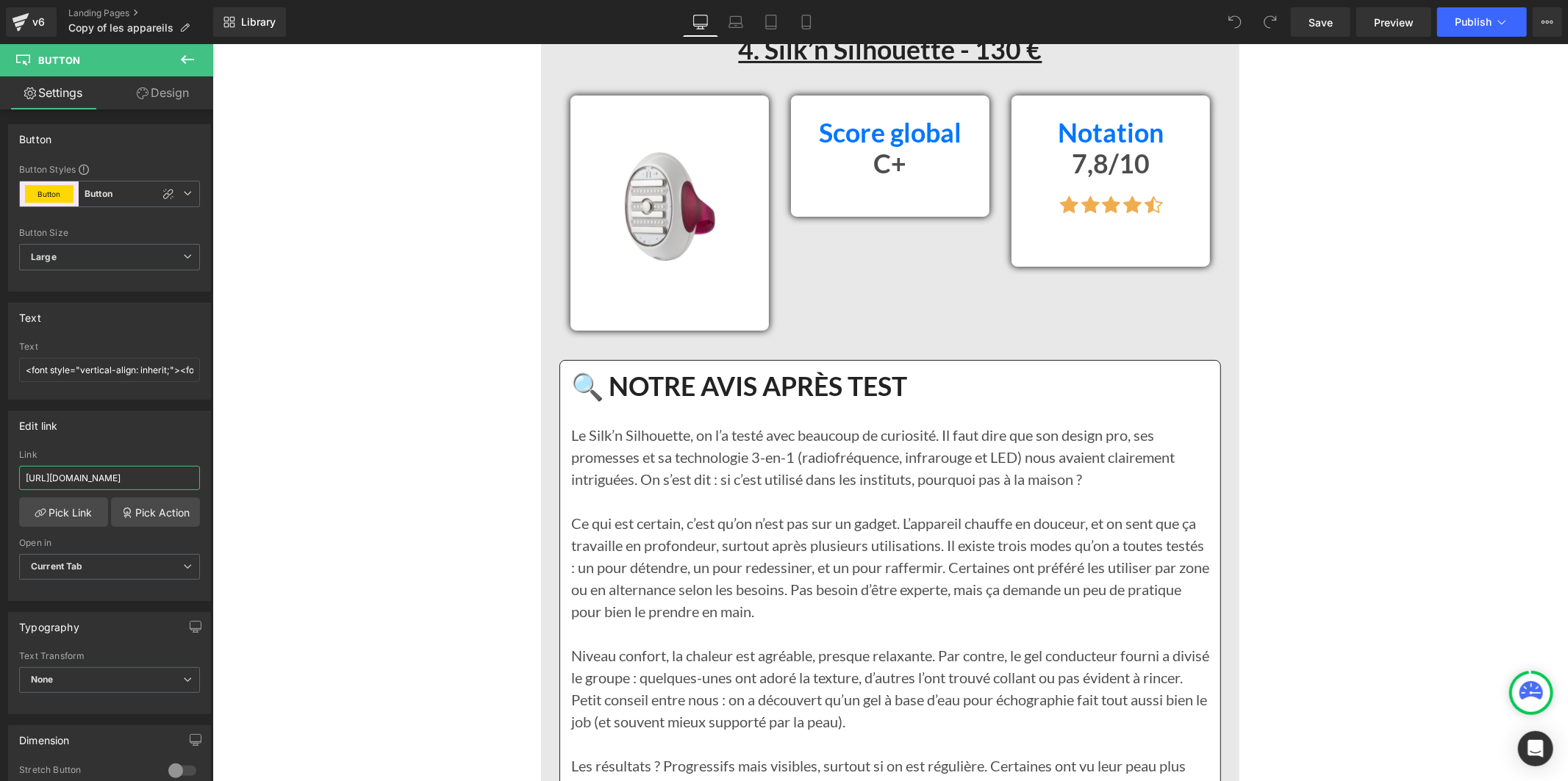
scroll to position [10123, 0]
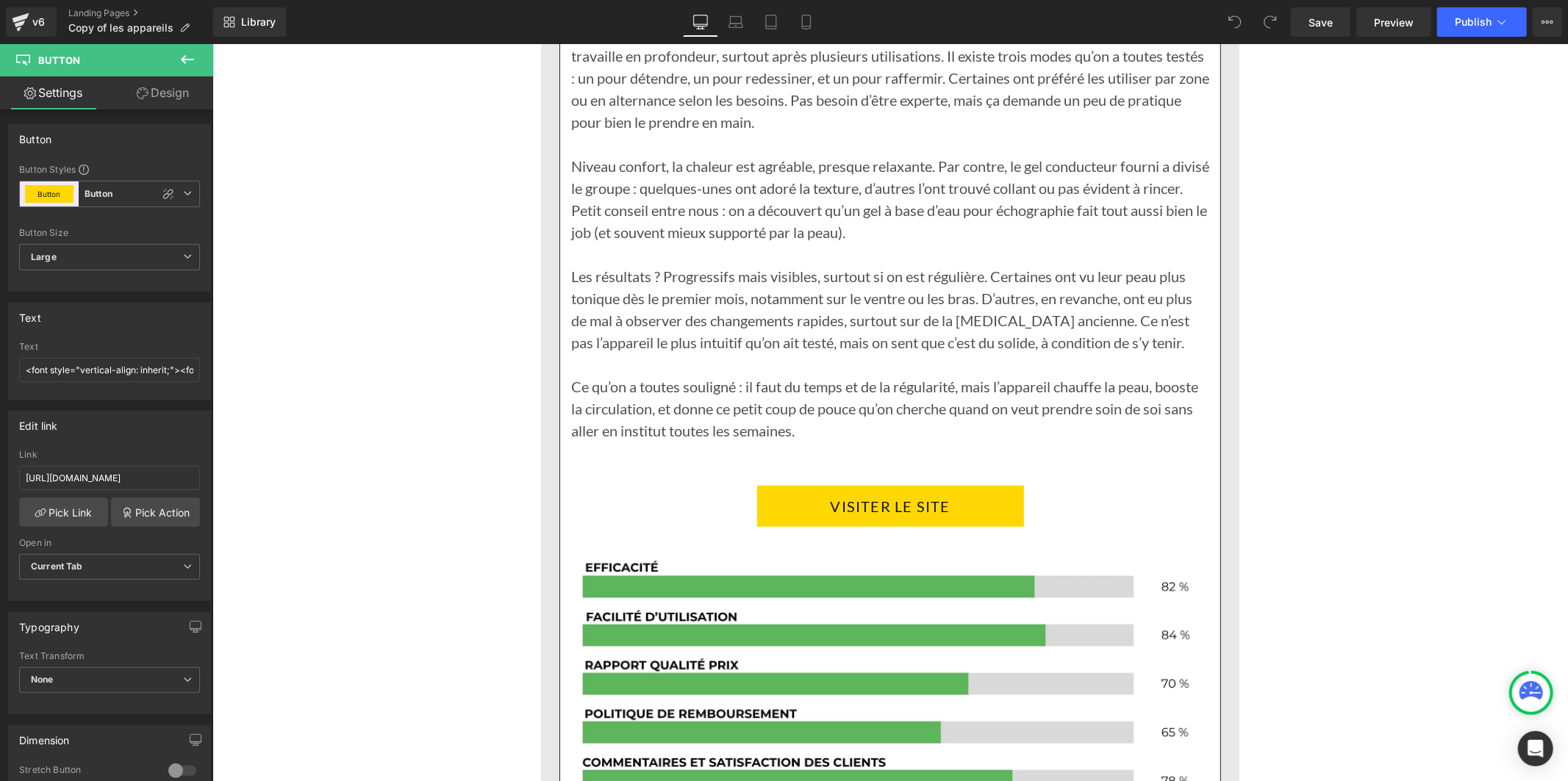
click at [763, 485] on link "VISITER LE SITE" at bounding box center [890, 505] width 267 height 41
click at [136, 482] on input "[URL][DOMAIN_NAME]" at bounding box center [110, 477] width 181 height 24
type input "[URL][DOMAIN_NAME]"
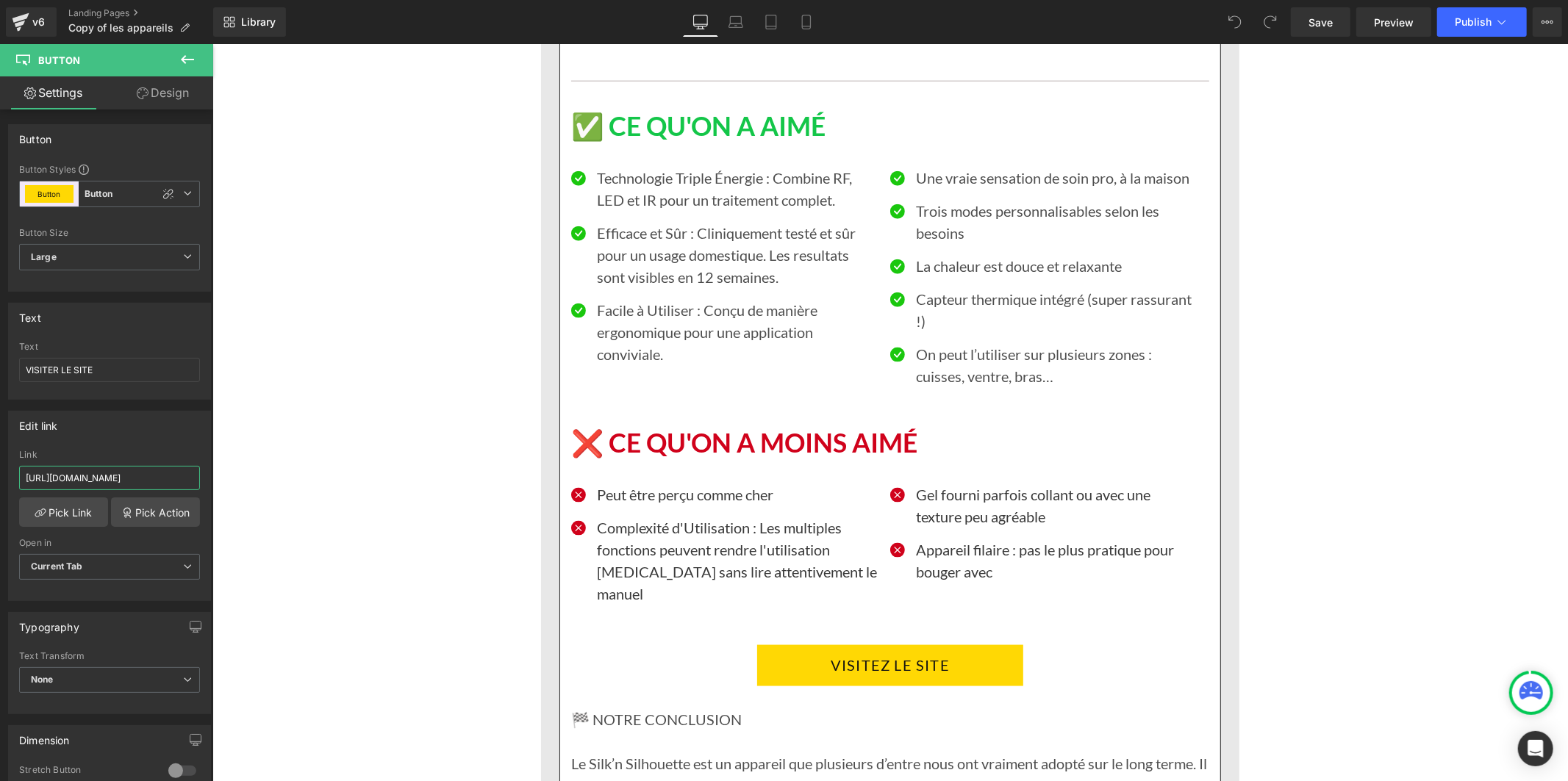
scroll to position [11102, 0]
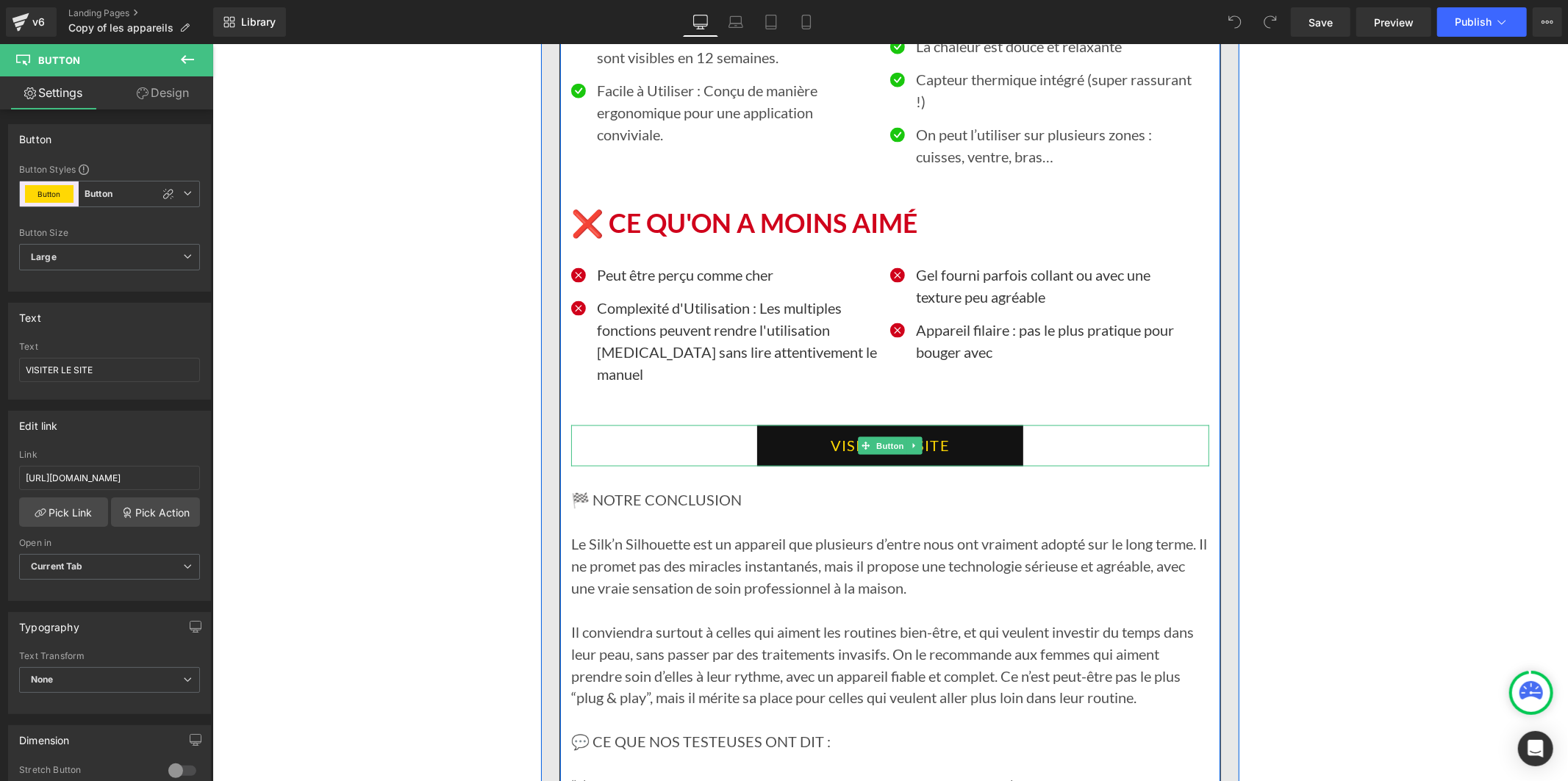
click at [792, 425] on link "VISITEZ LE SITE" at bounding box center [890, 445] width 266 height 41
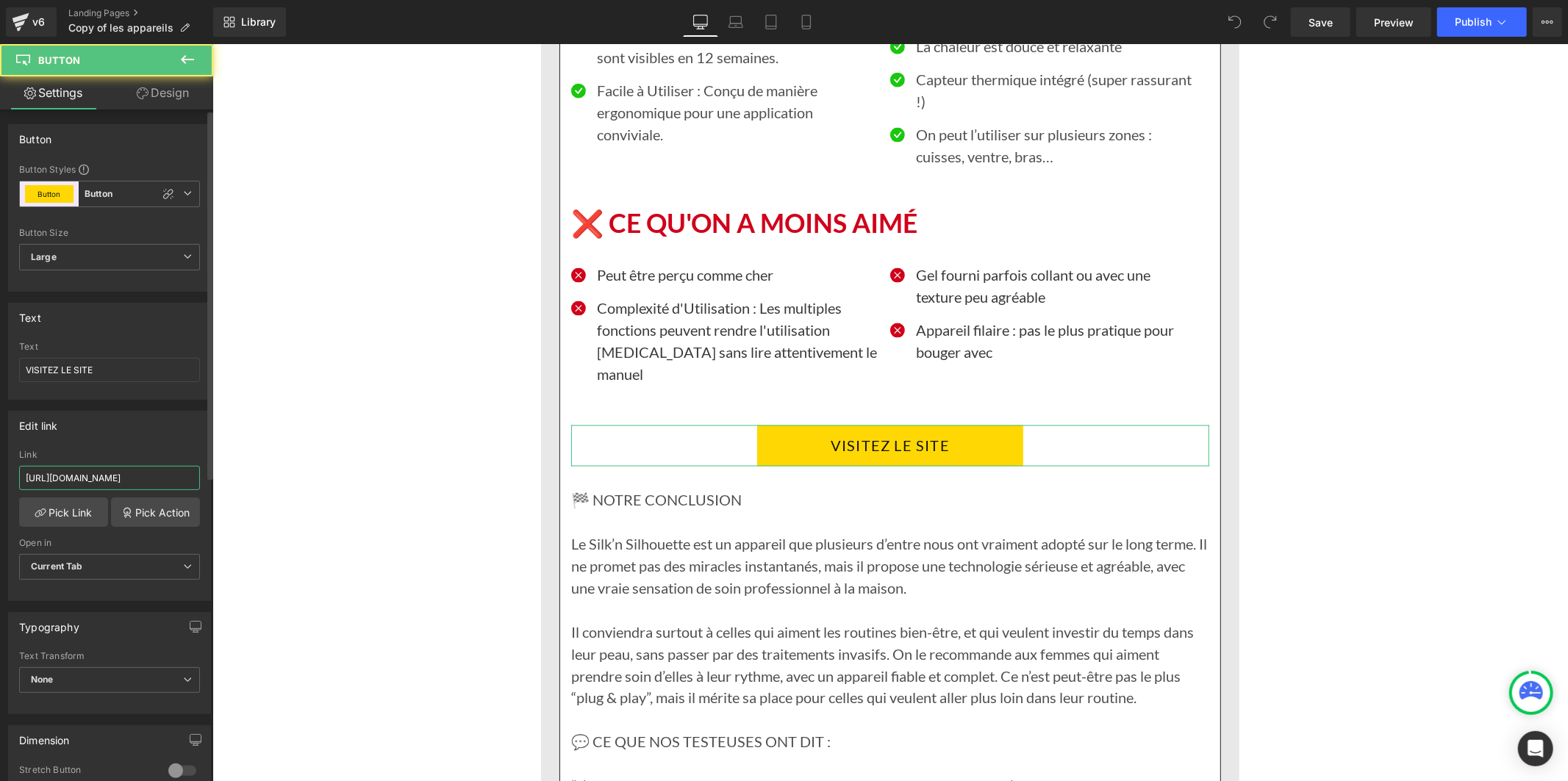
click at [139, 482] on input "[URL][DOMAIN_NAME]" at bounding box center [110, 477] width 181 height 24
paste input "text"
type input "[URL][DOMAIN_NAME]"
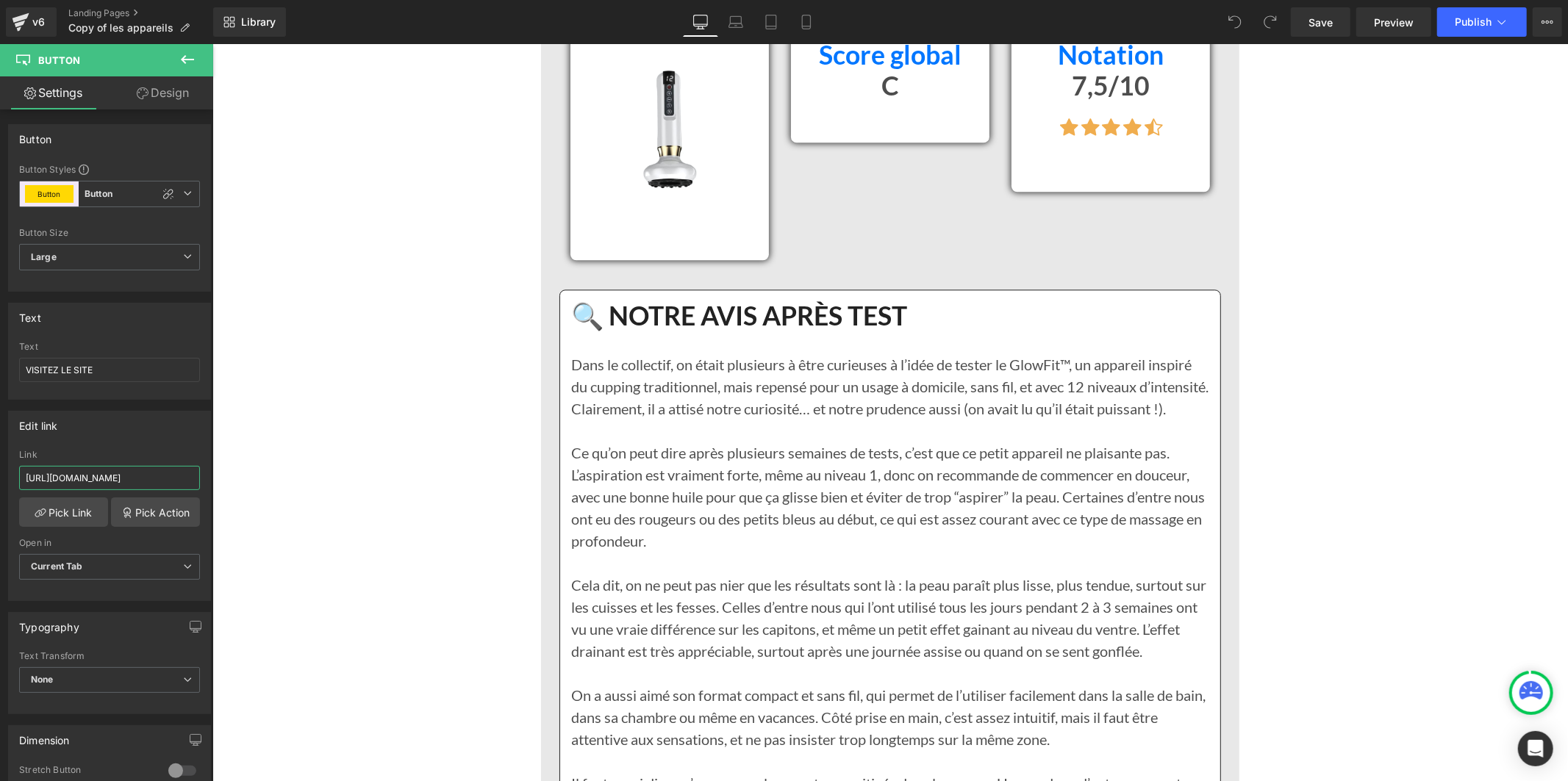
scroll to position [12735, 0]
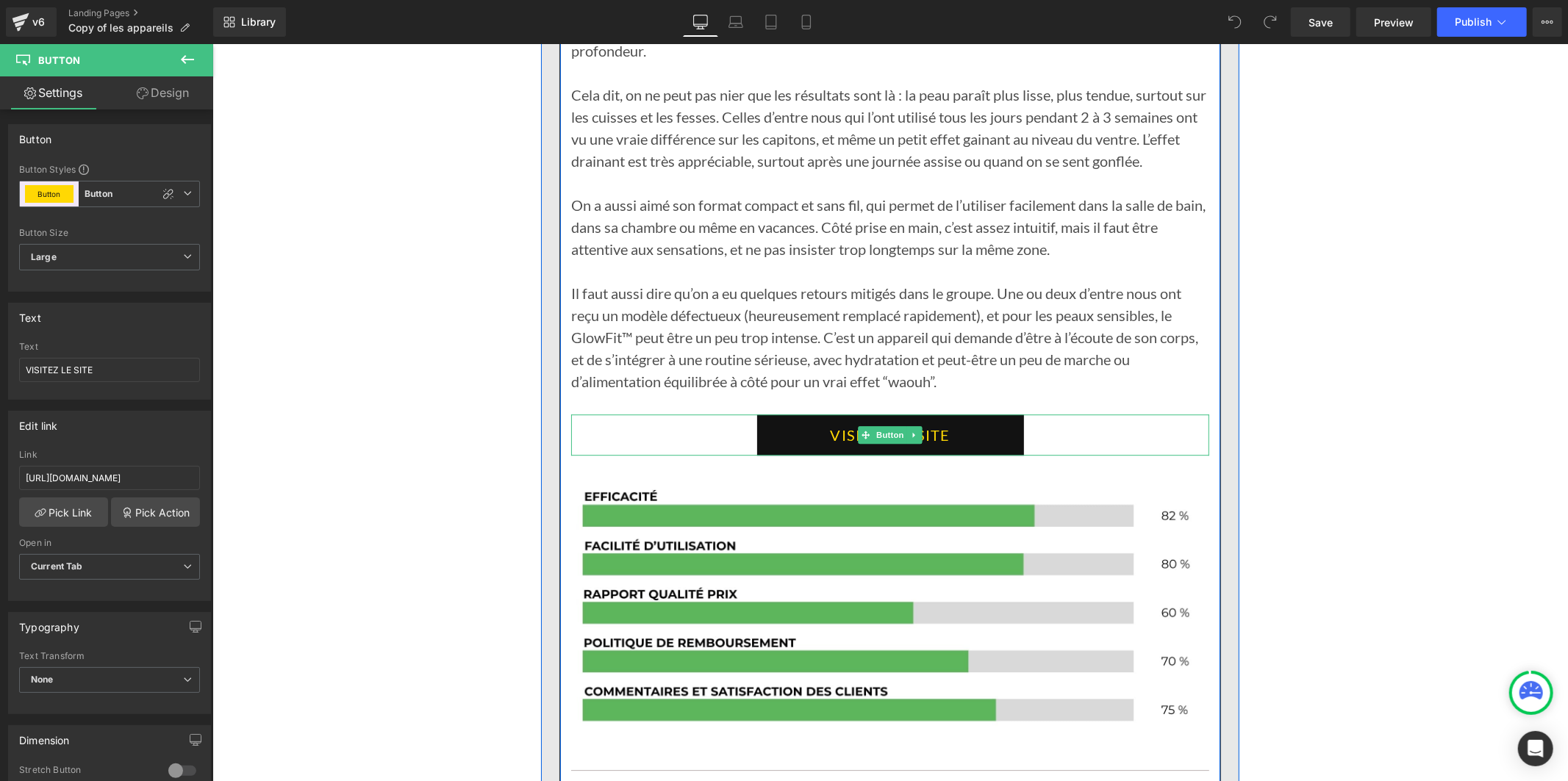
click at [769, 414] on link "VISITER LE SITE" at bounding box center [890, 434] width 267 height 41
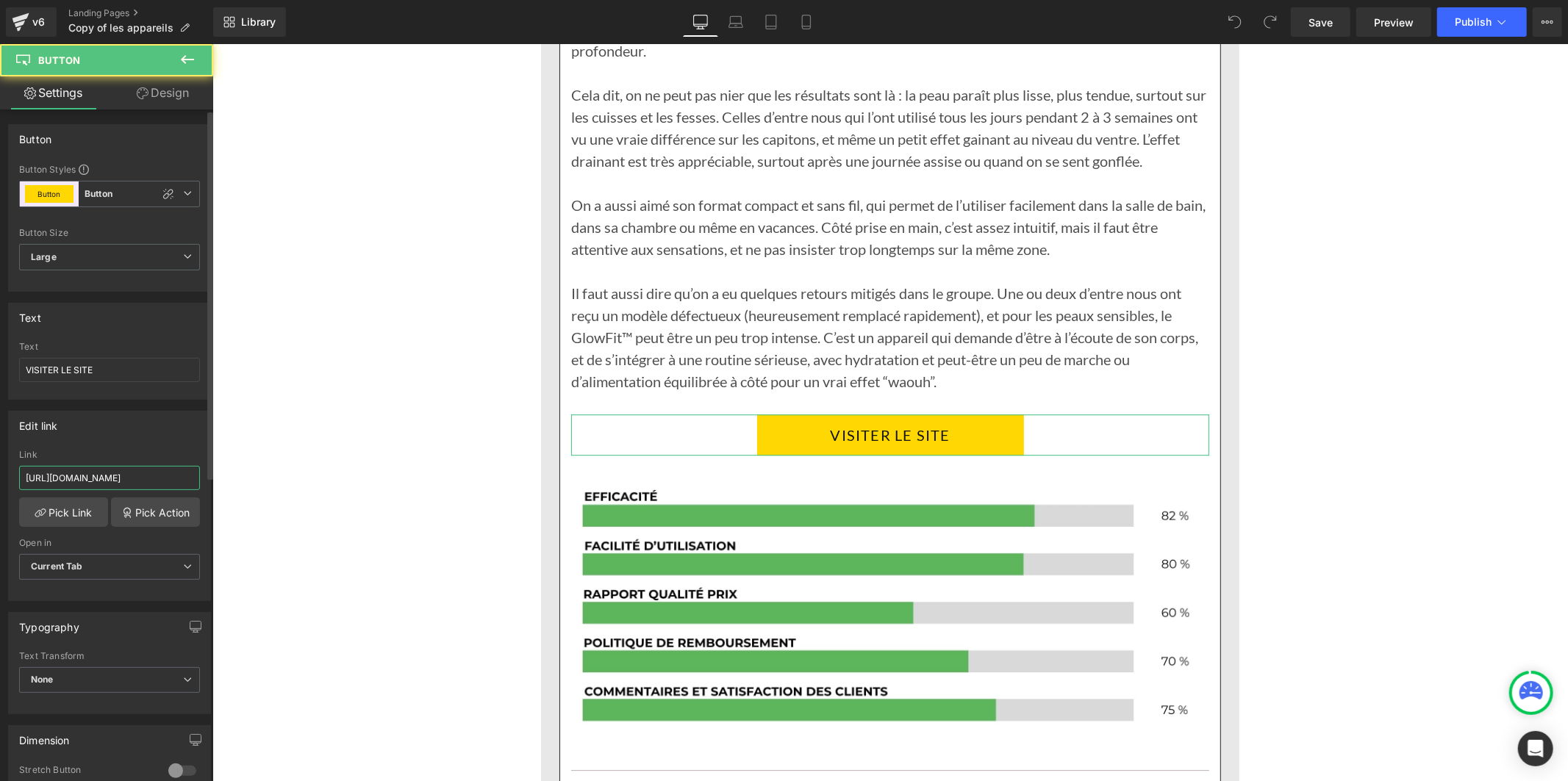
click at [126, 479] on input "[URL][DOMAIN_NAME]" at bounding box center [110, 477] width 181 height 24
type input "[URL][DOMAIN_NAME]"
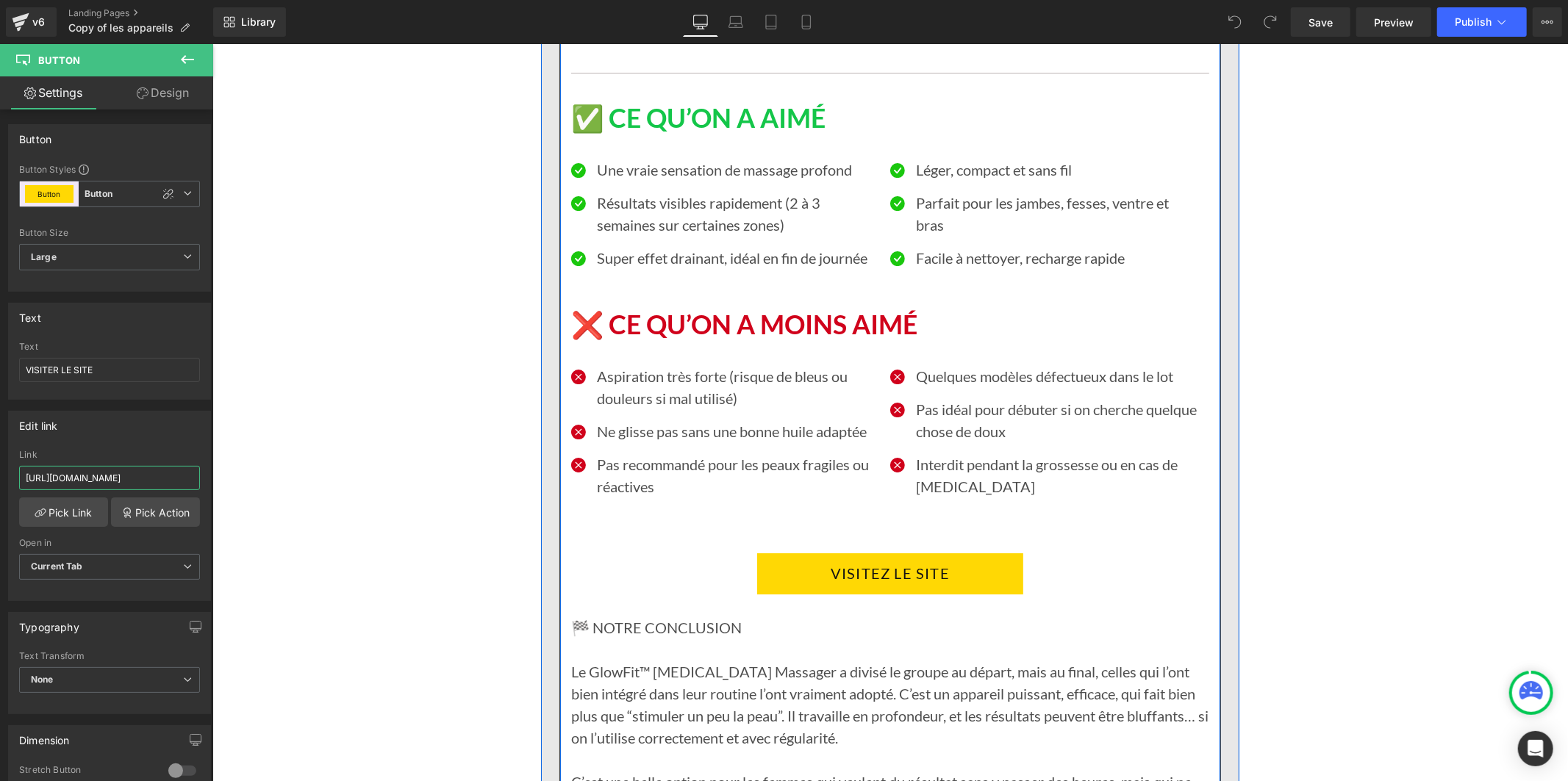
scroll to position [13552, 0]
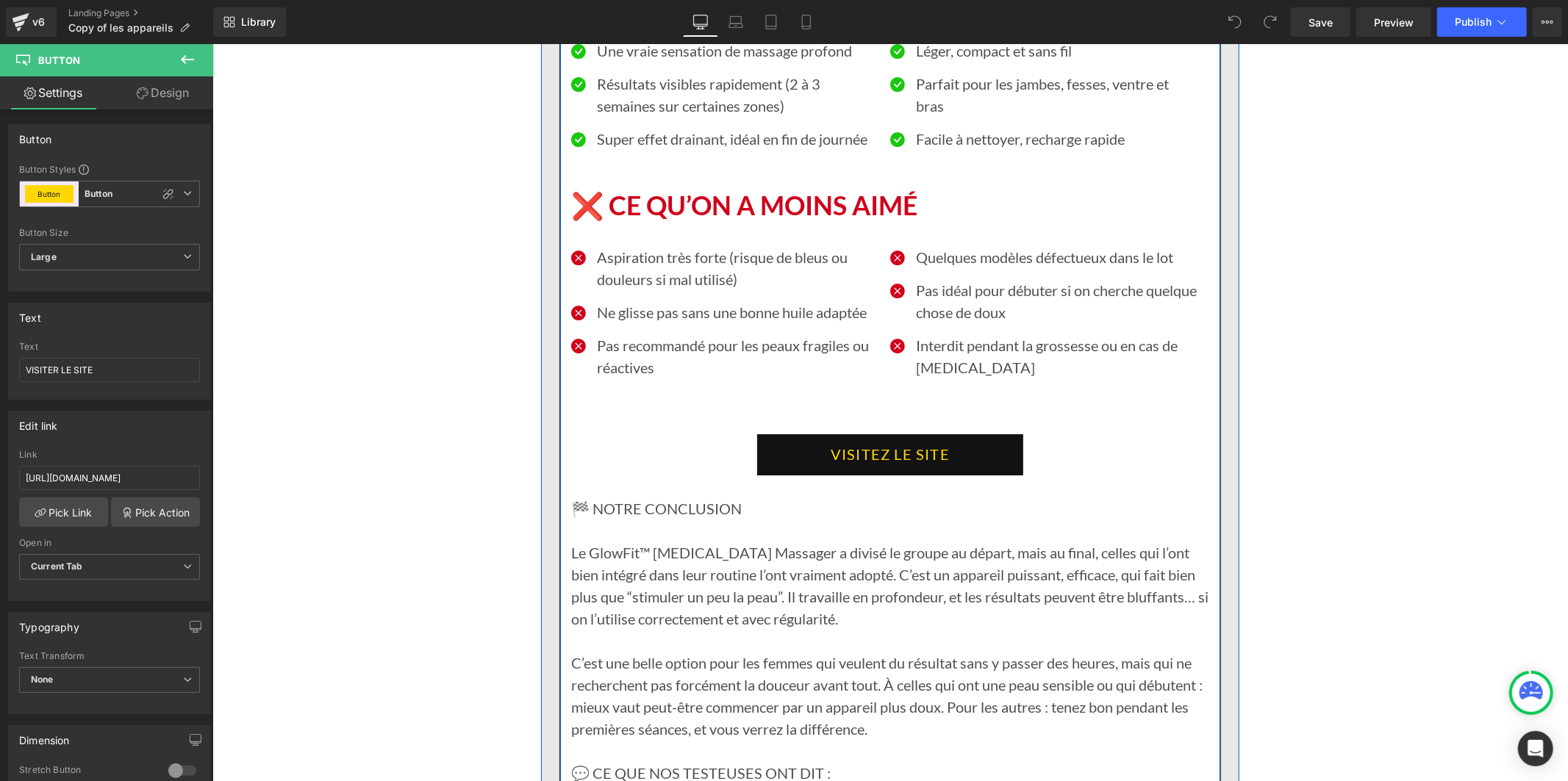
click at [772, 433] on link "VISITEZ LE SITE" at bounding box center [890, 454] width 266 height 41
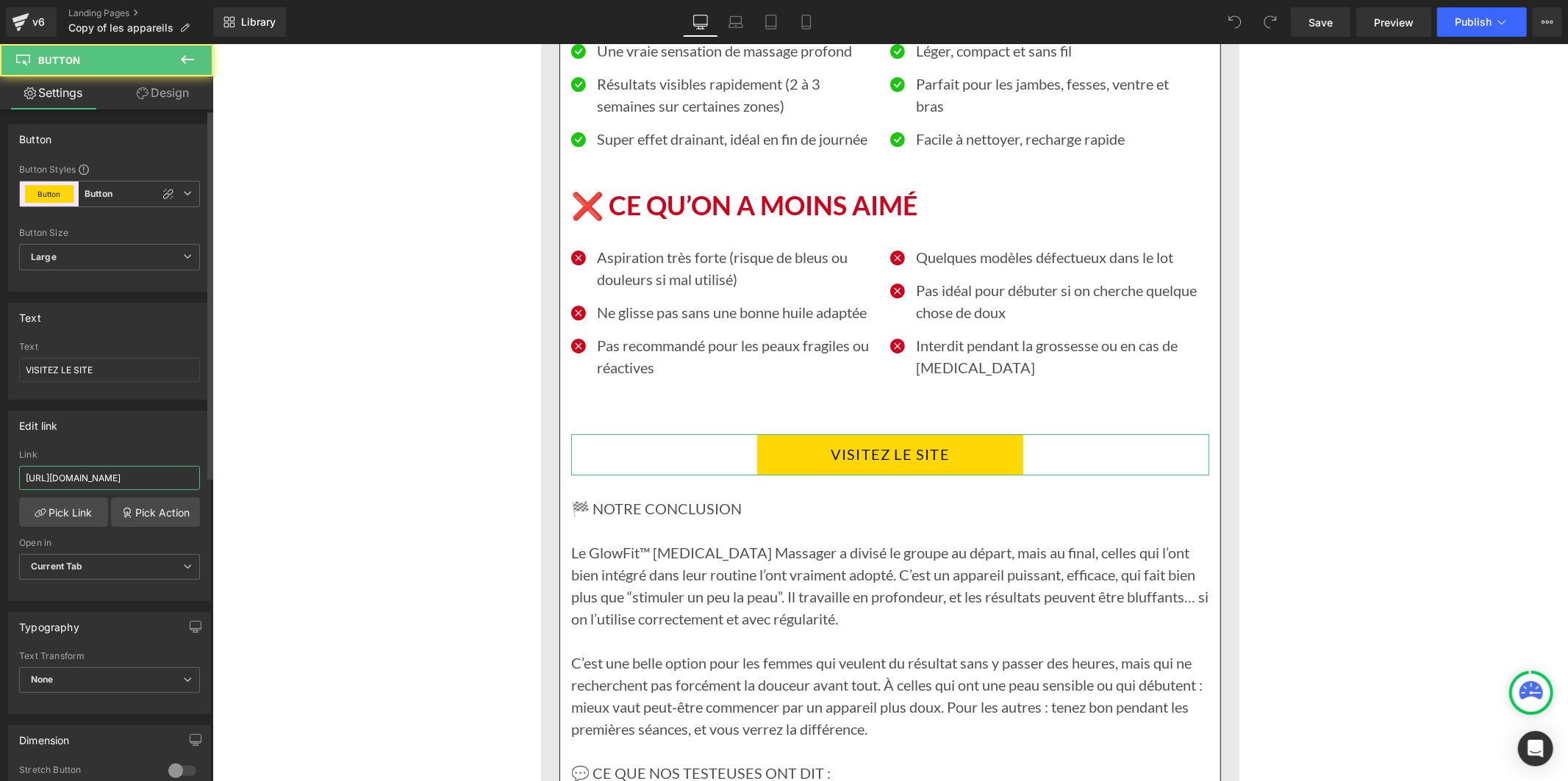
click at [136, 480] on input "[URL][DOMAIN_NAME]" at bounding box center [110, 477] width 181 height 24
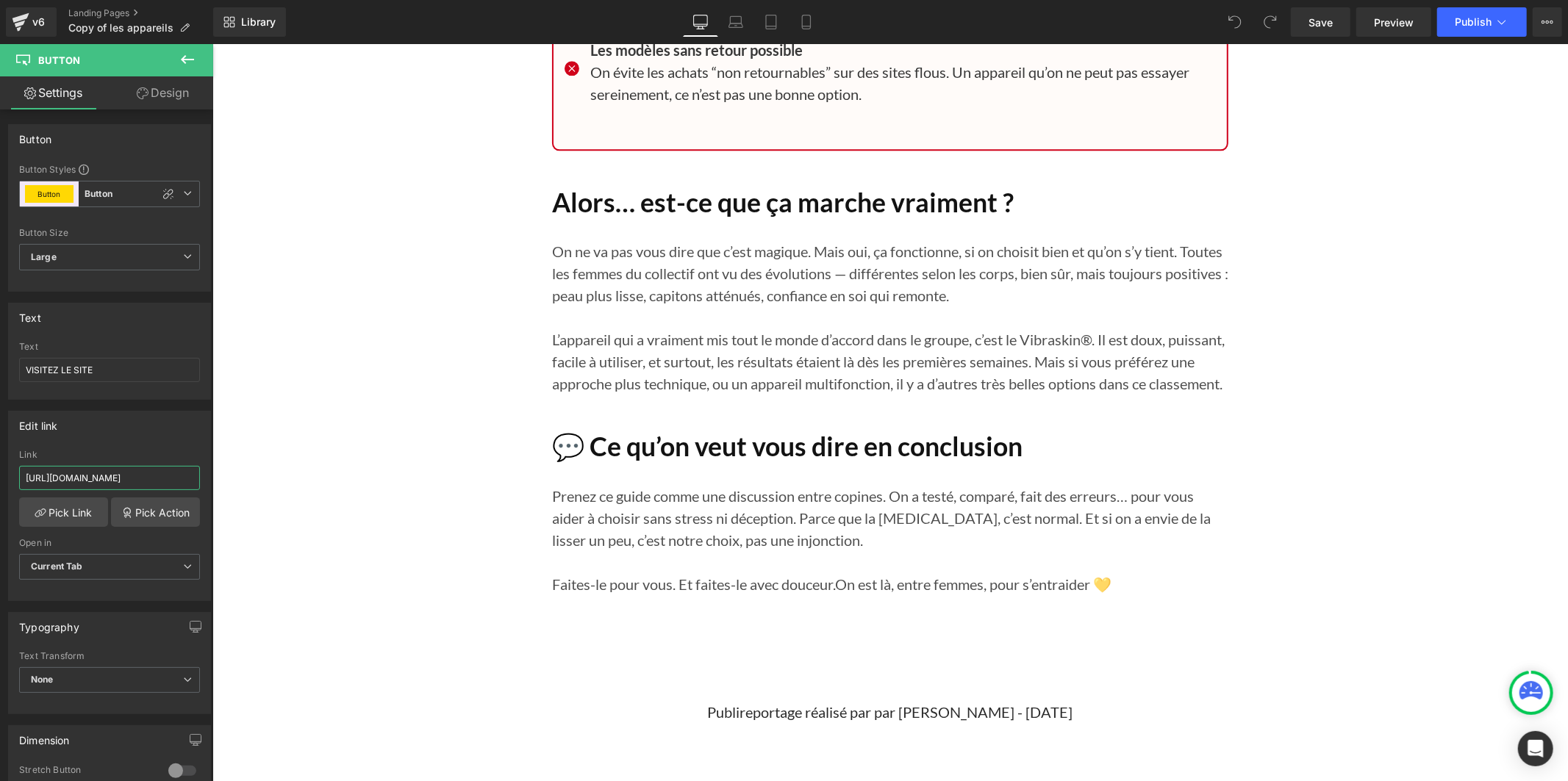
scroll to position [17307, 0]
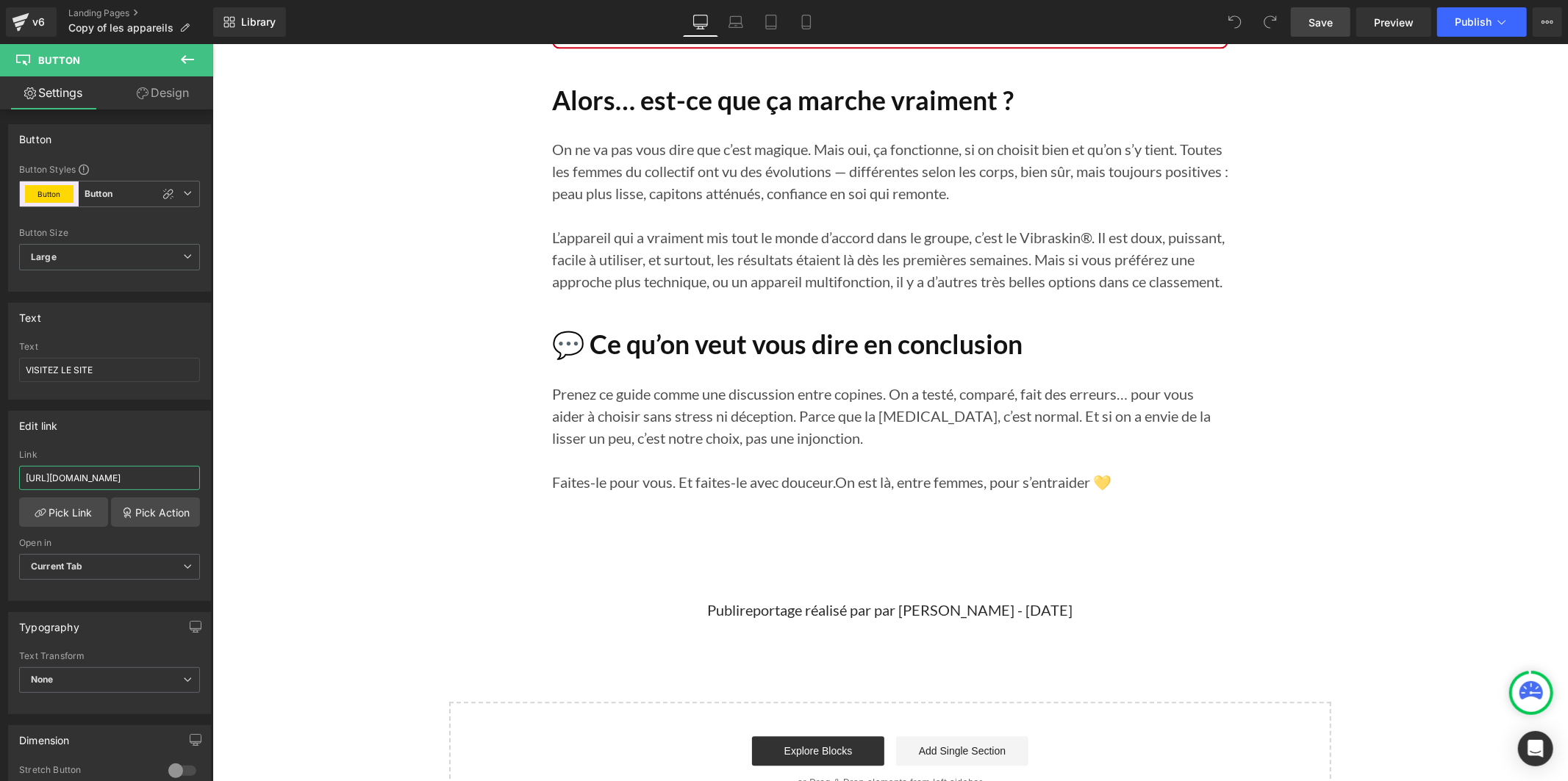
type input "[URL][DOMAIN_NAME]"
click at [1325, 24] on span "Save" at bounding box center [1320, 22] width 24 height 15
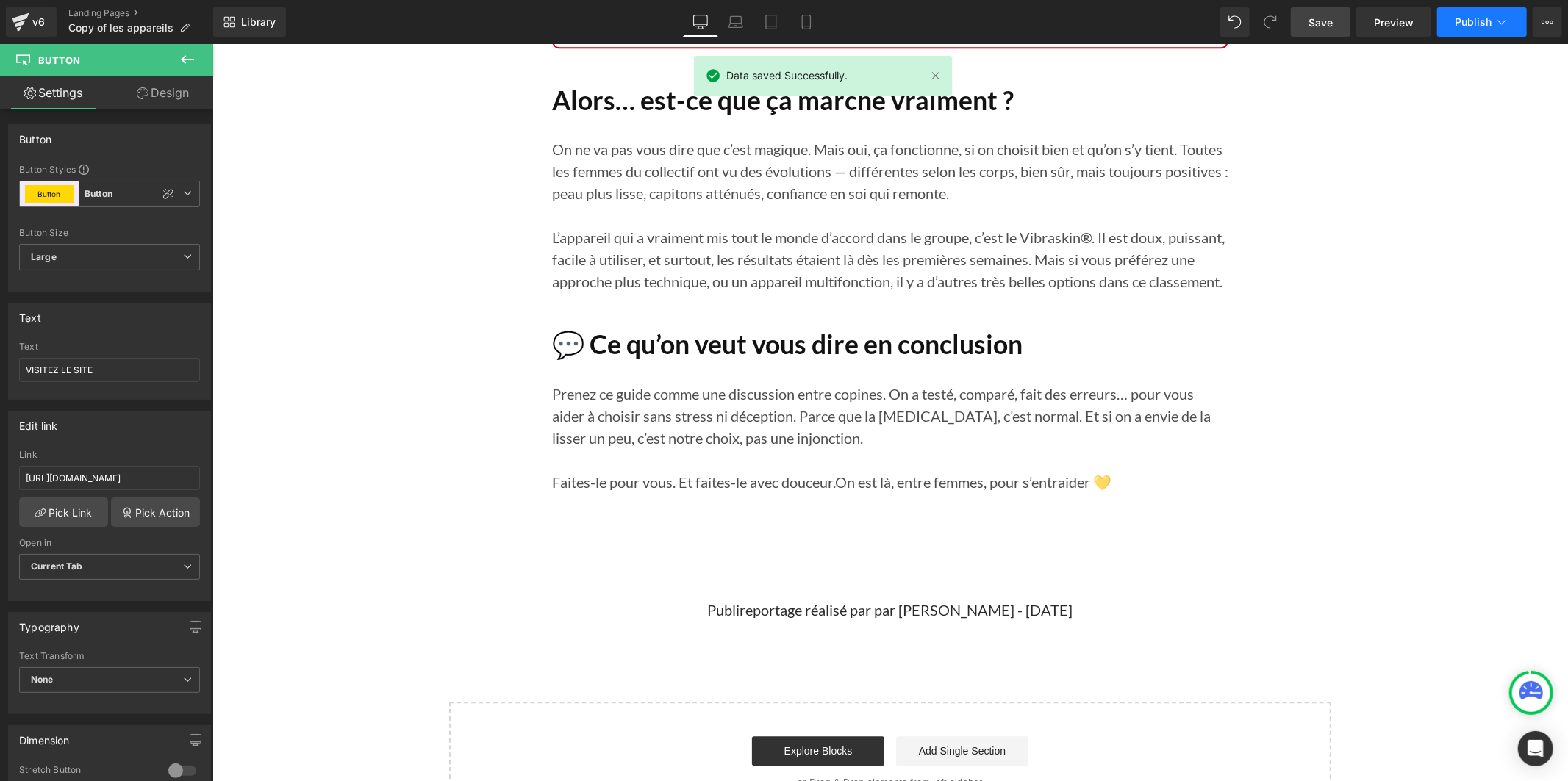
click at [1452, 26] on button "Publish" at bounding box center [1481, 21] width 90 height 29
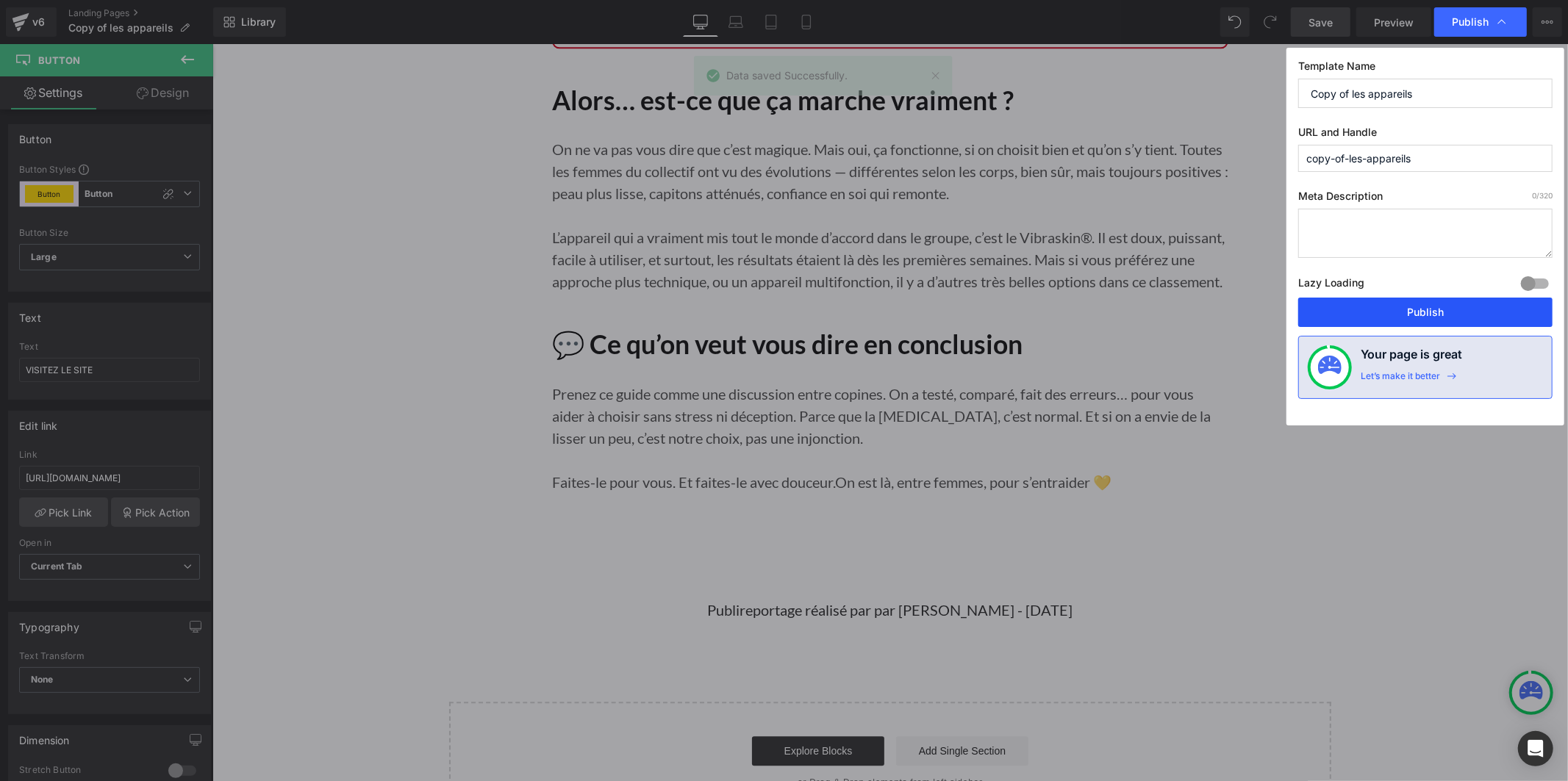
click at [1381, 316] on button "Publish" at bounding box center [1425, 312] width 255 height 29
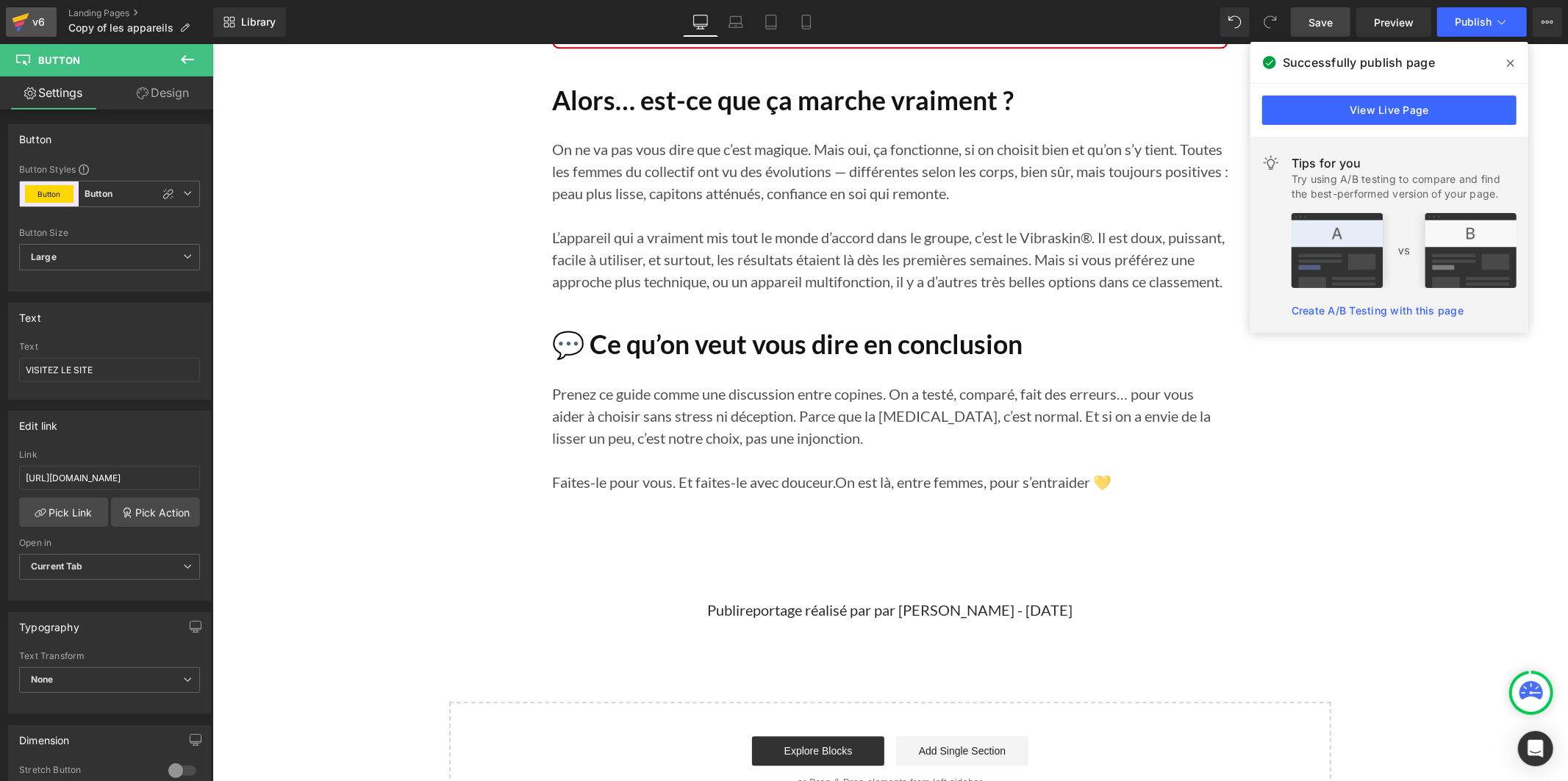
click at [20, 27] on icon at bounding box center [20, 21] width 18 height 36
